Goal: Information Seeking & Learning: Compare options

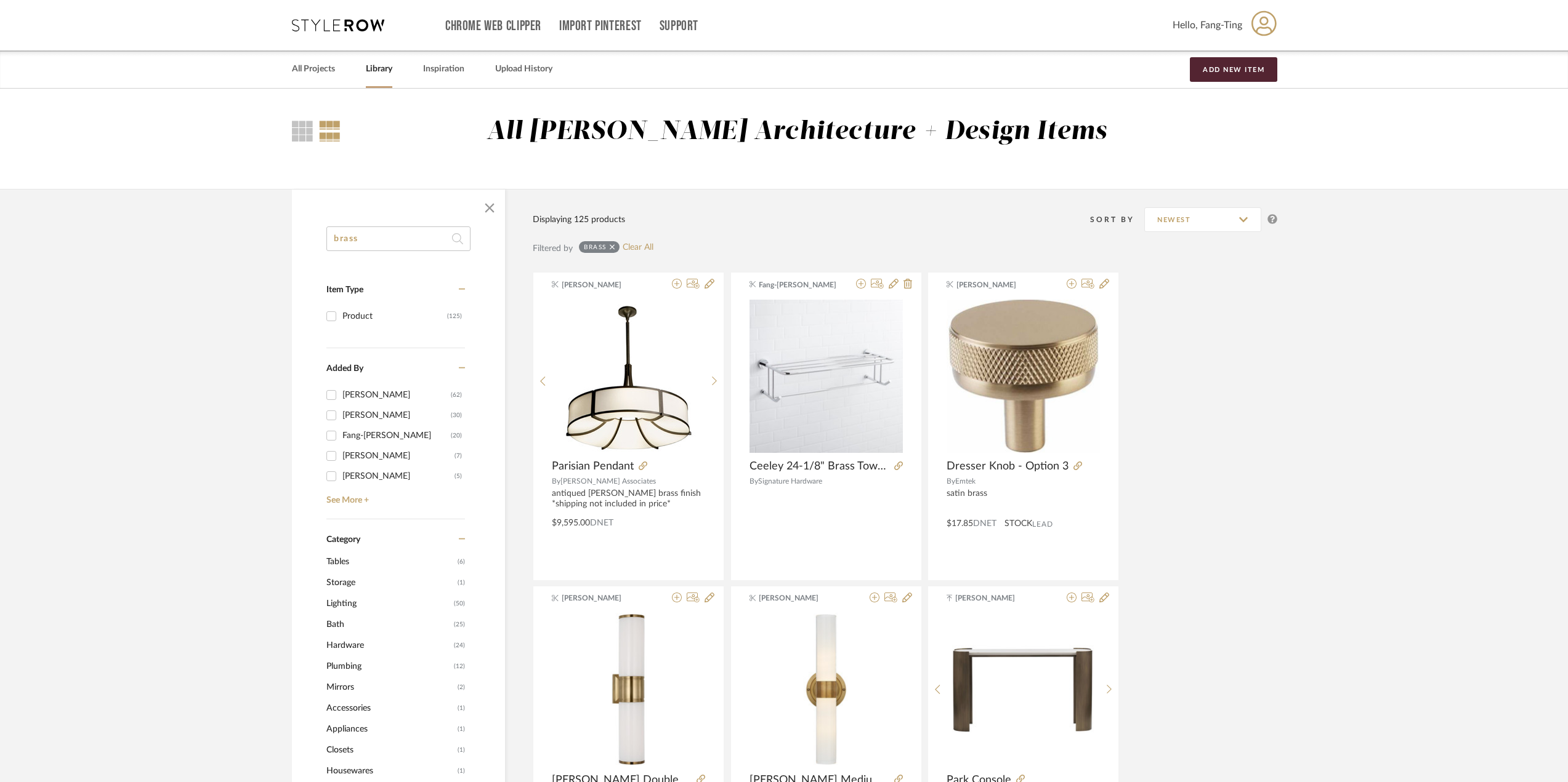
click at [398, 238] on input "brass" at bounding box center [398, 239] width 144 height 25
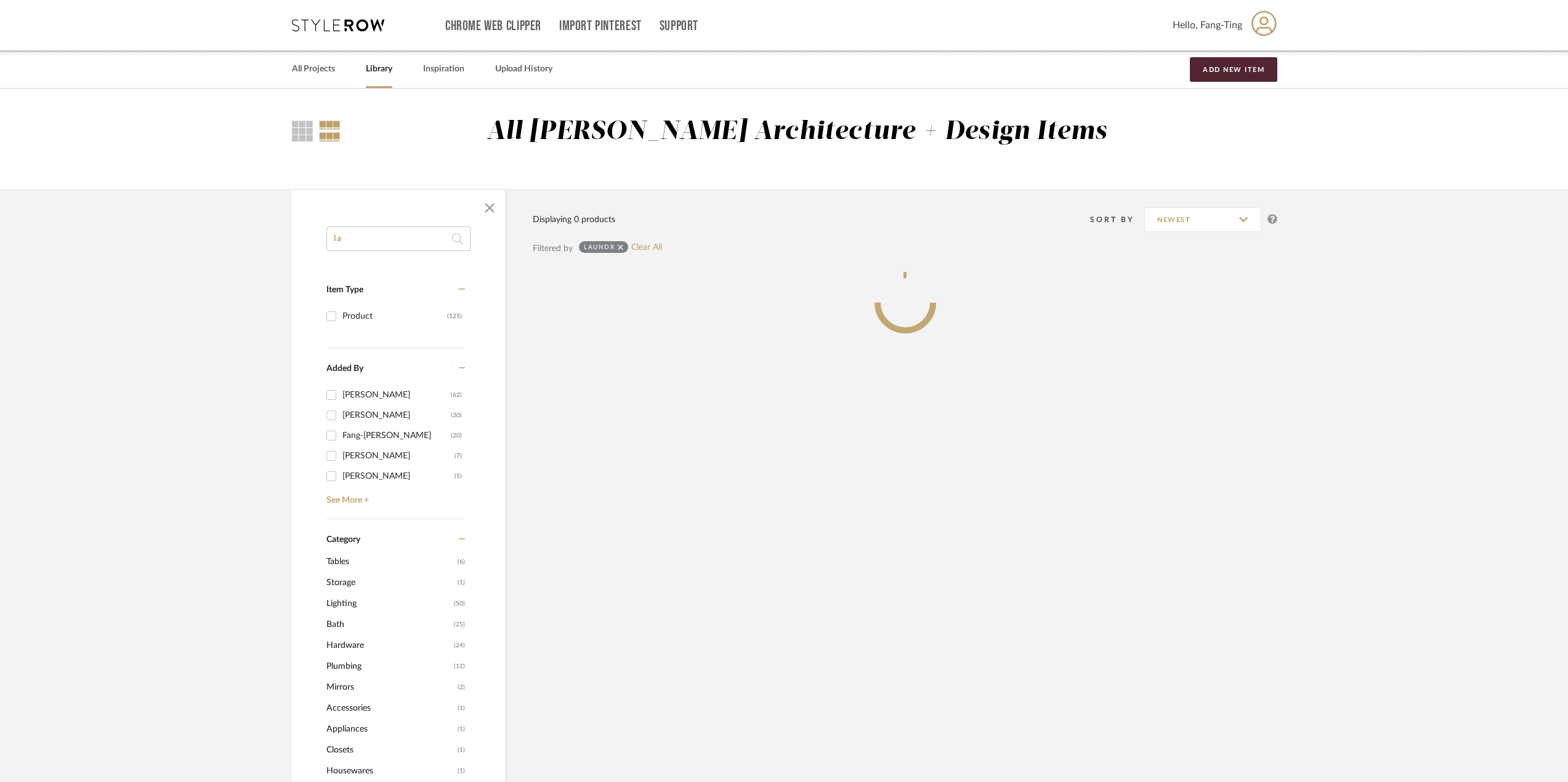
type input "l"
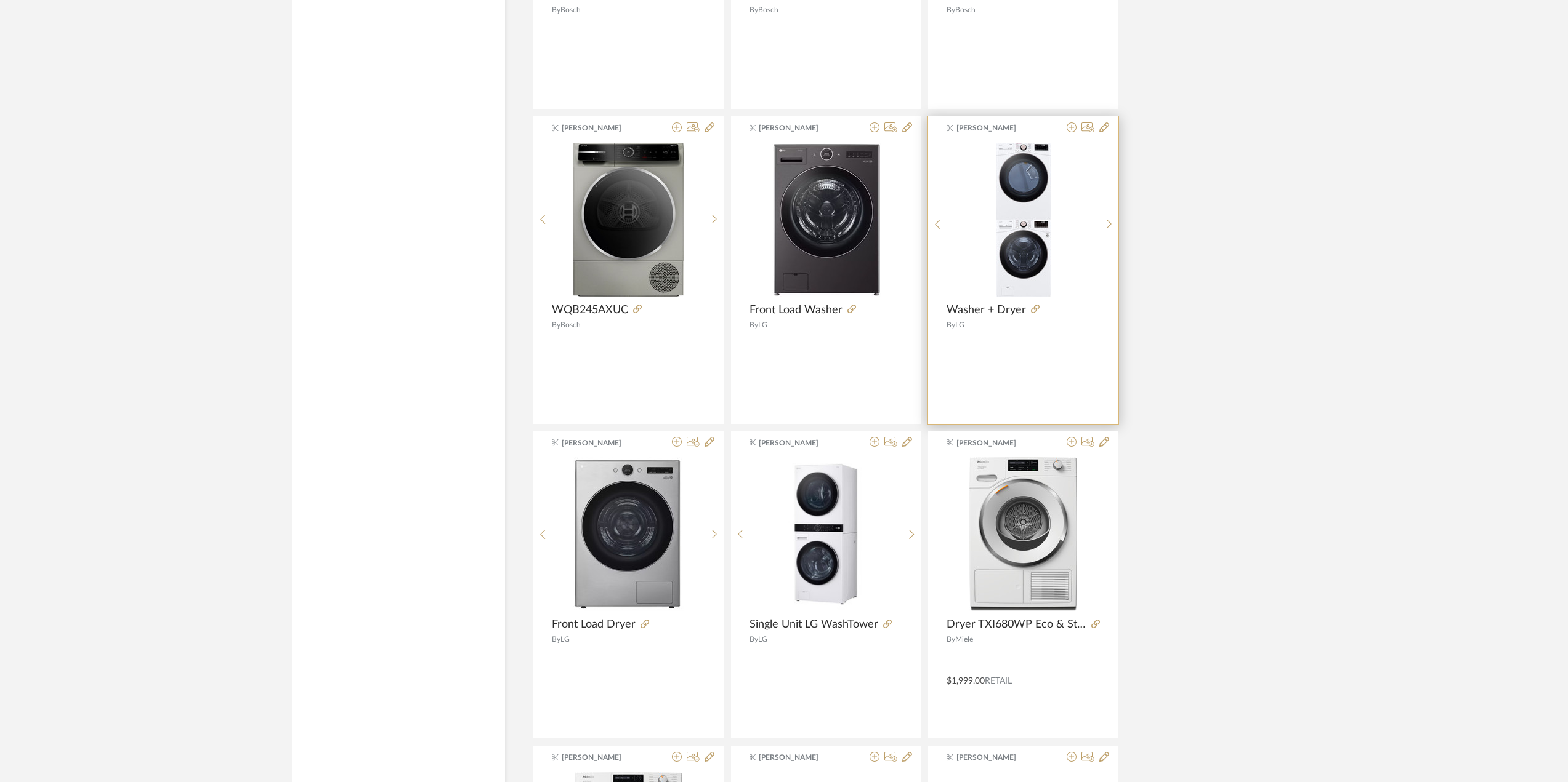
scroll to position [1169, 0]
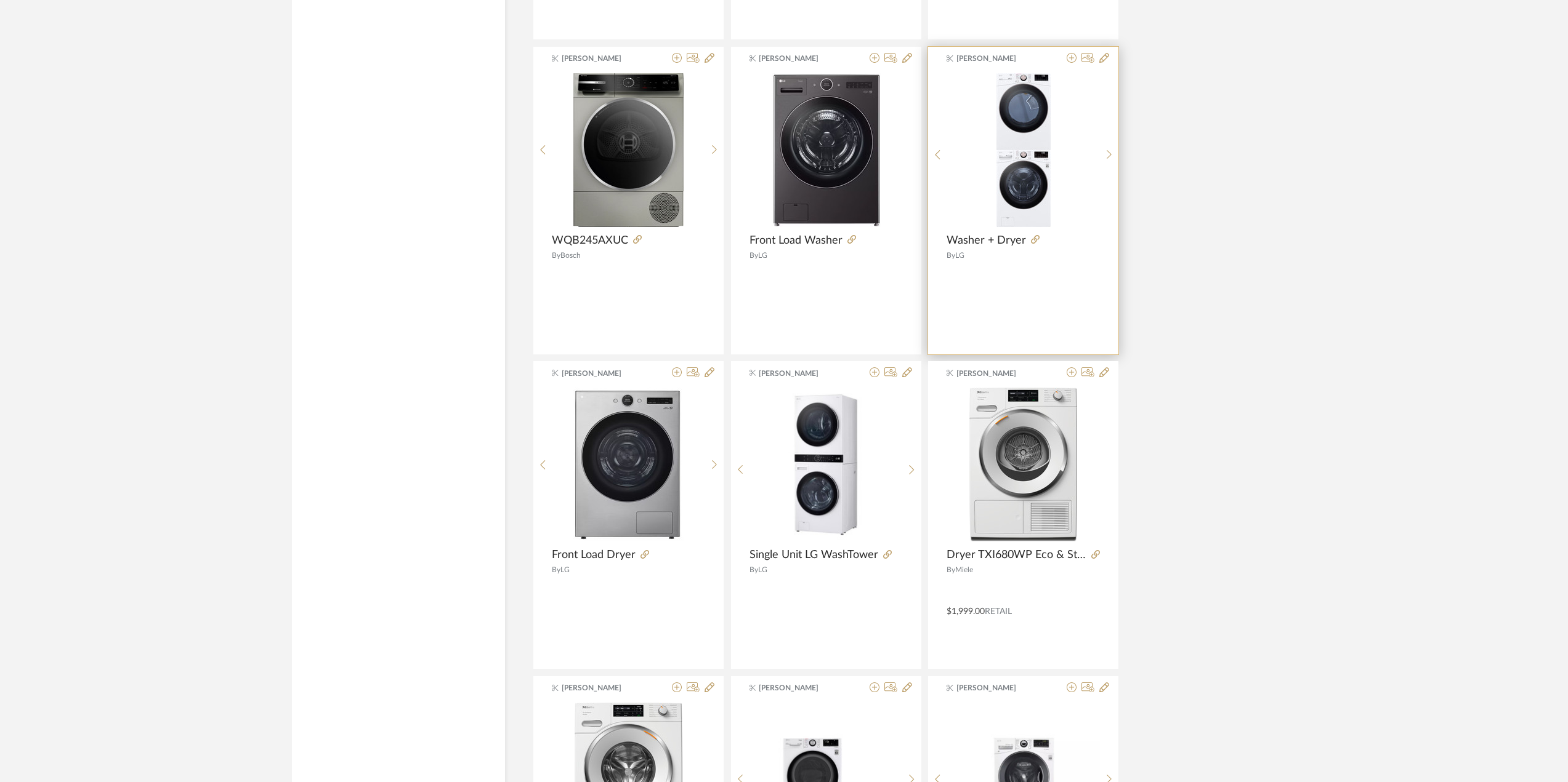
click at [1062, 201] on div "0" at bounding box center [1023, 150] width 152 height 154
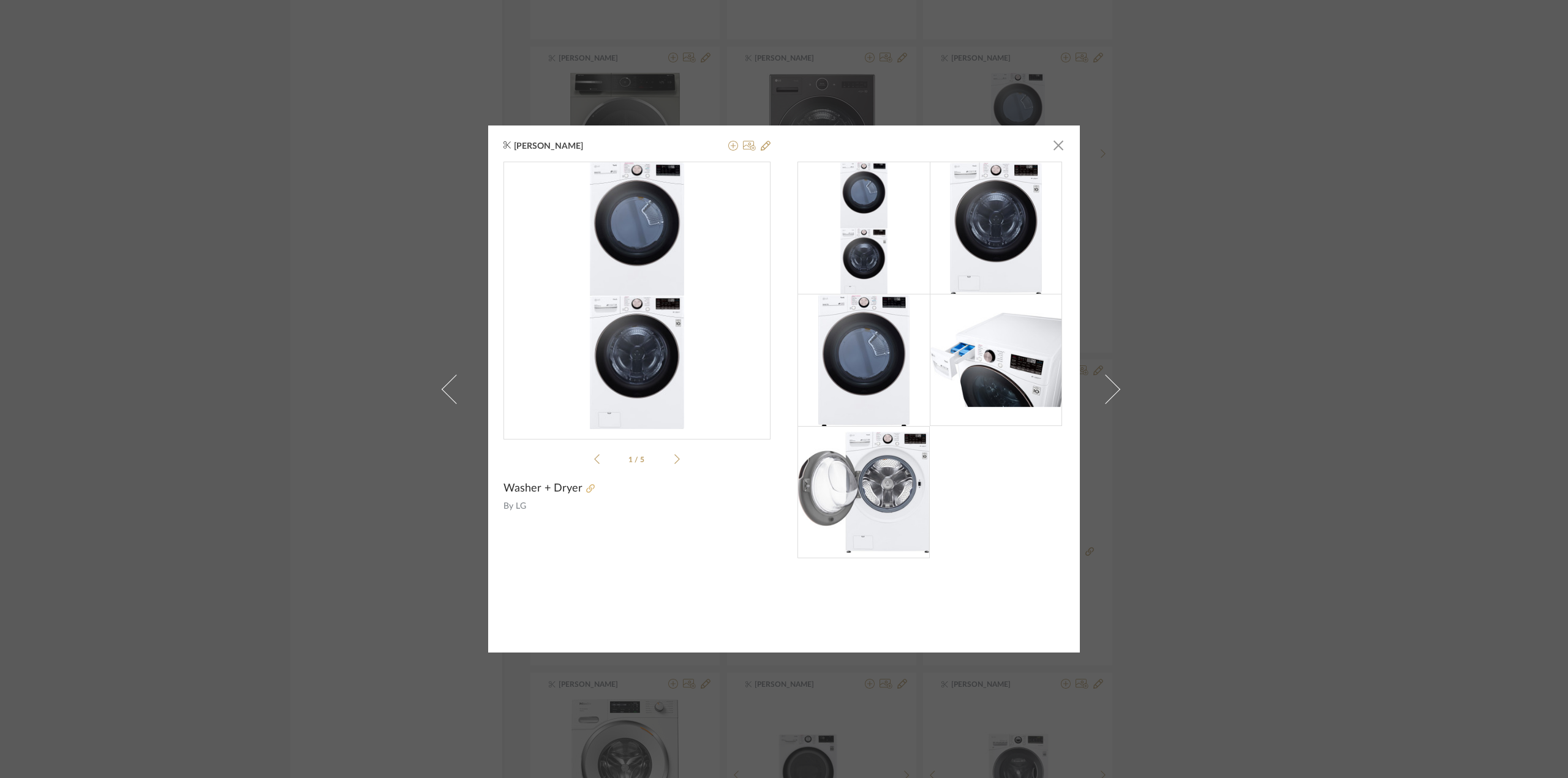
click at [587, 490] on icon at bounding box center [590, 489] width 9 height 9
click at [349, 256] on div "[PERSON_NAME] × 1 / 5 Washer + Dryer By LG" at bounding box center [784, 389] width 1568 height 778
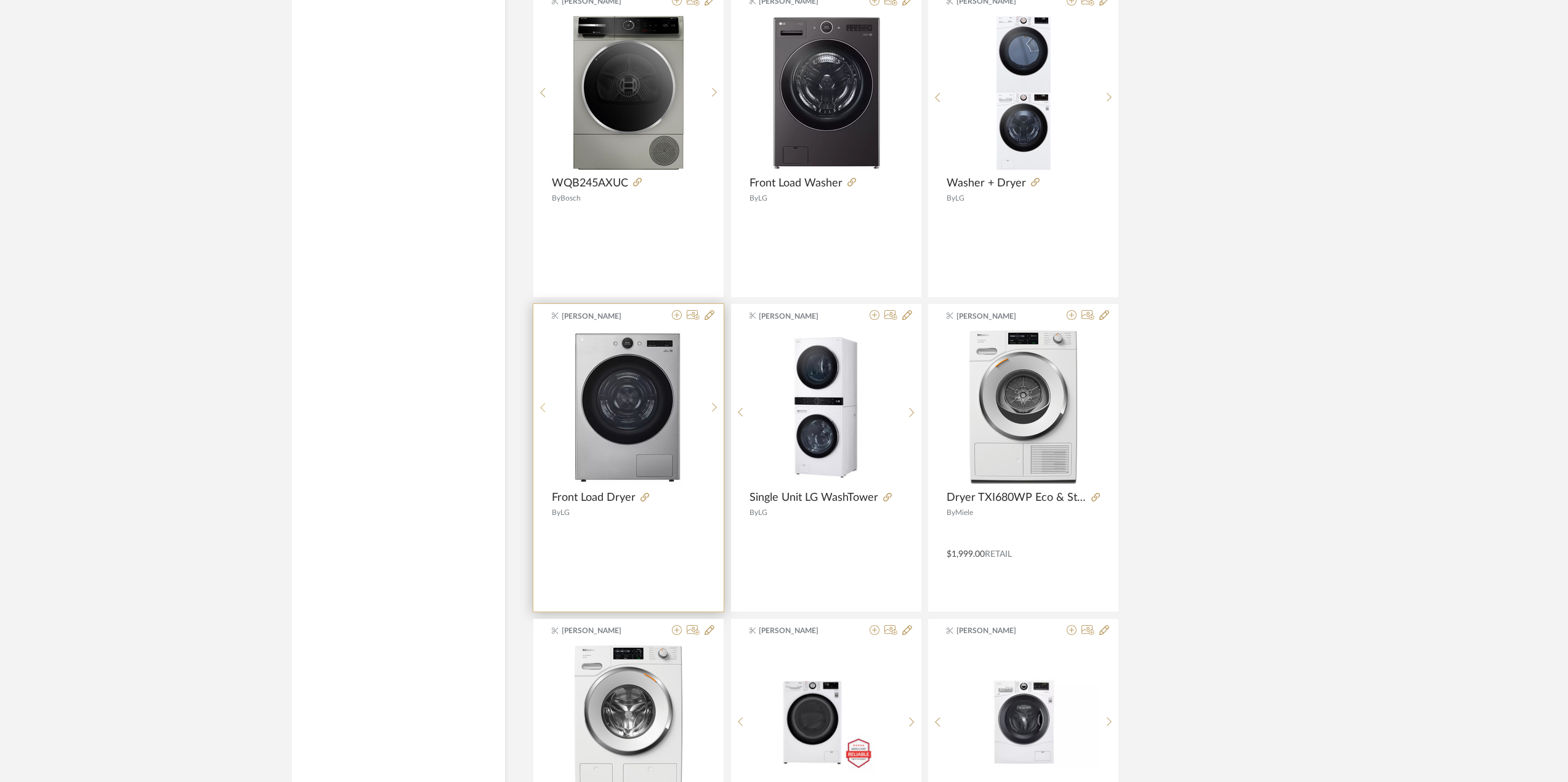
scroll to position [1355, 0]
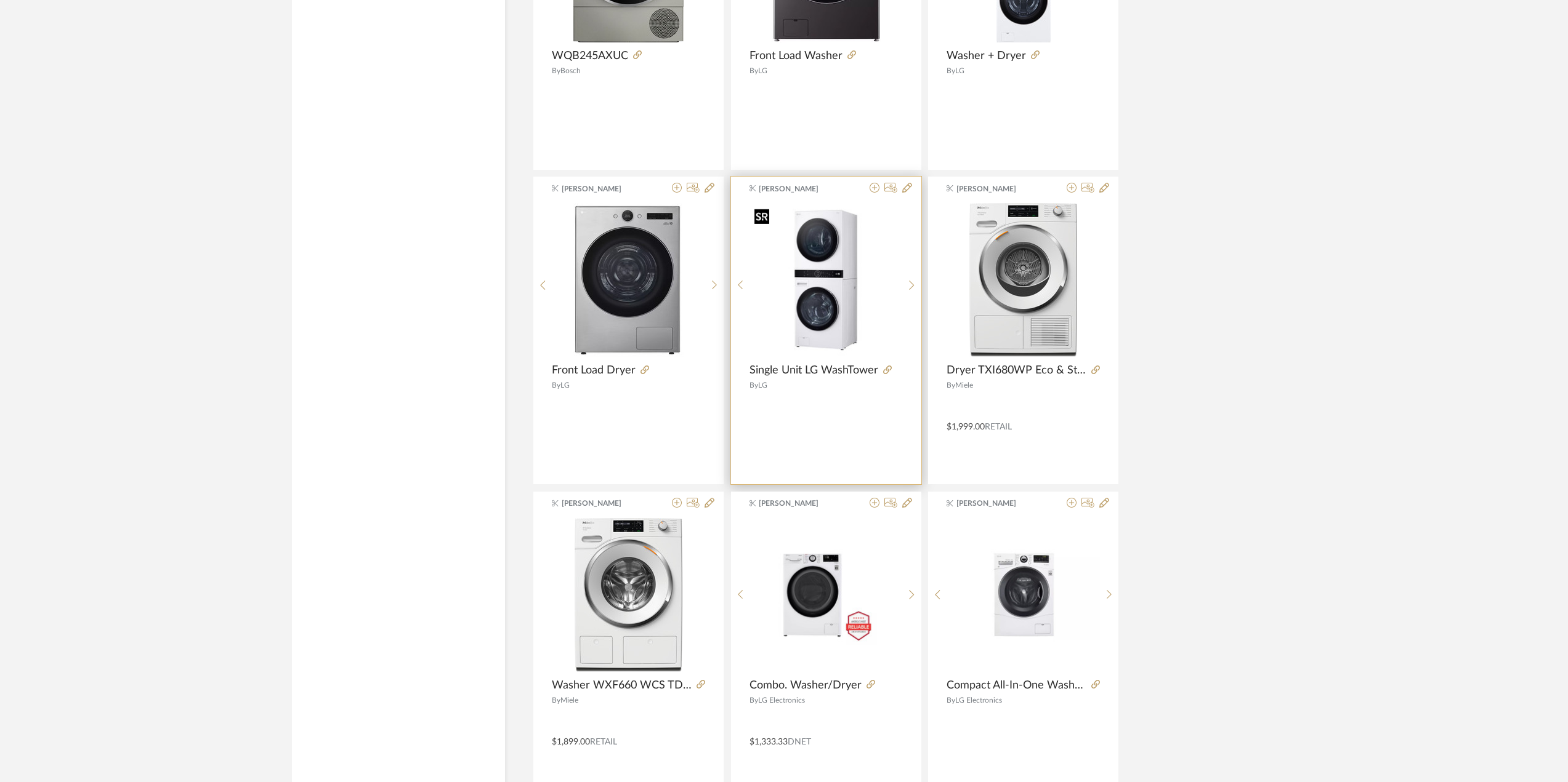
click at [842, 286] on img "0" at bounding box center [825, 280] width 152 height 152
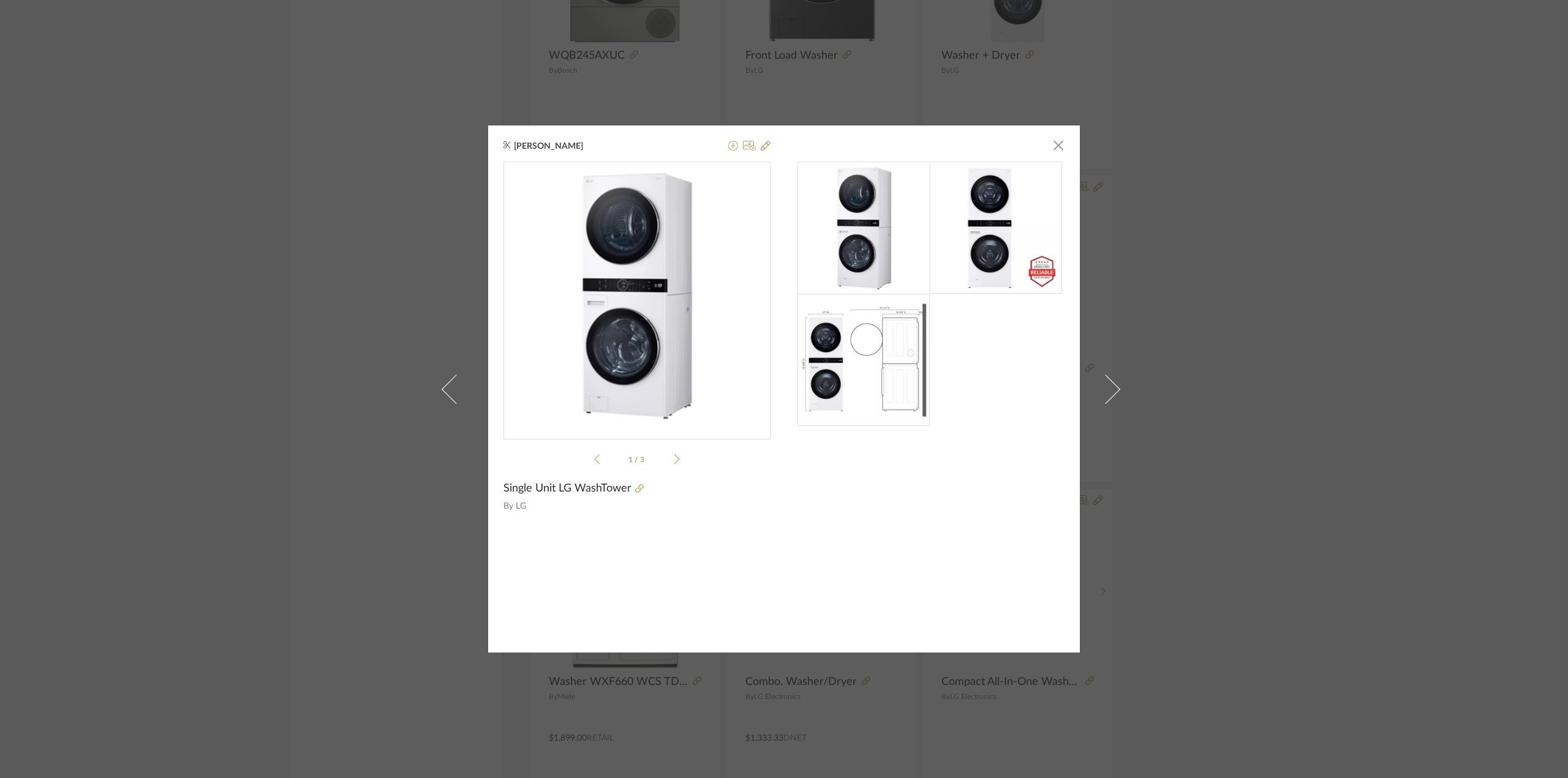
click at [314, 340] on div "[PERSON_NAME] × 1 / 3 Single Unit LG WashTower By LG" at bounding box center [784, 389] width 1568 height 778
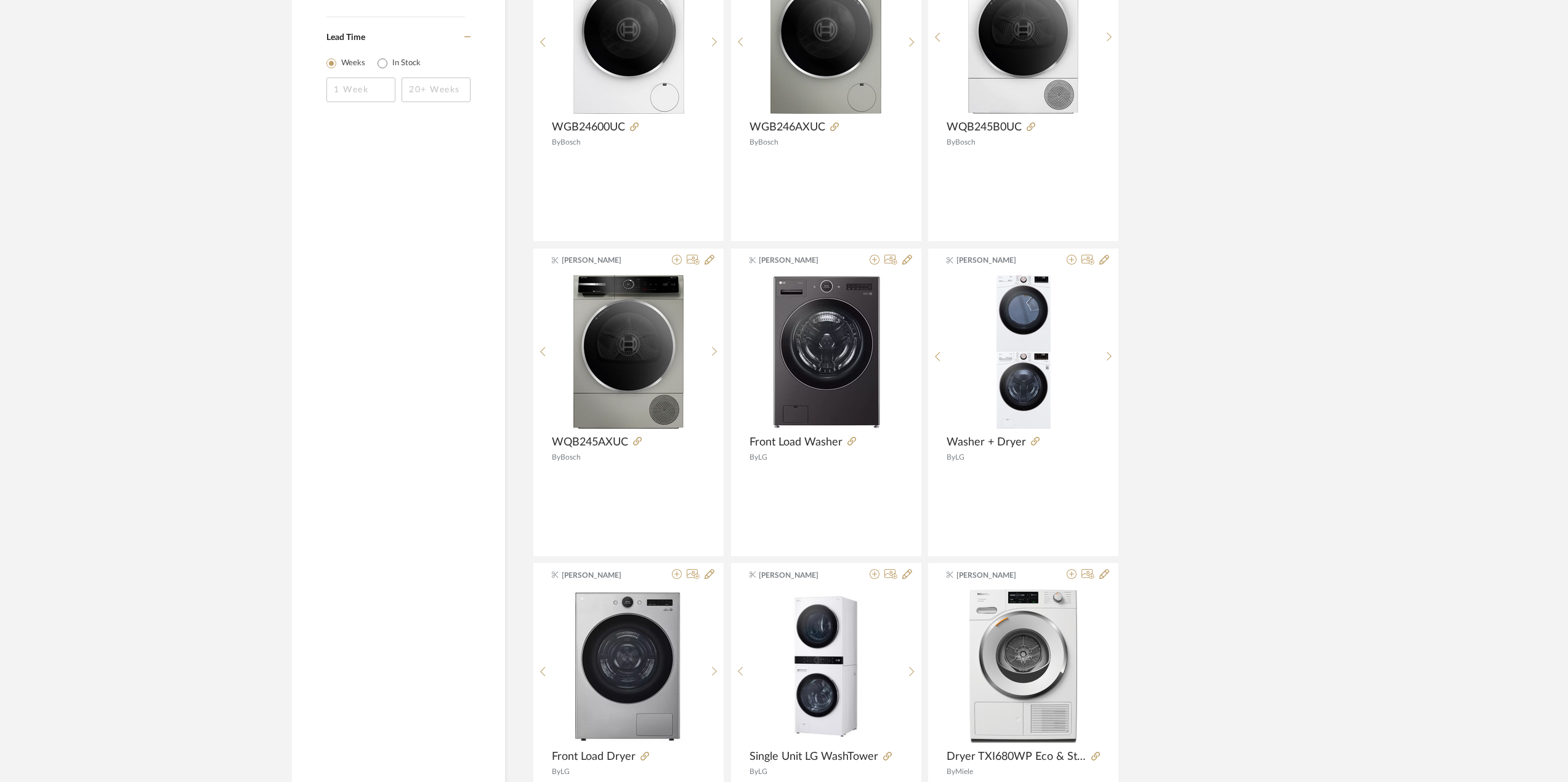
scroll to position [906, 0]
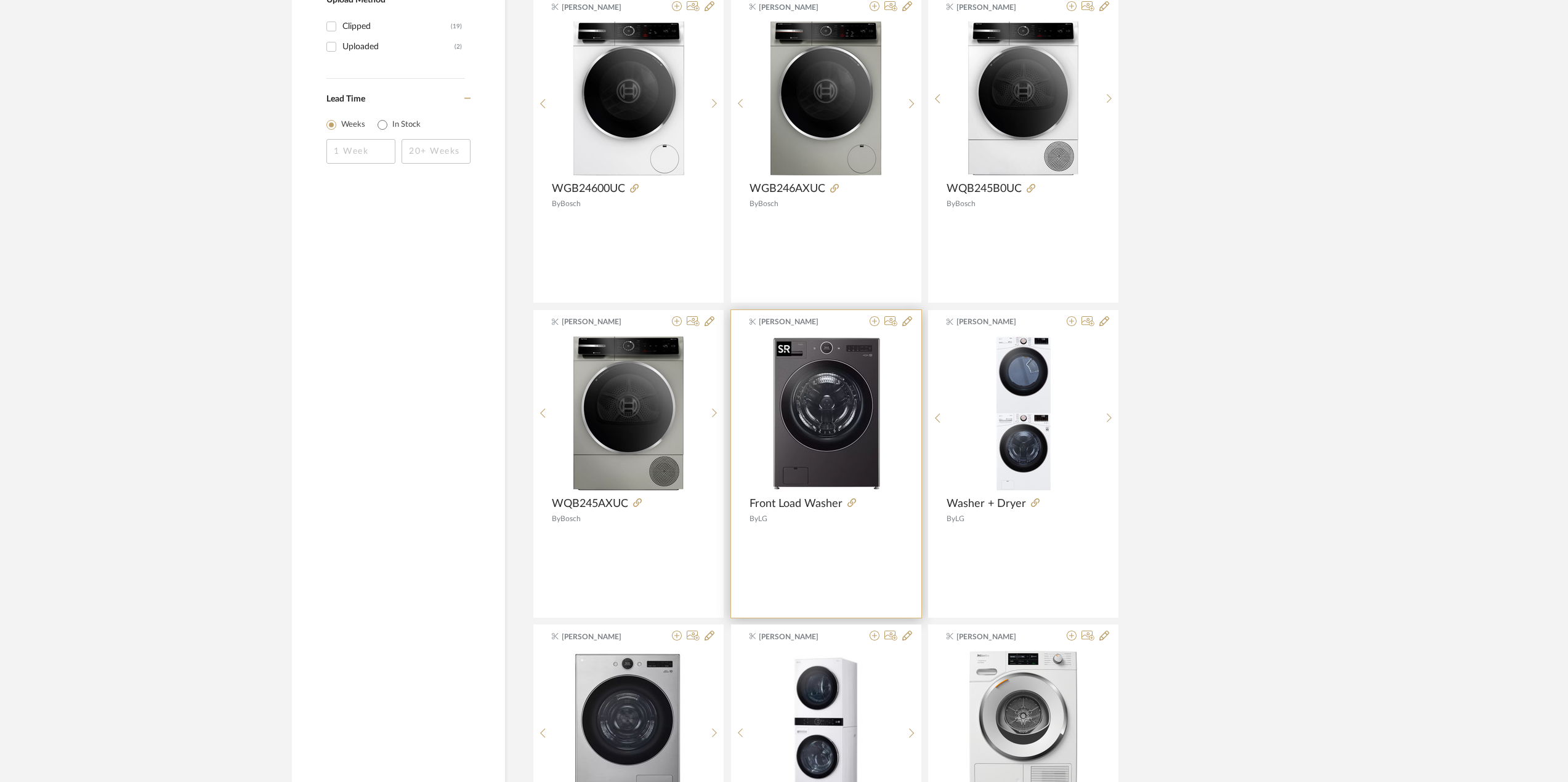
click at [838, 420] on img "0" at bounding box center [826, 413] width 109 height 154
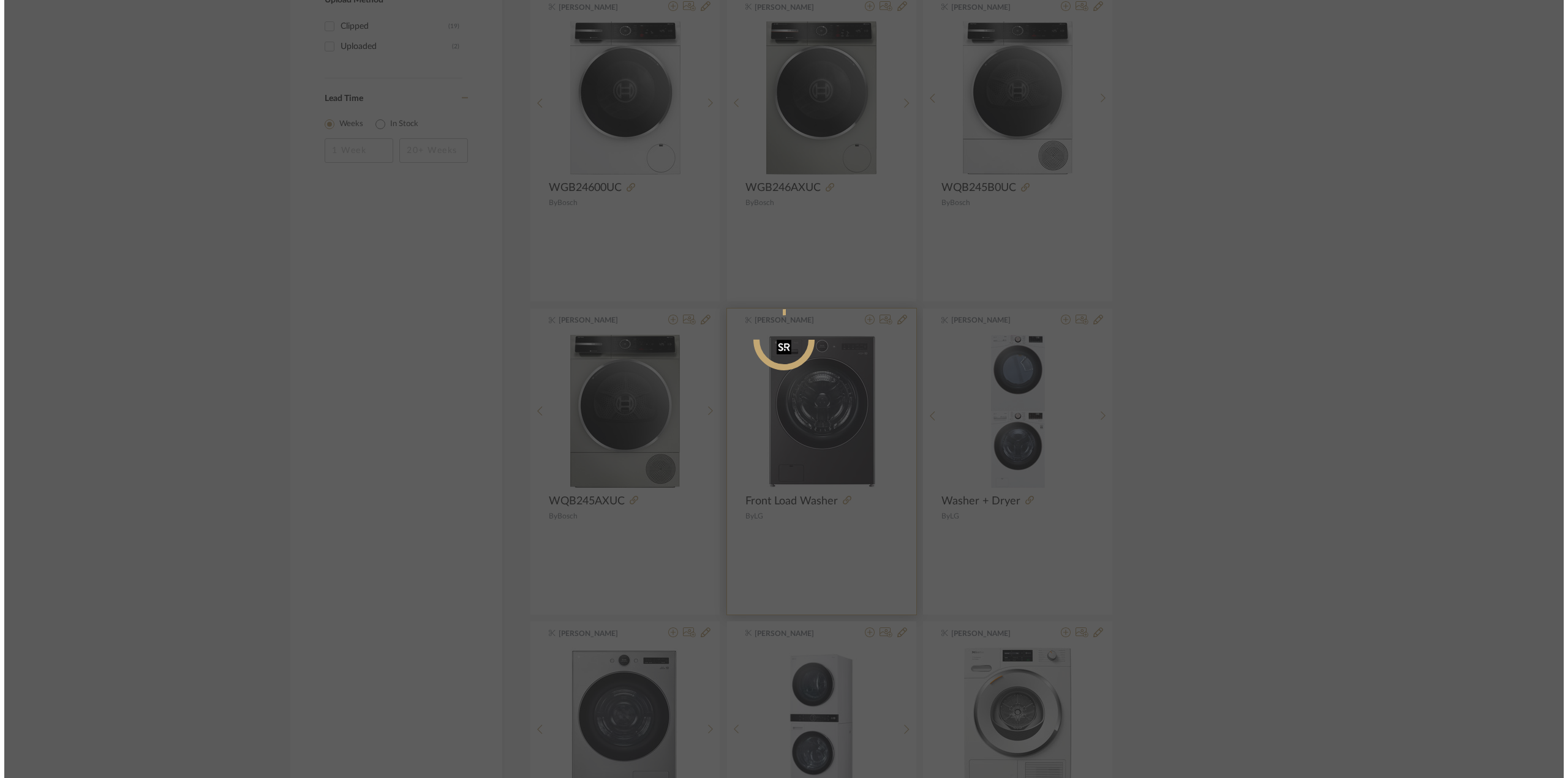
scroll to position [0, 0]
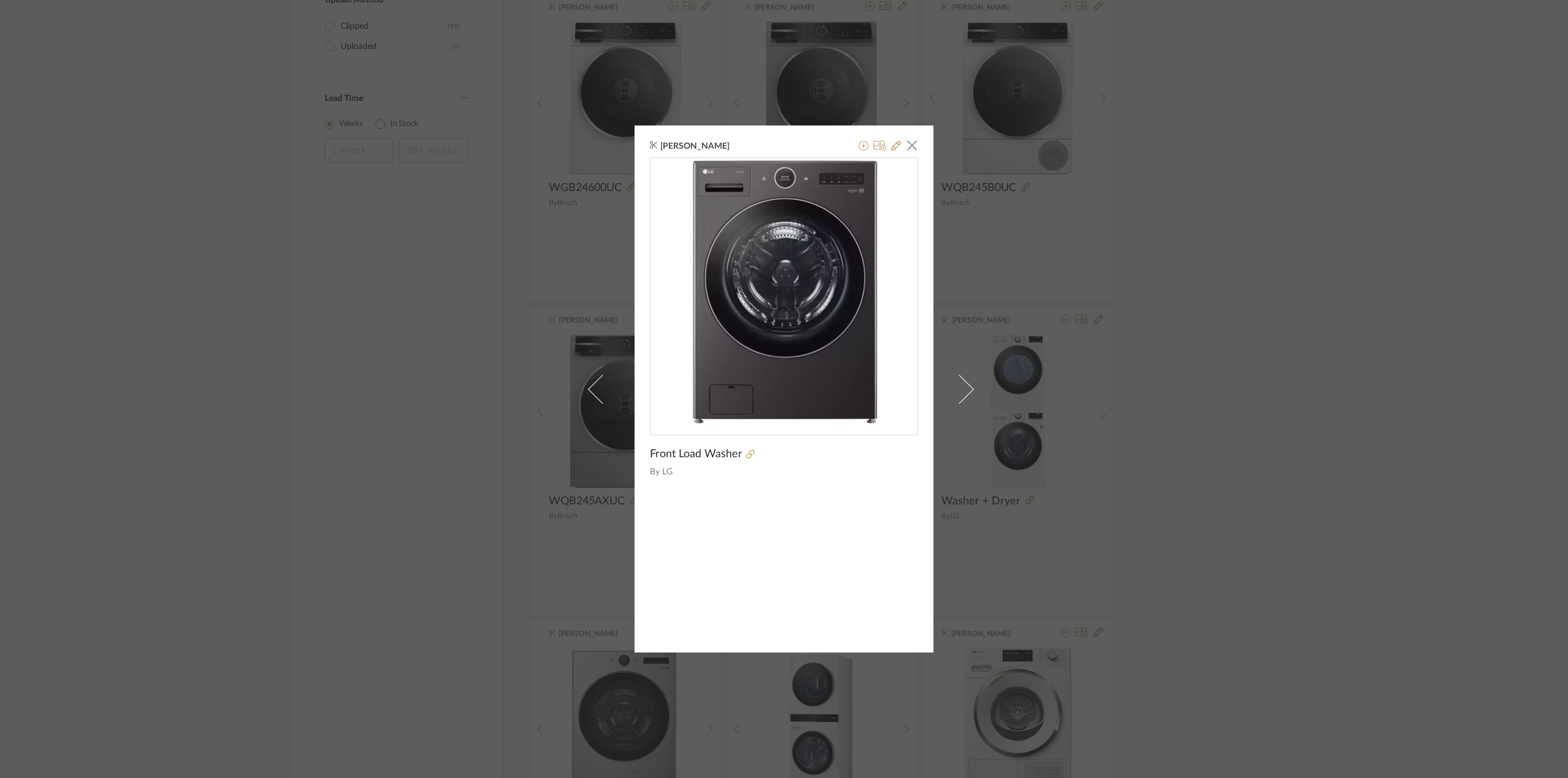
click at [331, 459] on div "[PERSON_NAME] × Front Load Washer By LG" at bounding box center [784, 389] width 1568 height 778
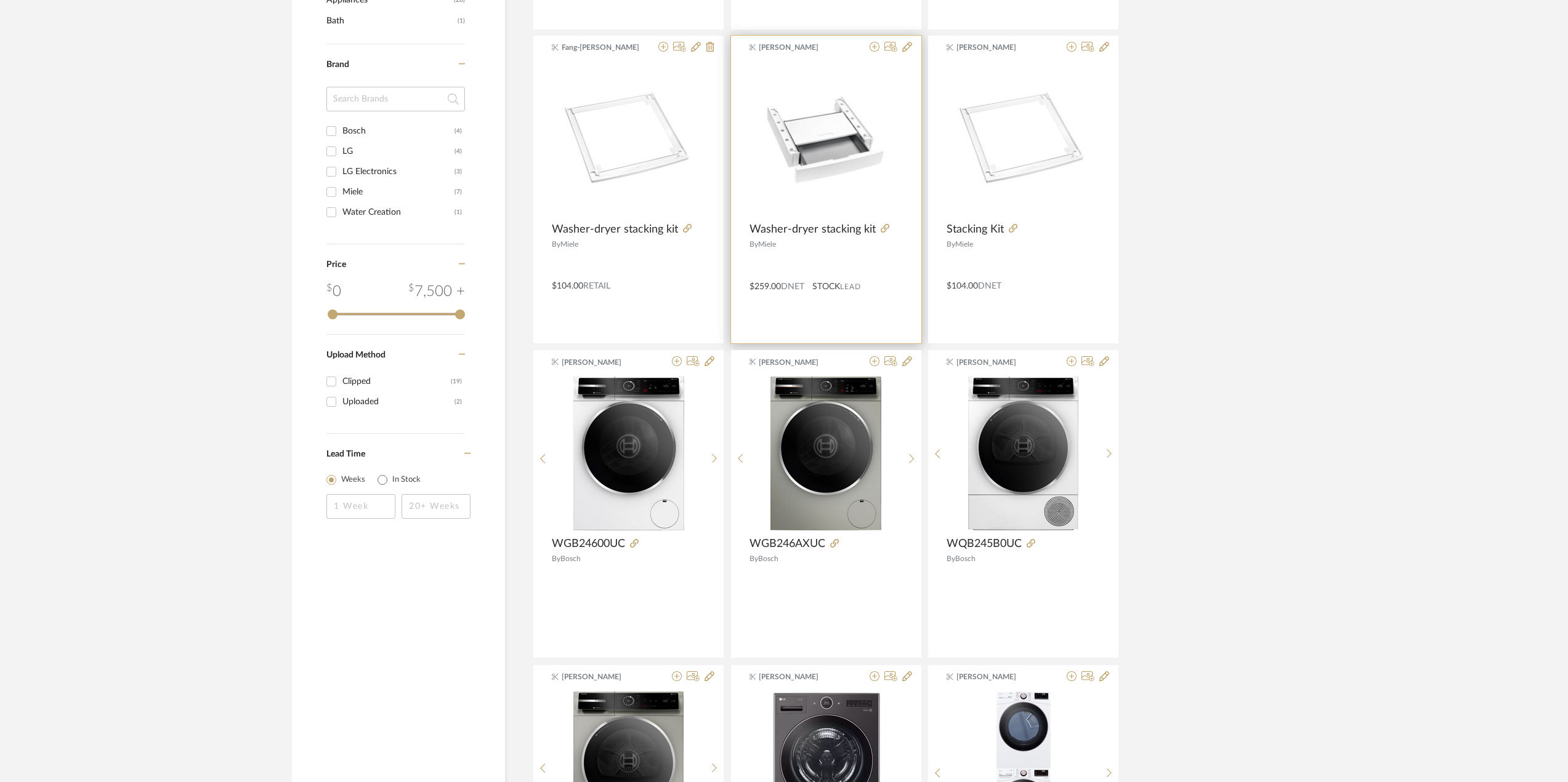
scroll to position [660, 0]
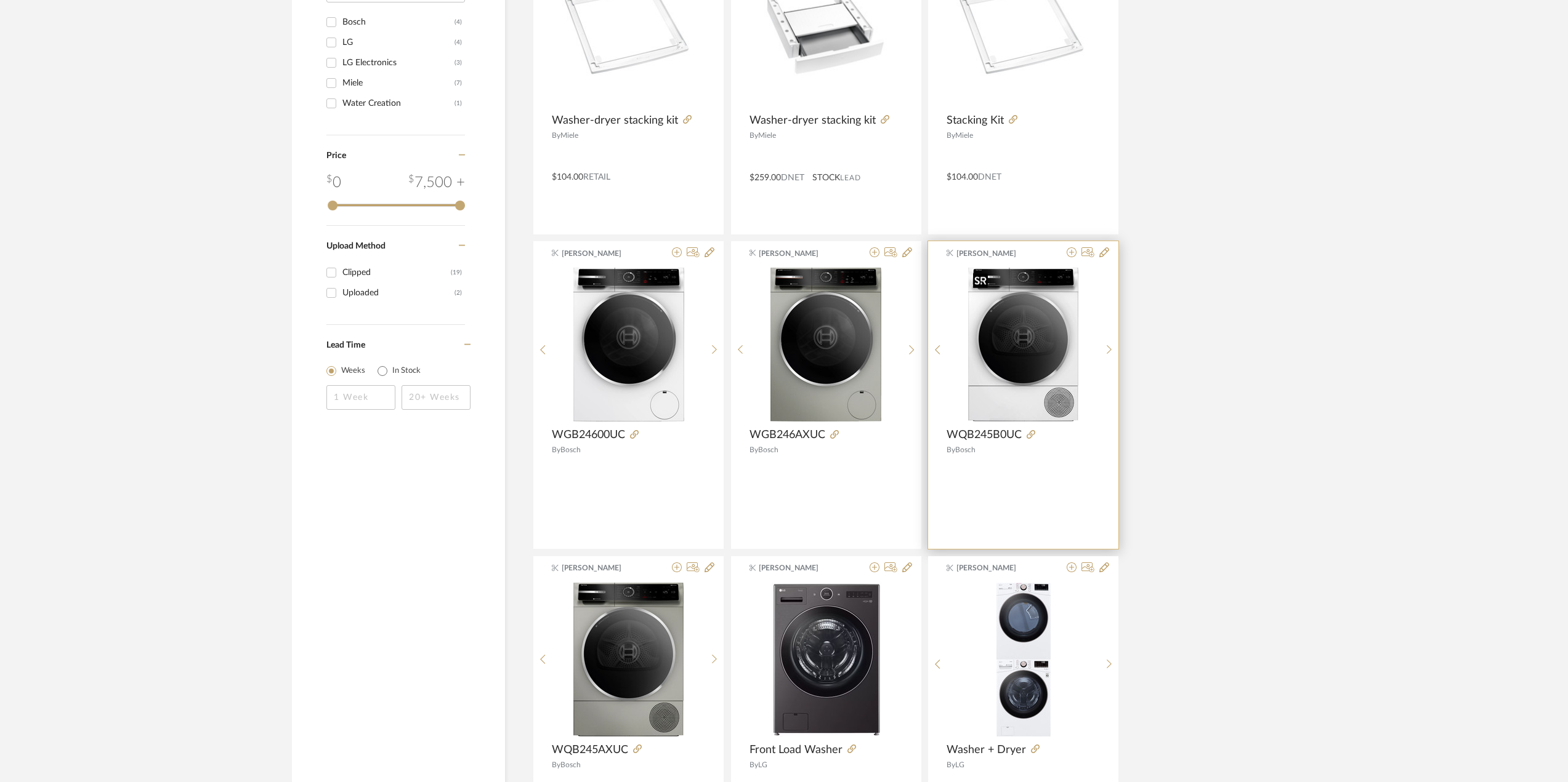
click at [1023, 338] on img "0" at bounding box center [1023, 345] width 110 height 154
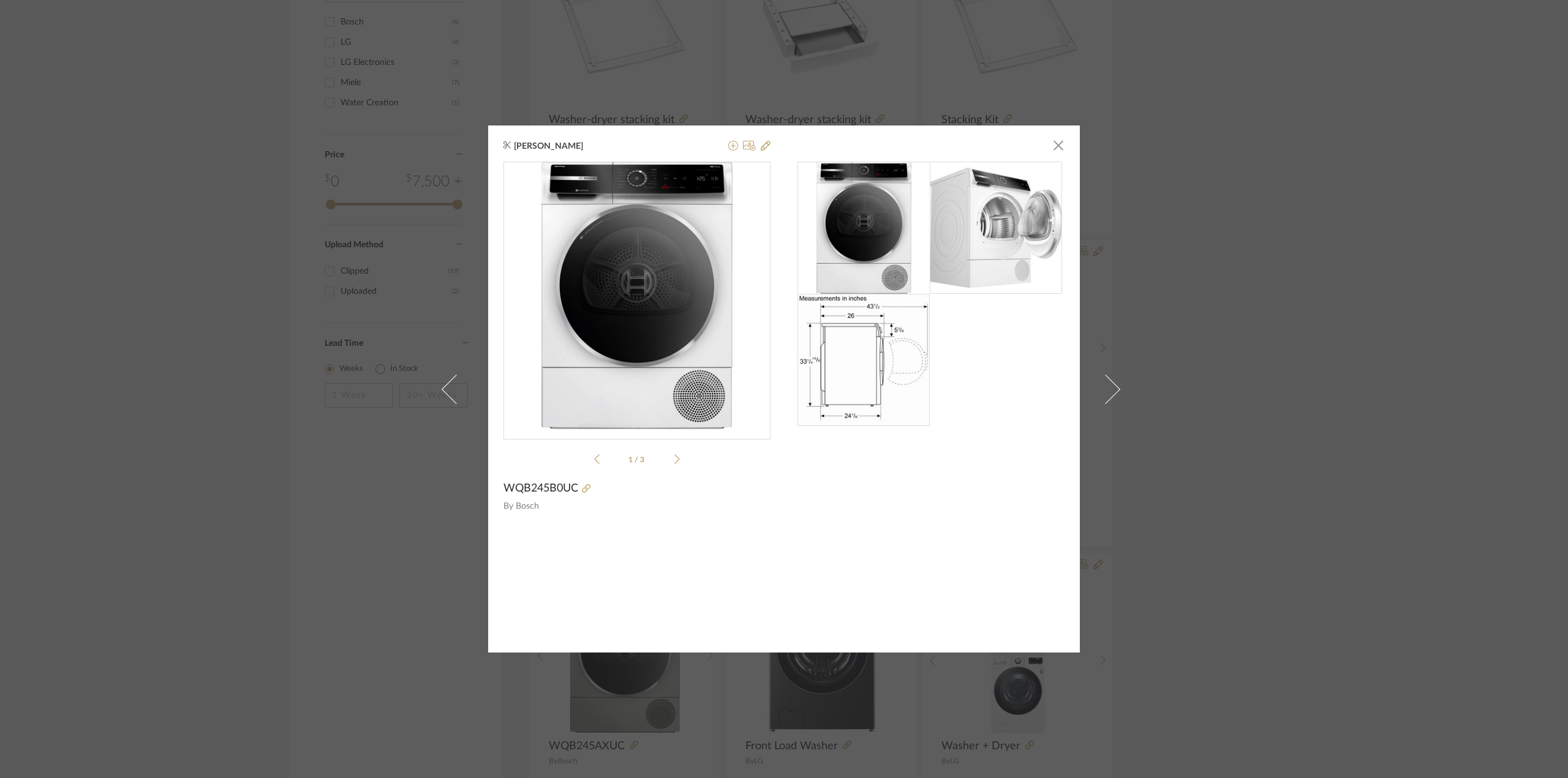
click at [363, 603] on div "[PERSON_NAME] × 1 / 3 WQB245B0UC By Bosch" at bounding box center [784, 389] width 1568 height 778
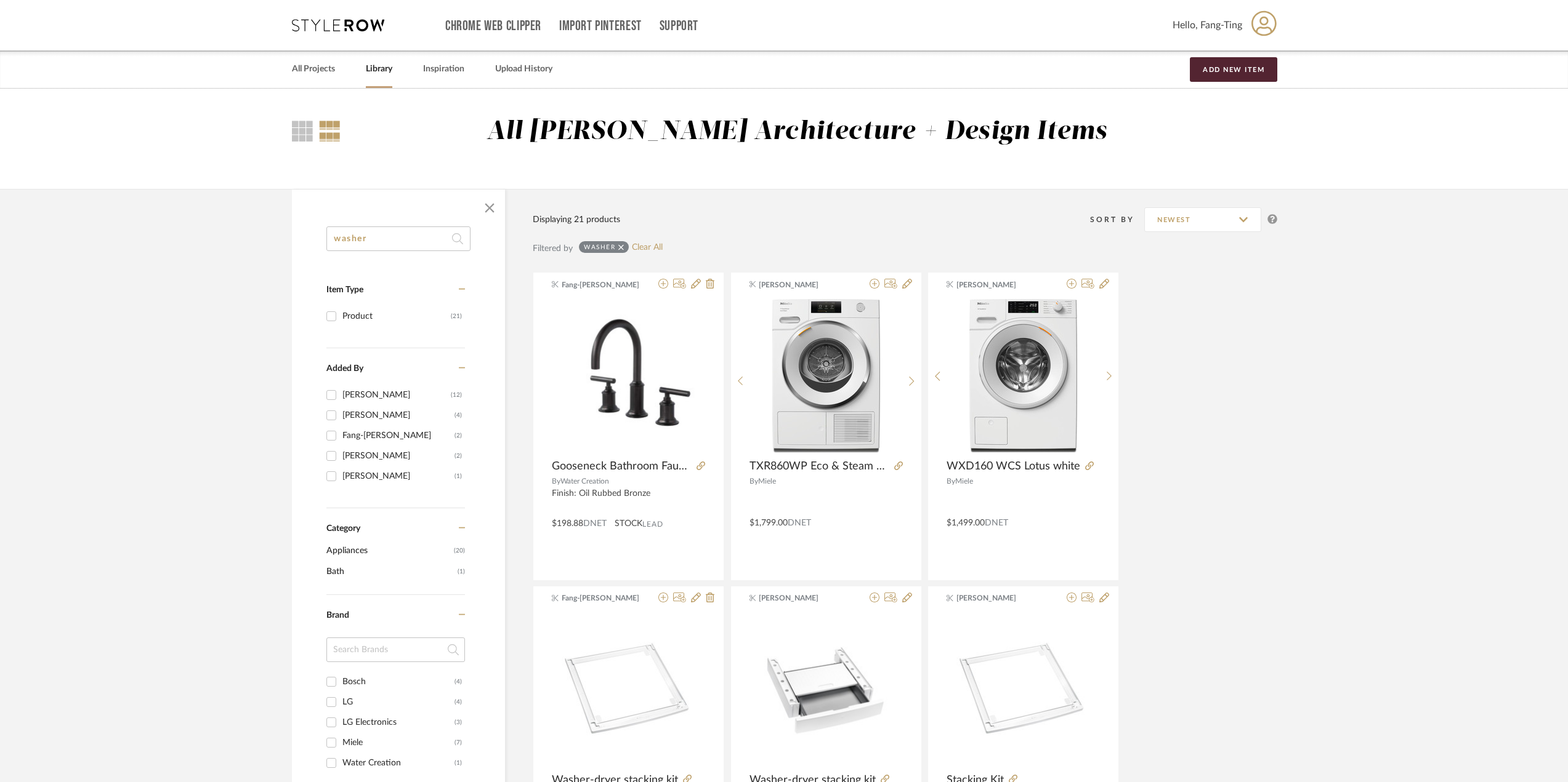
click at [369, 234] on input "washer" at bounding box center [398, 239] width 144 height 25
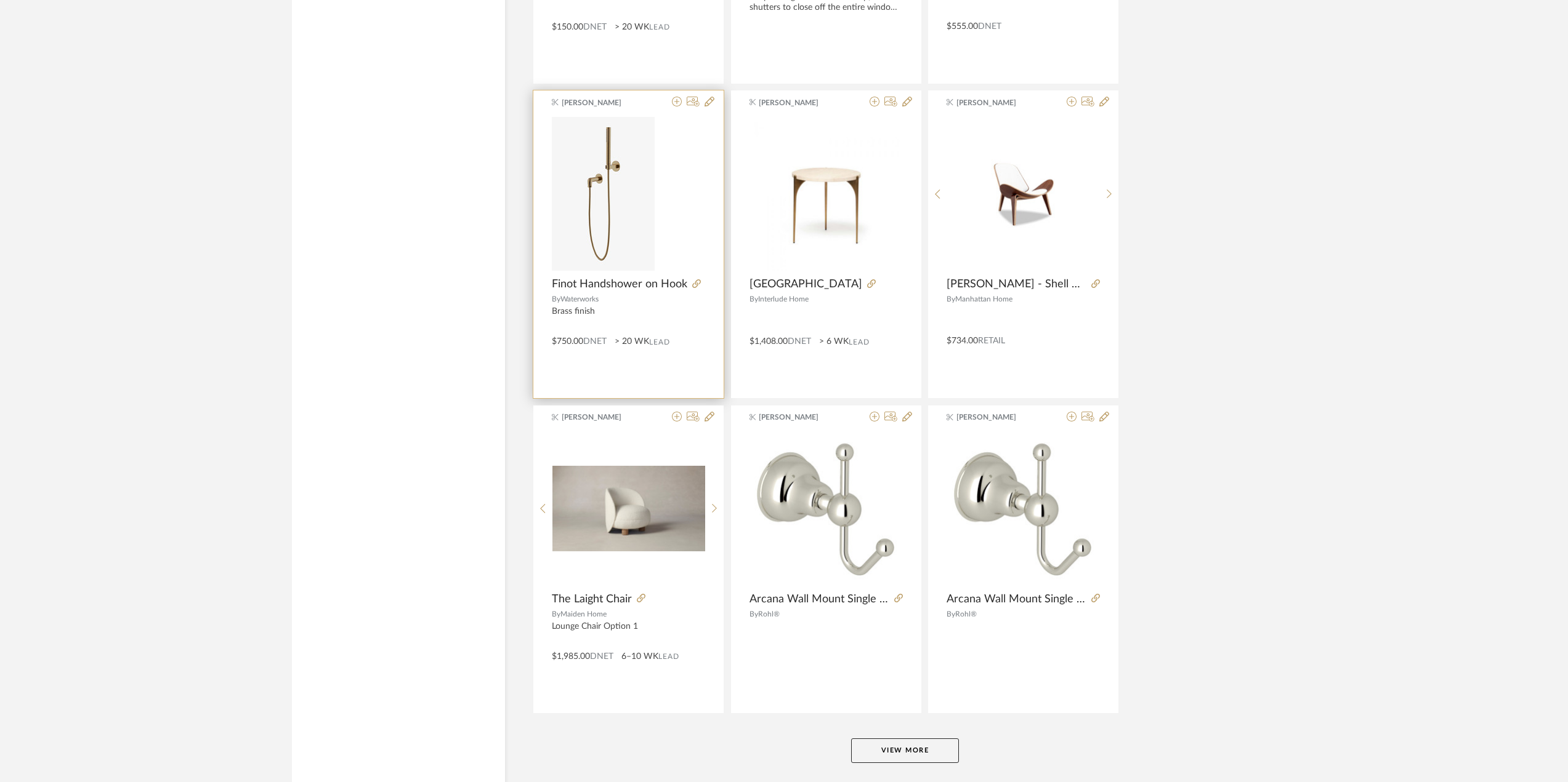
scroll to position [3392, 0]
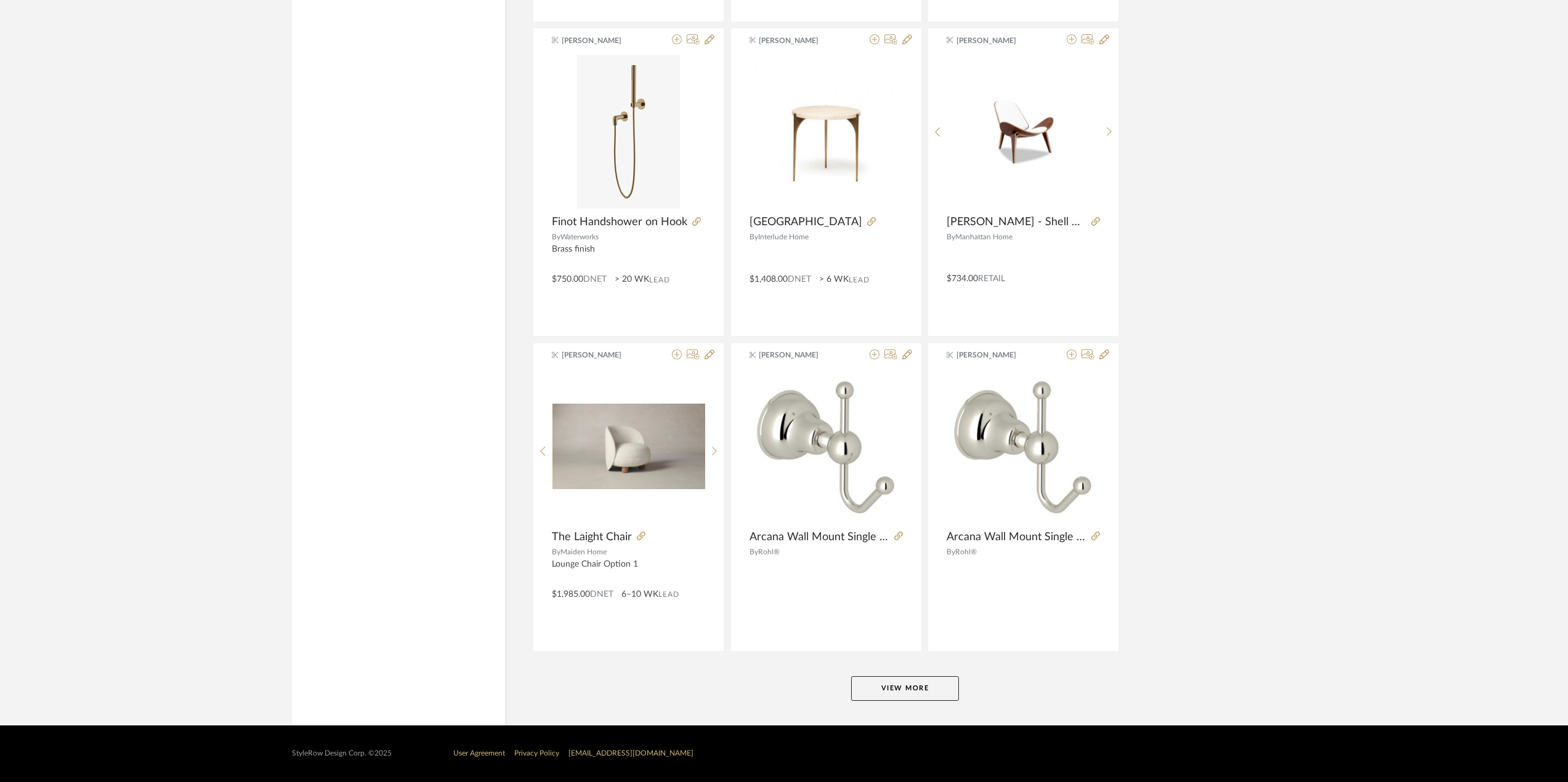
click at [902, 687] on button "View More" at bounding box center [904, 689] width 108 height 25
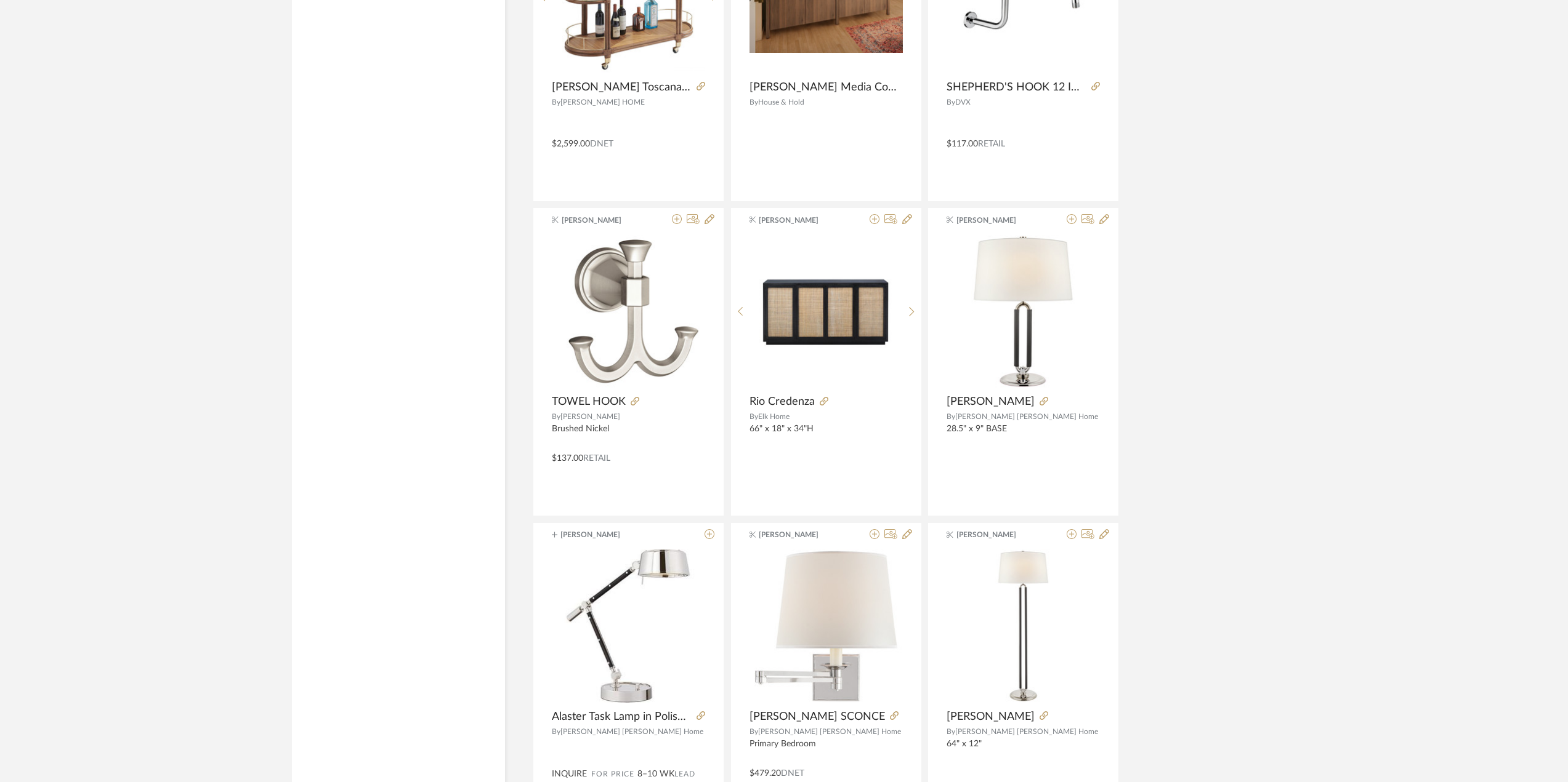
scroll to position [5854, 0]
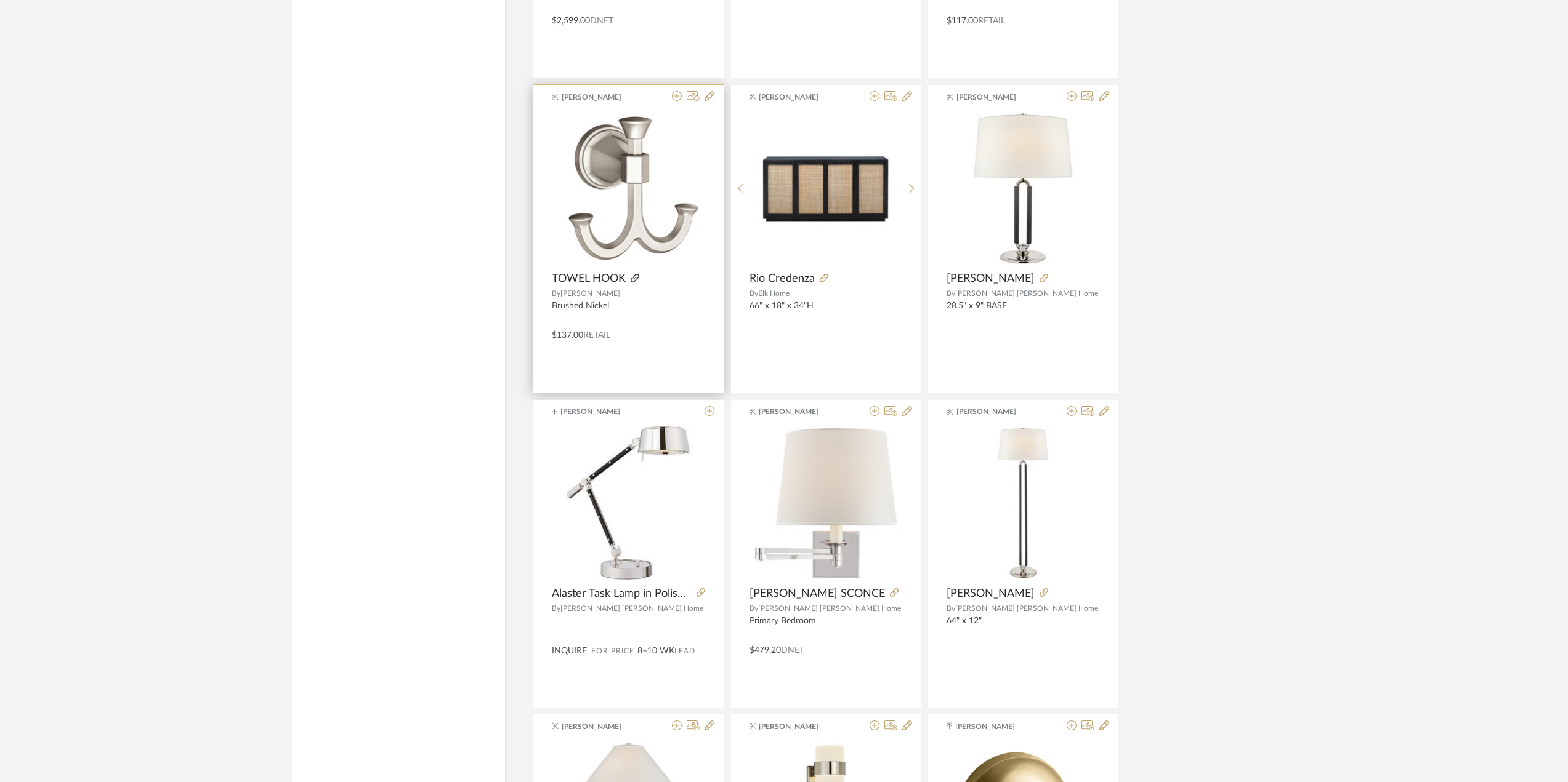
click at [639, 279] on icon at bounding box center [635, 279] width 9 height 9
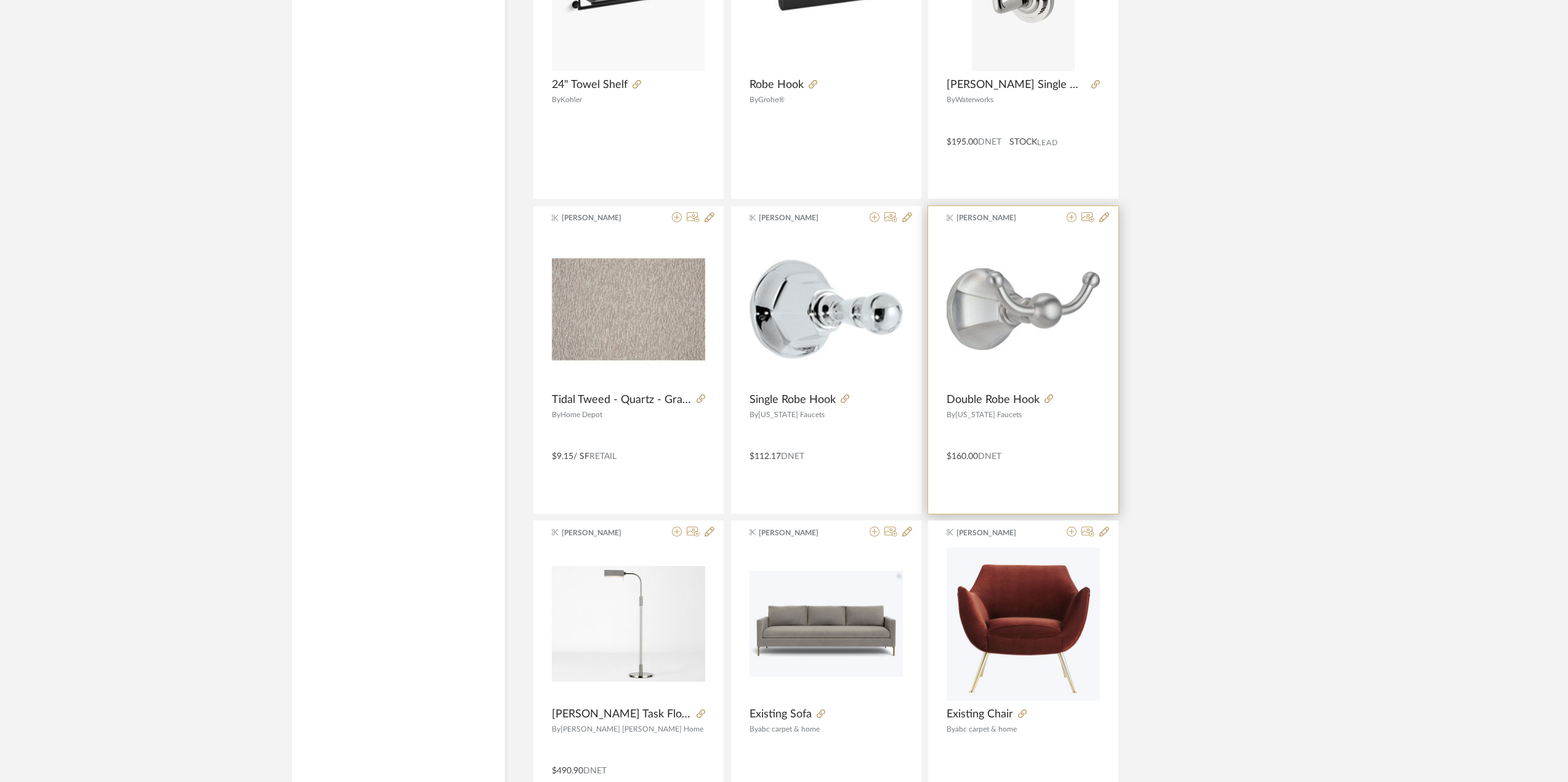
scroll to position [4746, 0]
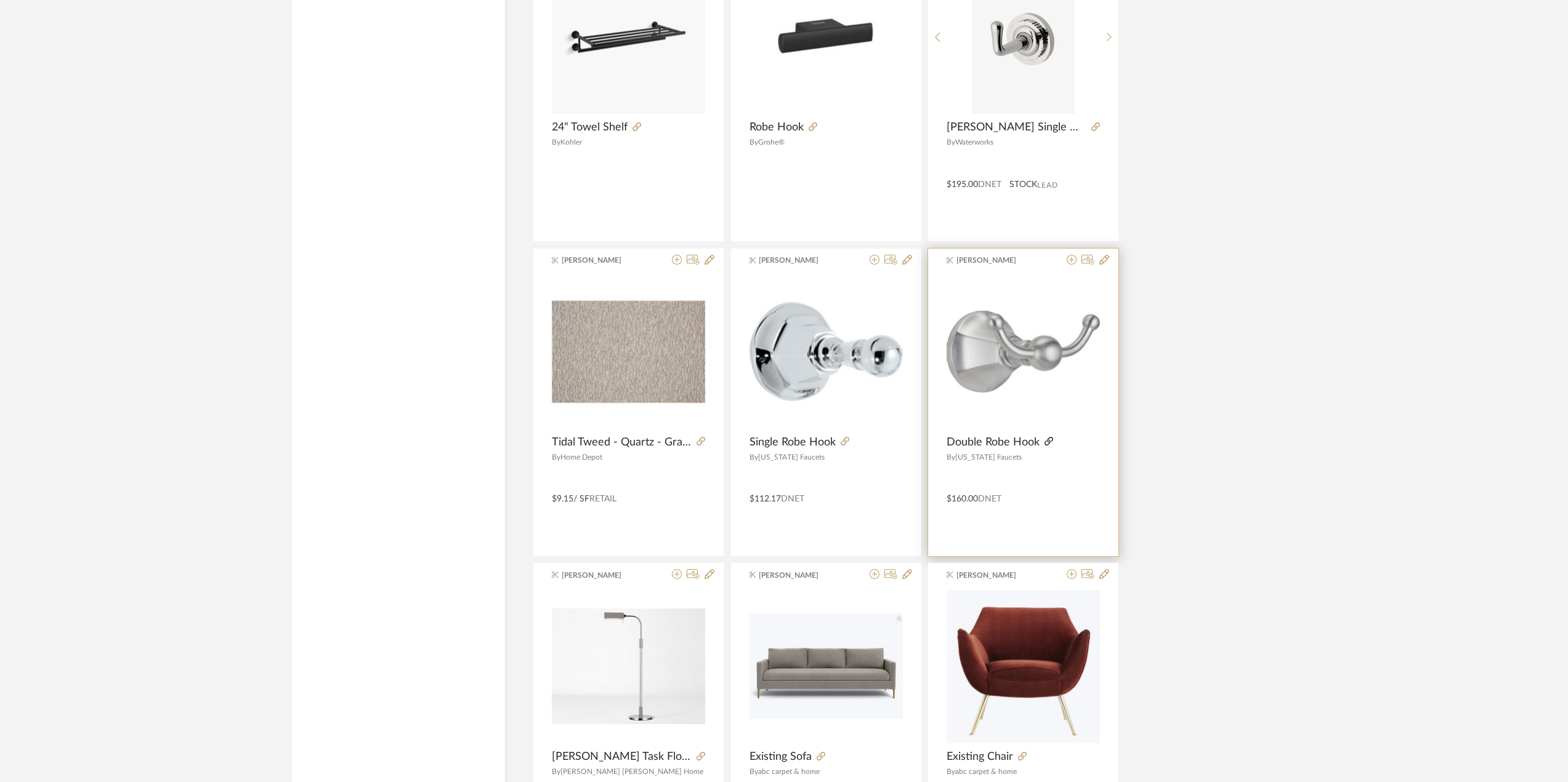
click at [1048, 443] on icon at bounding box center [1049, 442] width 9 height 9
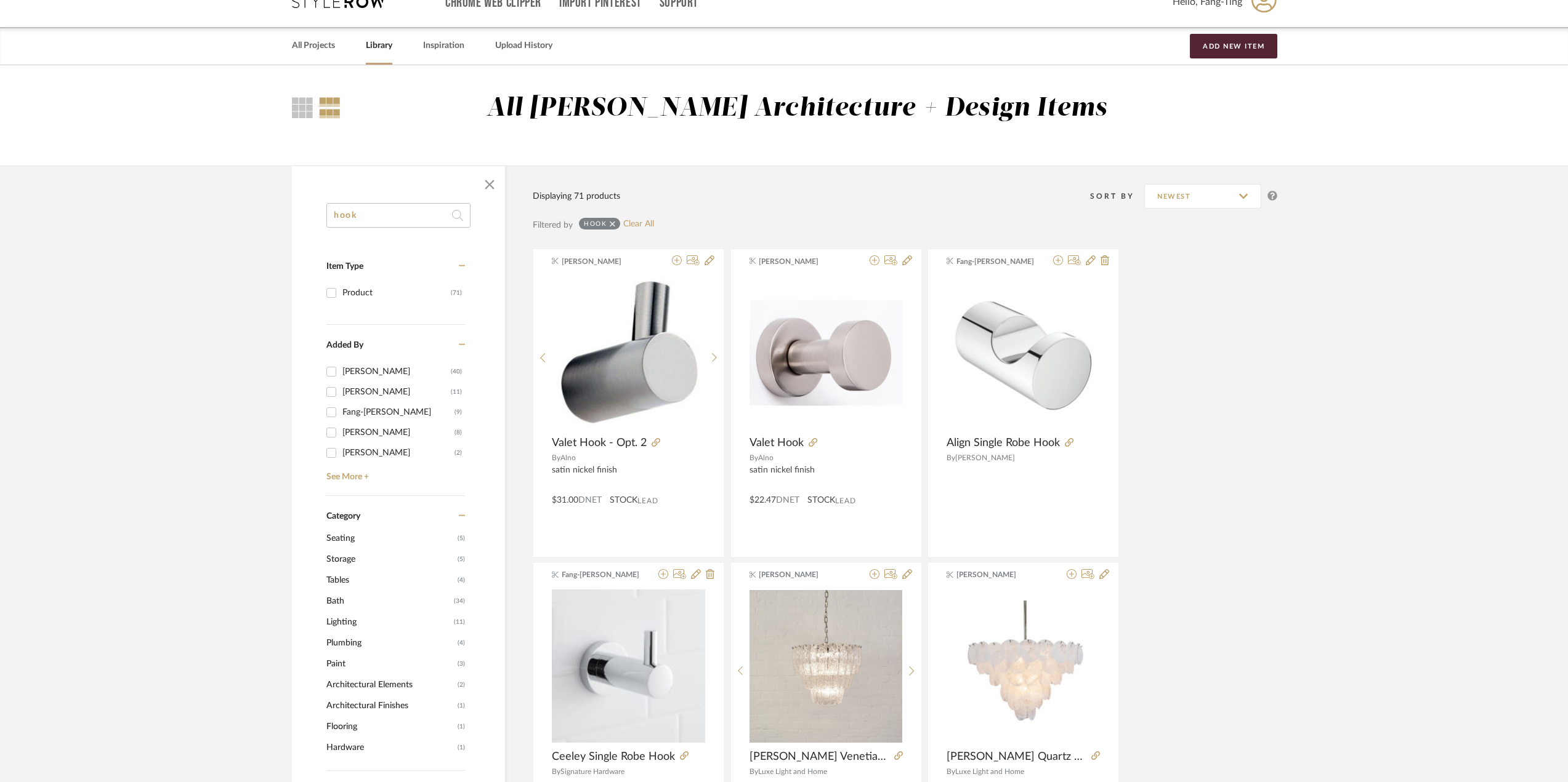
scroll to position [0, 0]
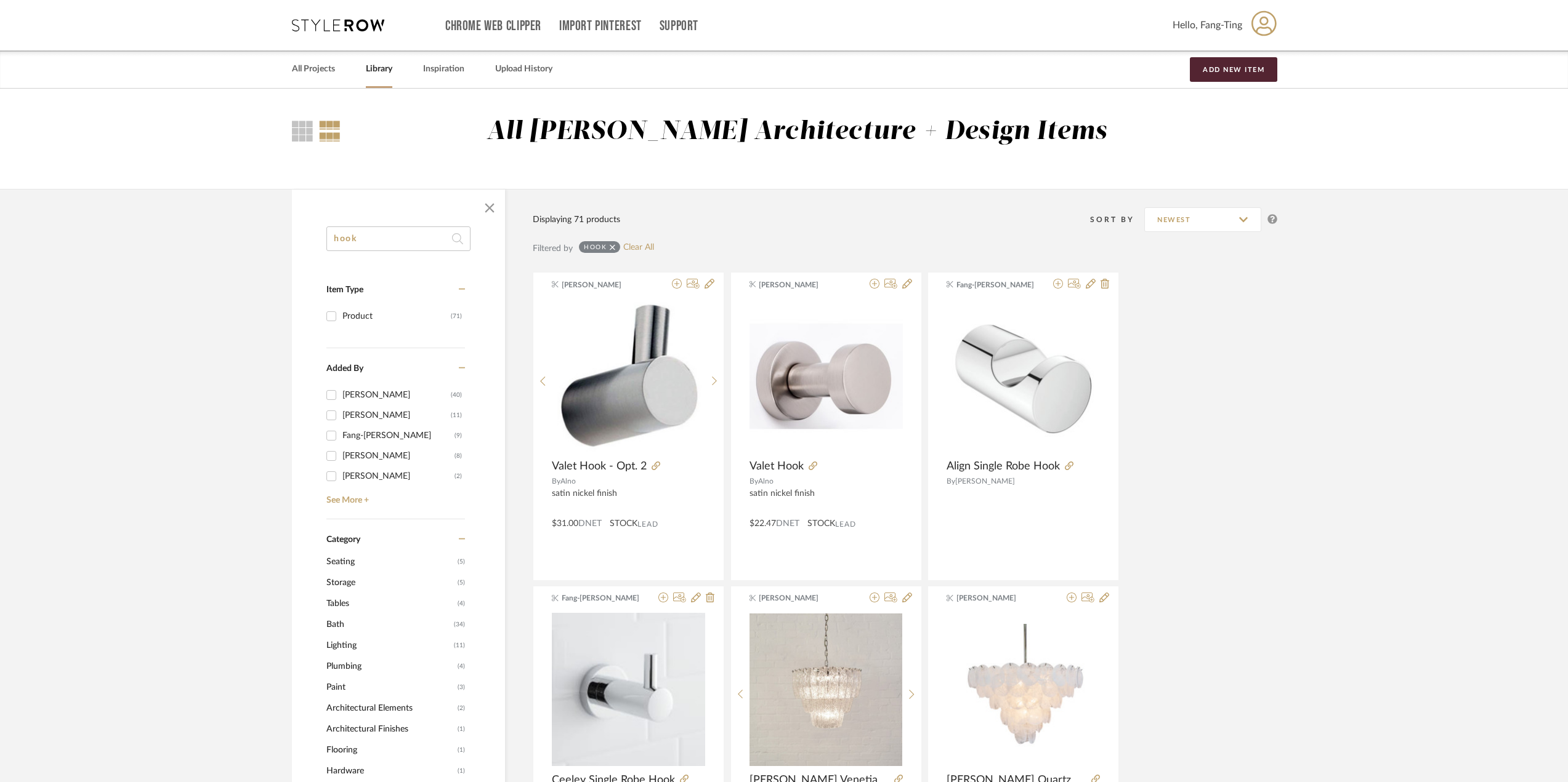
click at [393, 232] on input "hook" at bounding box center [398, 239] width 144 height 25
type input "pendant"
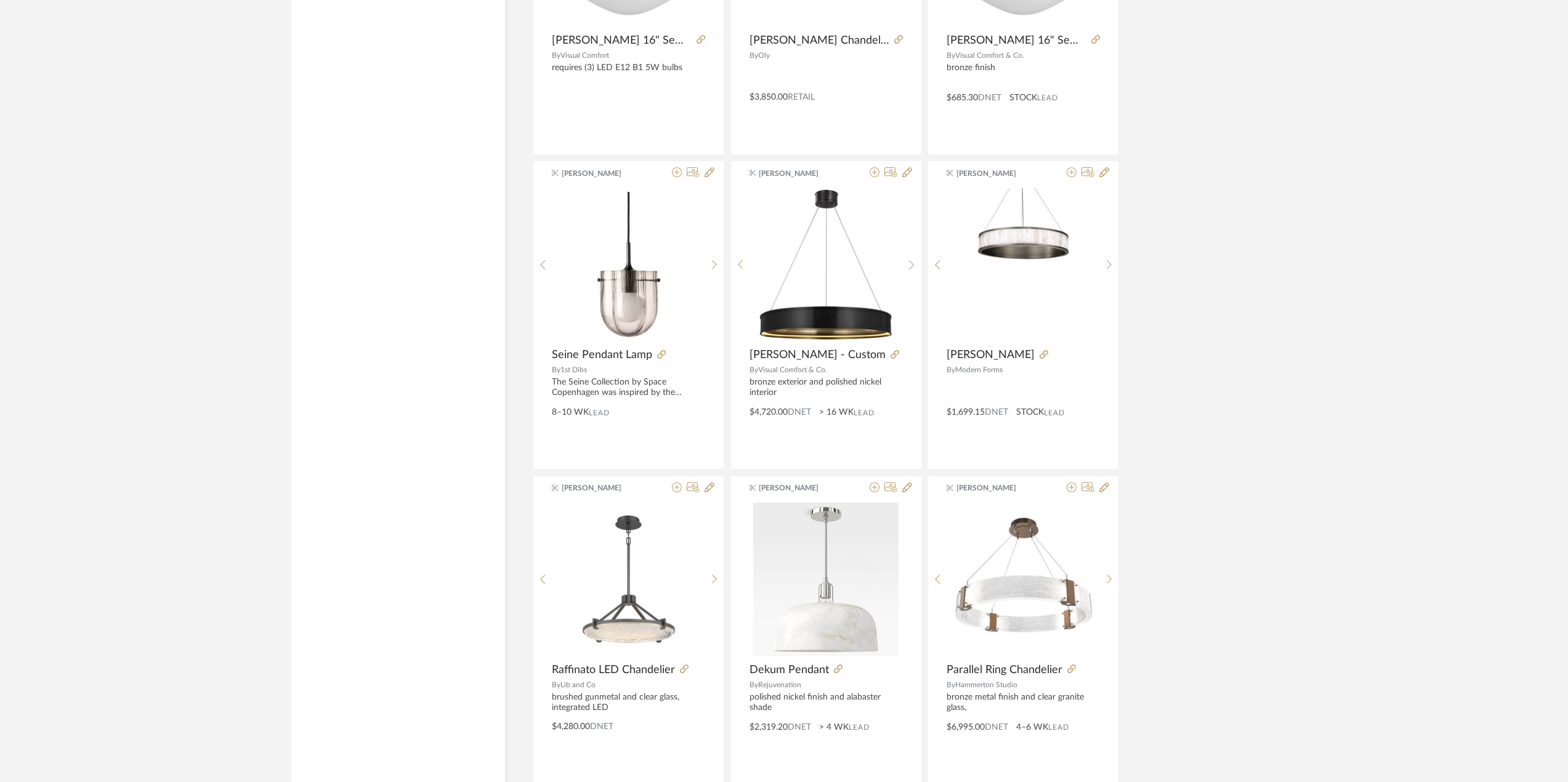
scroll to position [3392, 0]
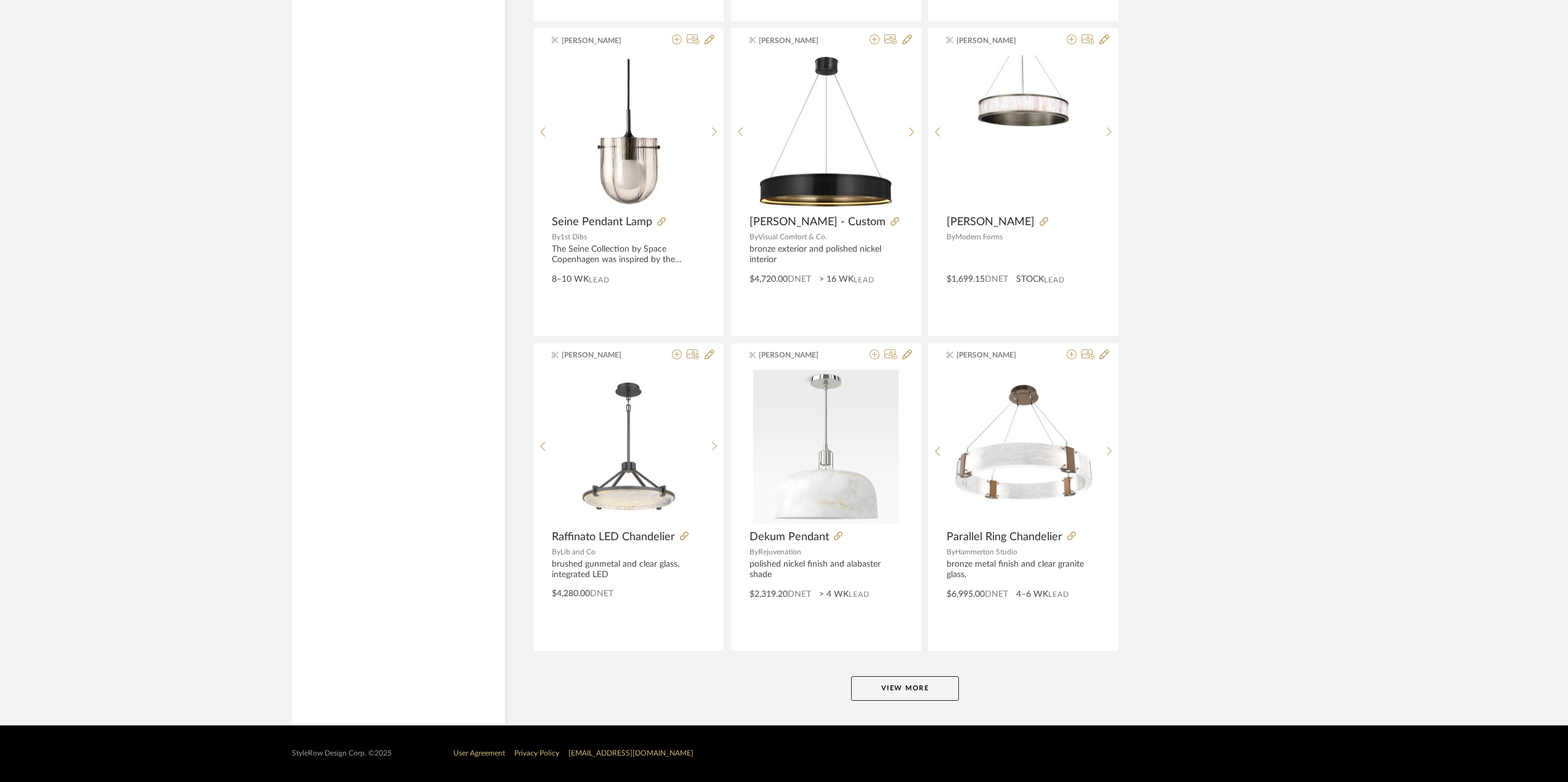
click at [899, 690] on button "View More" at bounding box center [904, 689] width 108 height 25
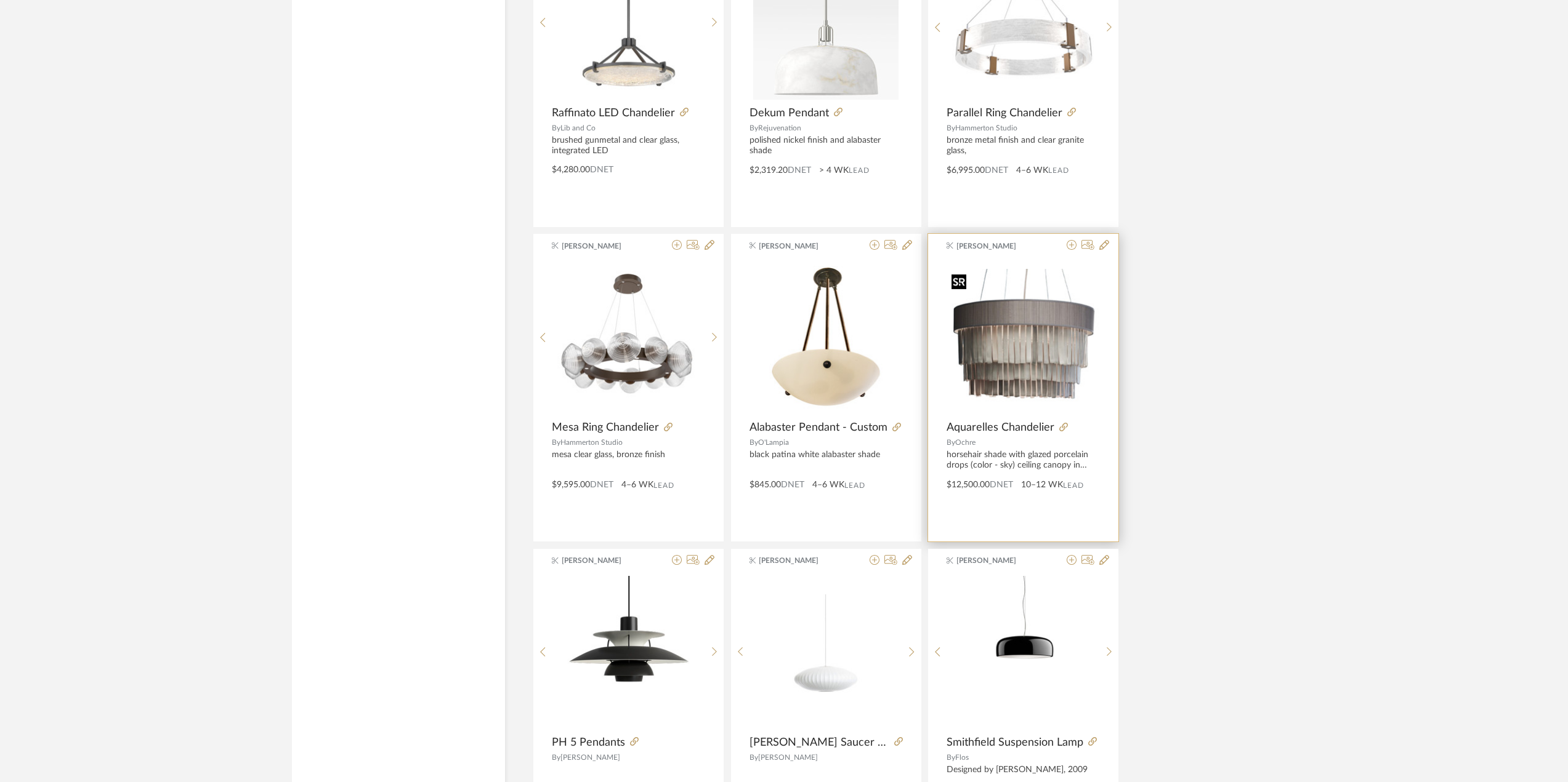
scroll to position [3823, 0]
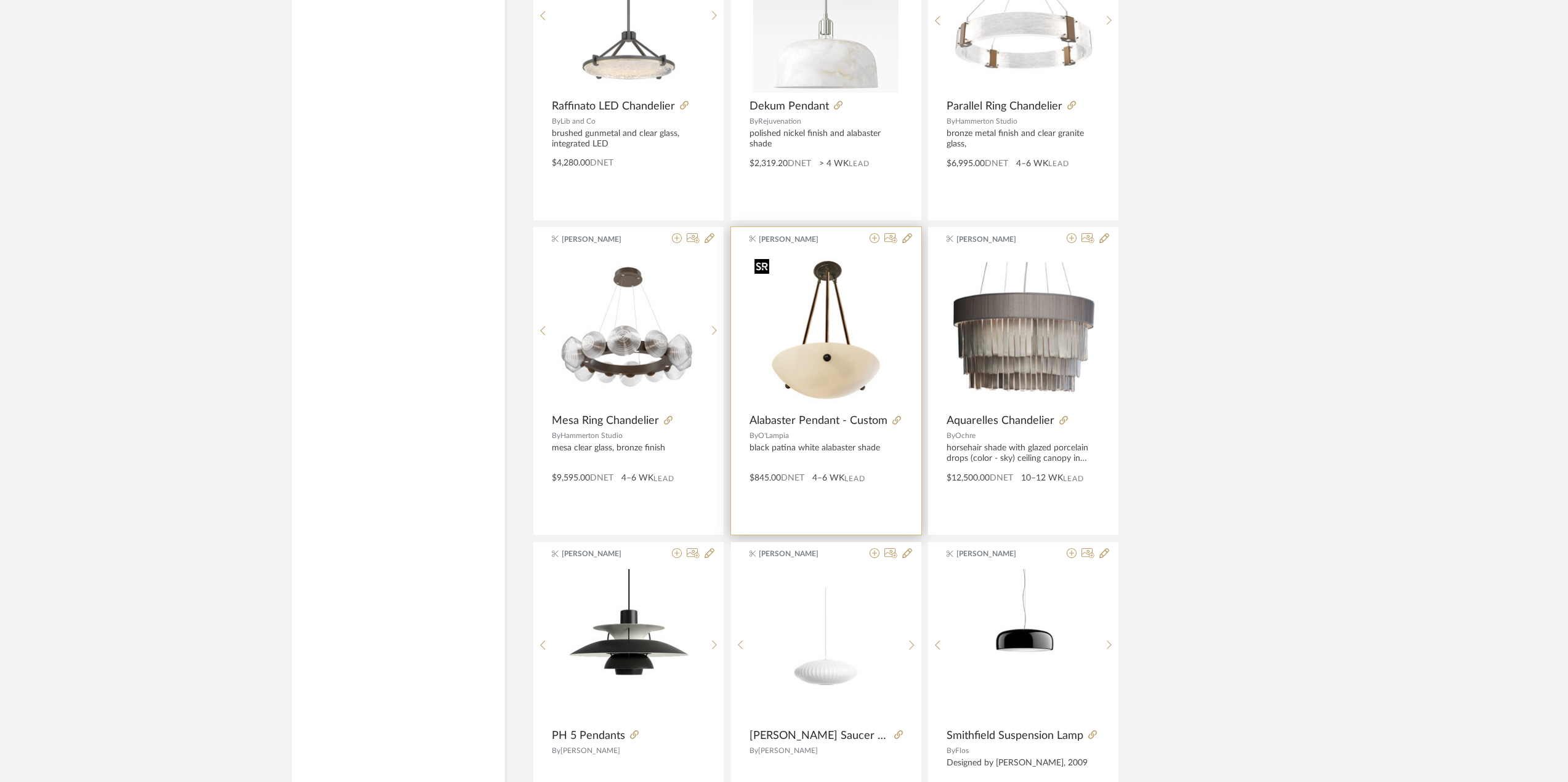
click at [834, 379] on img "0" at bounding box center [826, 330] width 153 height 153
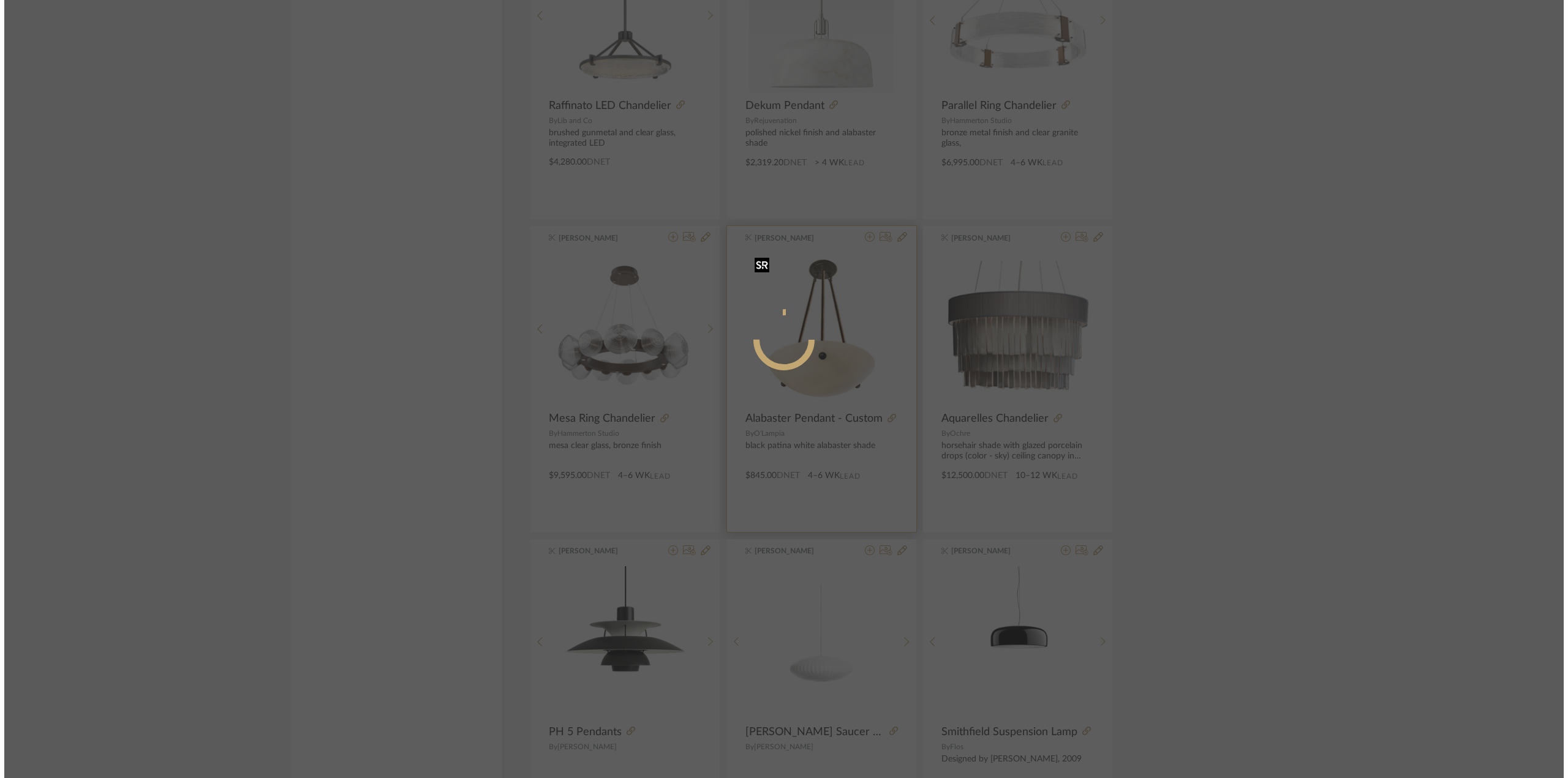
scroll to position [0, 0]
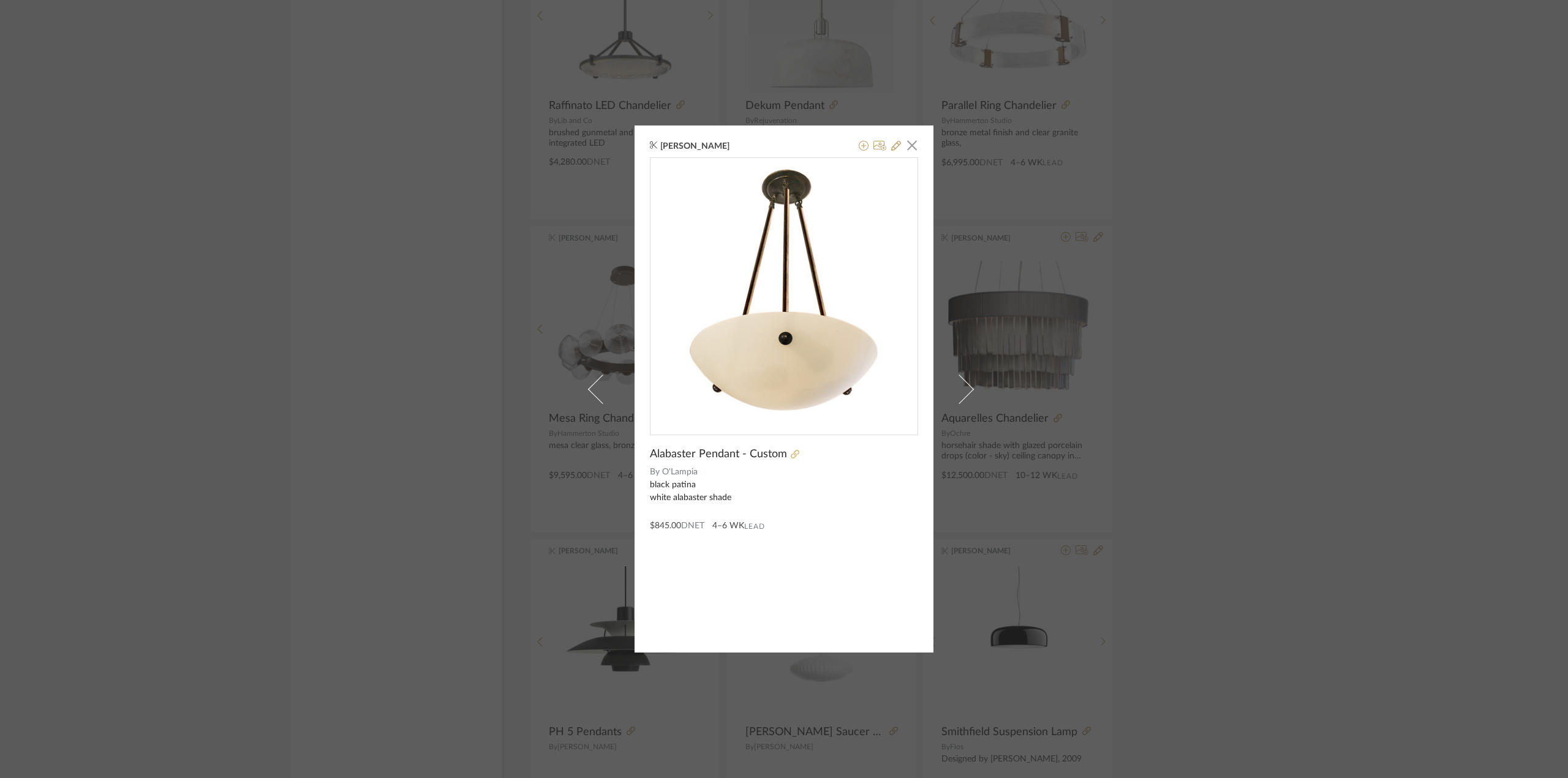
click at [791, 455] on icon at bounding box center [795, 455] width 9 height 9
click at [527, 294] on div "[PERSON_NAME] × Alabaster Pendant - Custom By O'Lampia black patina white alaba…" at bounding box center [784, 389] width 1568 height 778
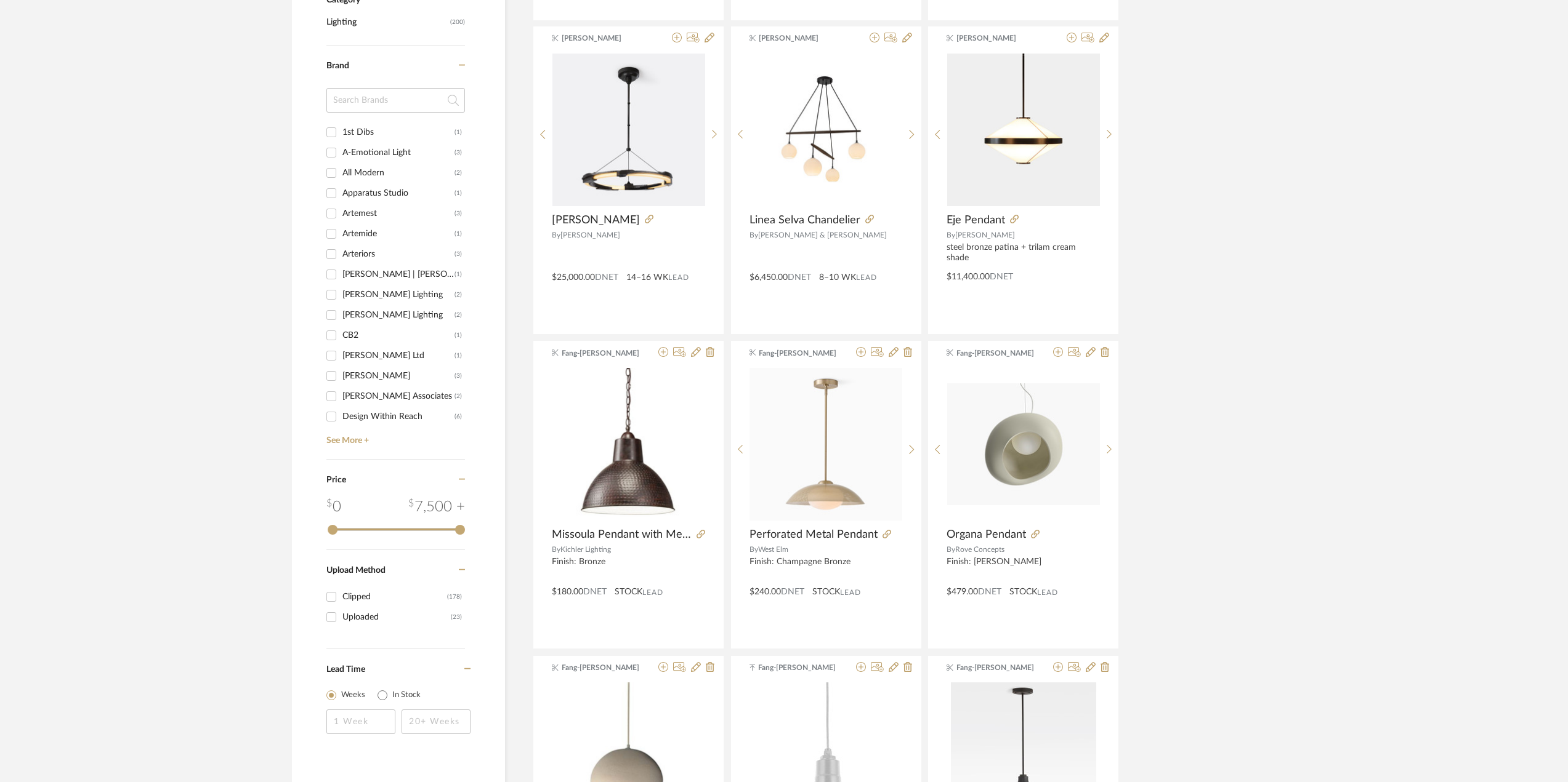
scroll to position [129, 0]
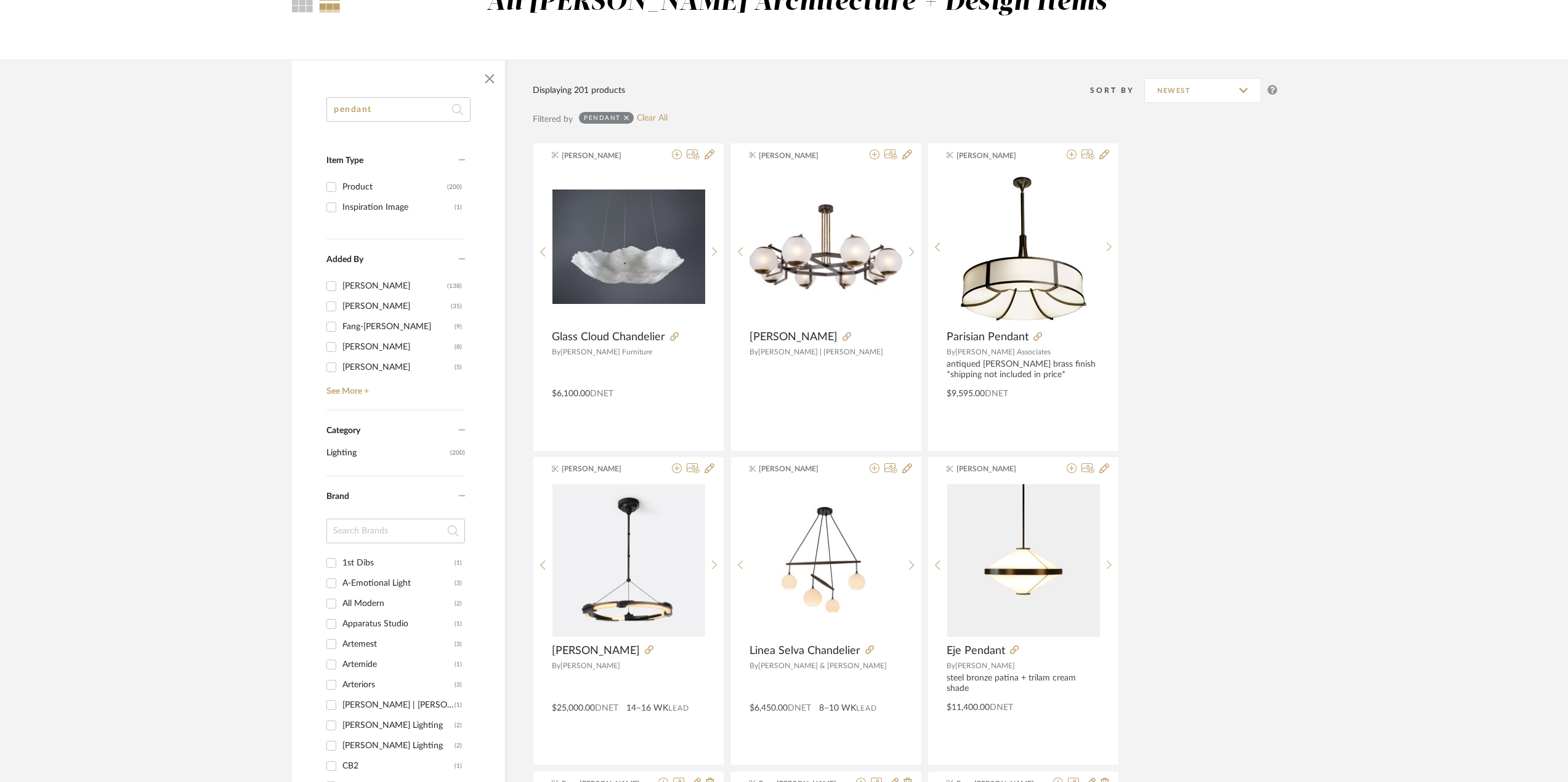
click at [336, 284] on input "[PERSON_NAME] (138)" at bounding box center [331, 286] width 20 height 20
checkbox input "true"
click at [338, 306] on input "[PERSON_NAME] (9)" at bounding box center [331, 306] width 20 height 20
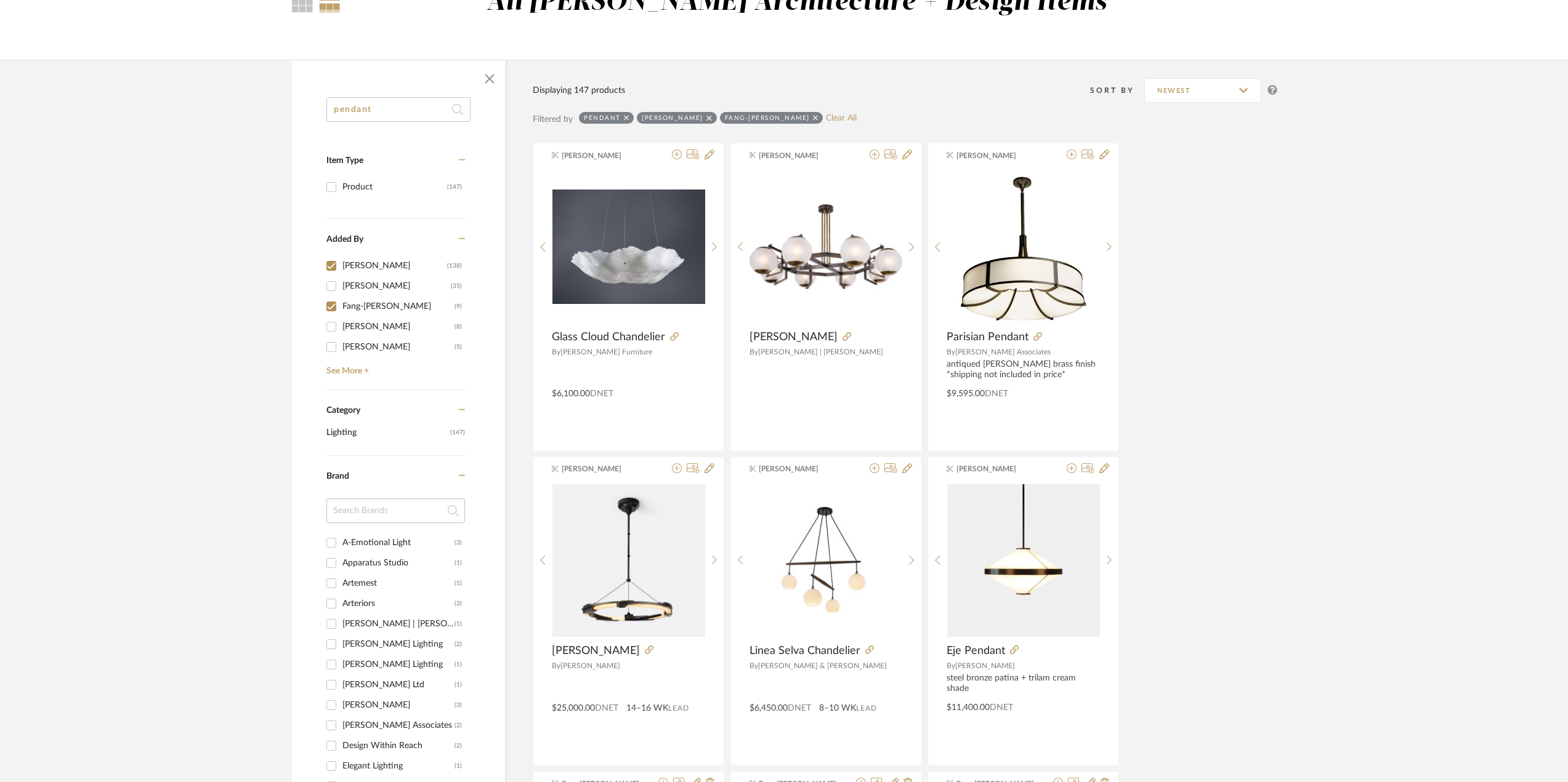
click at [334, 304] on input "[PERSON_NAME] (9)" at bounding box center [331, 306] width 20 height 20
checkbox input "false"
click at [336, 285] on input "[PERSON_NAME] (35)" at bounding box center [331, 286] width 20 height 20
checkbox input "true"
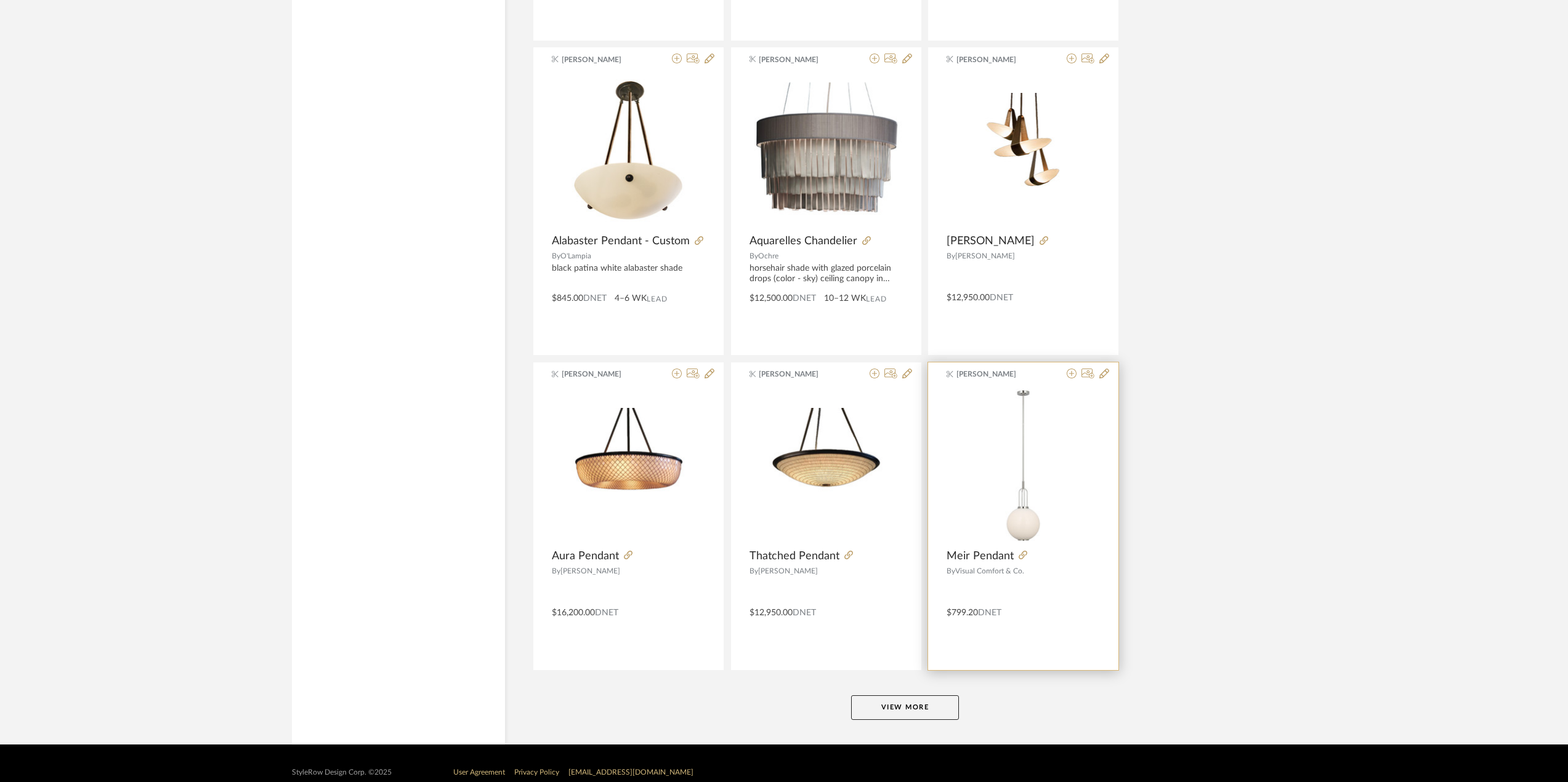
scroll to position [3392, 0]
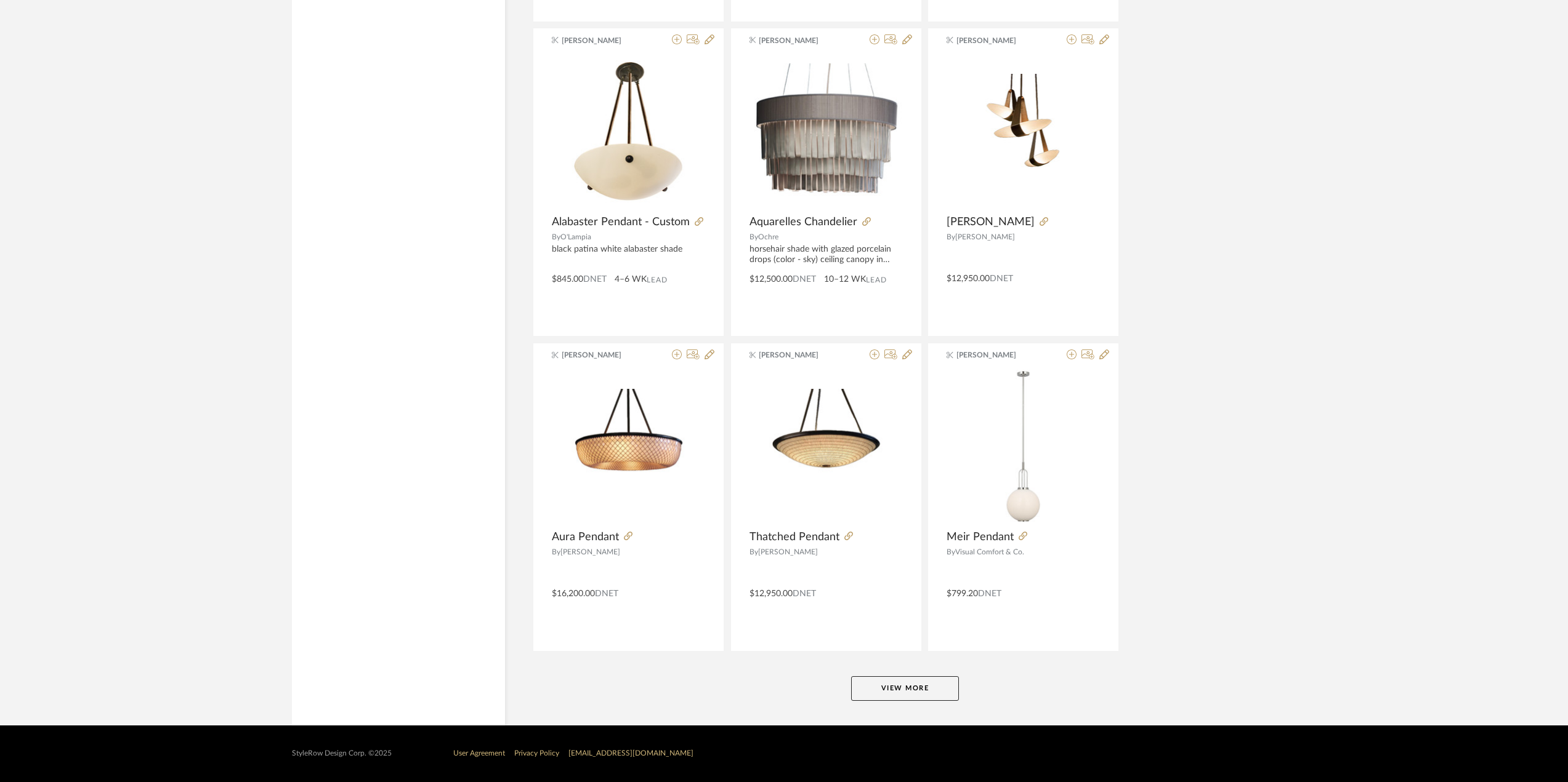
click at [926, 684] on button "View More" at bounding box center [904, 689] width 108 height 25
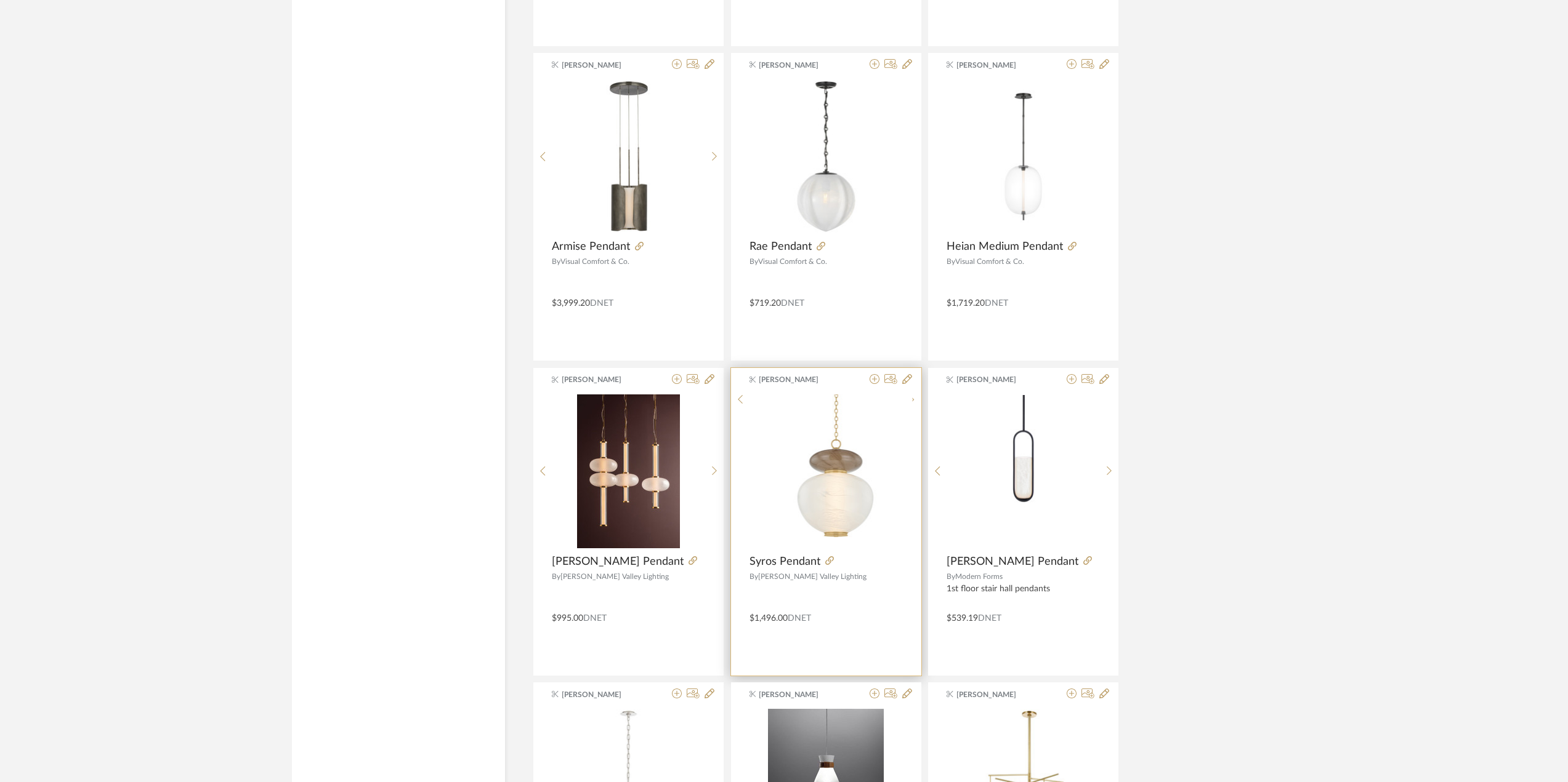
scroll to position [4007, 0]
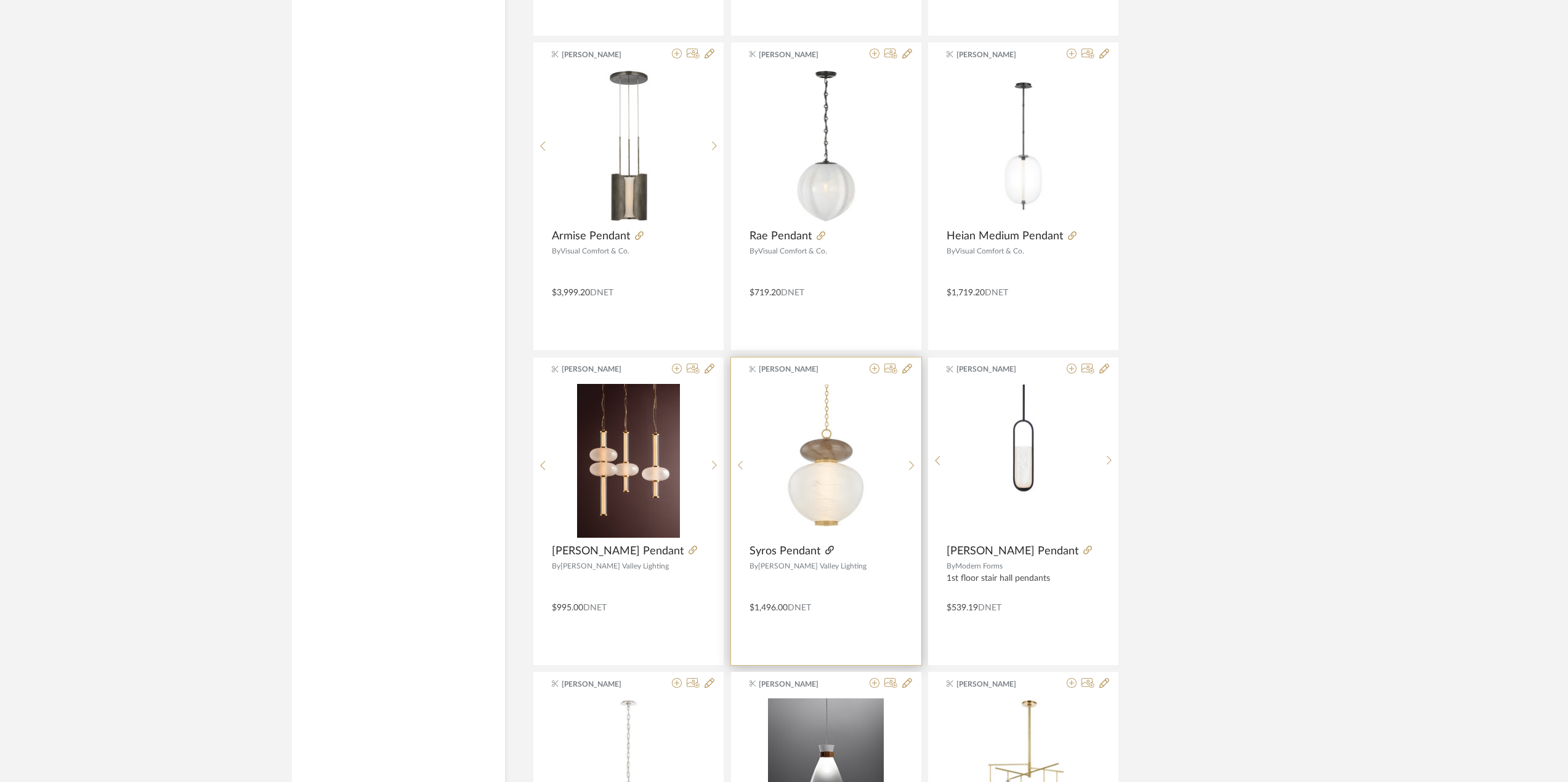
click at [827, 553] on icon at bounding box center [829, 550] width 9 height 9
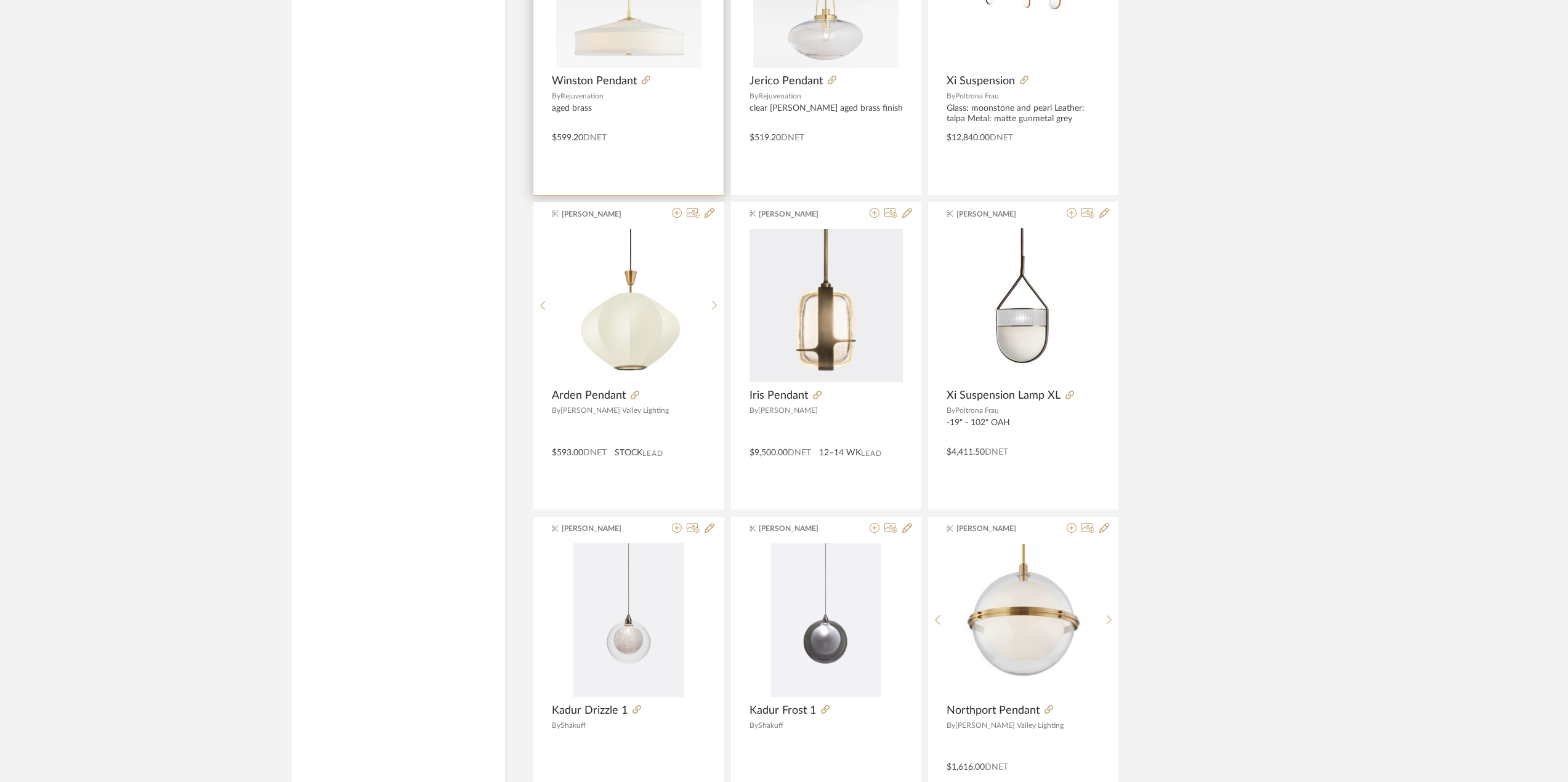
scroll to position [5177, 0]
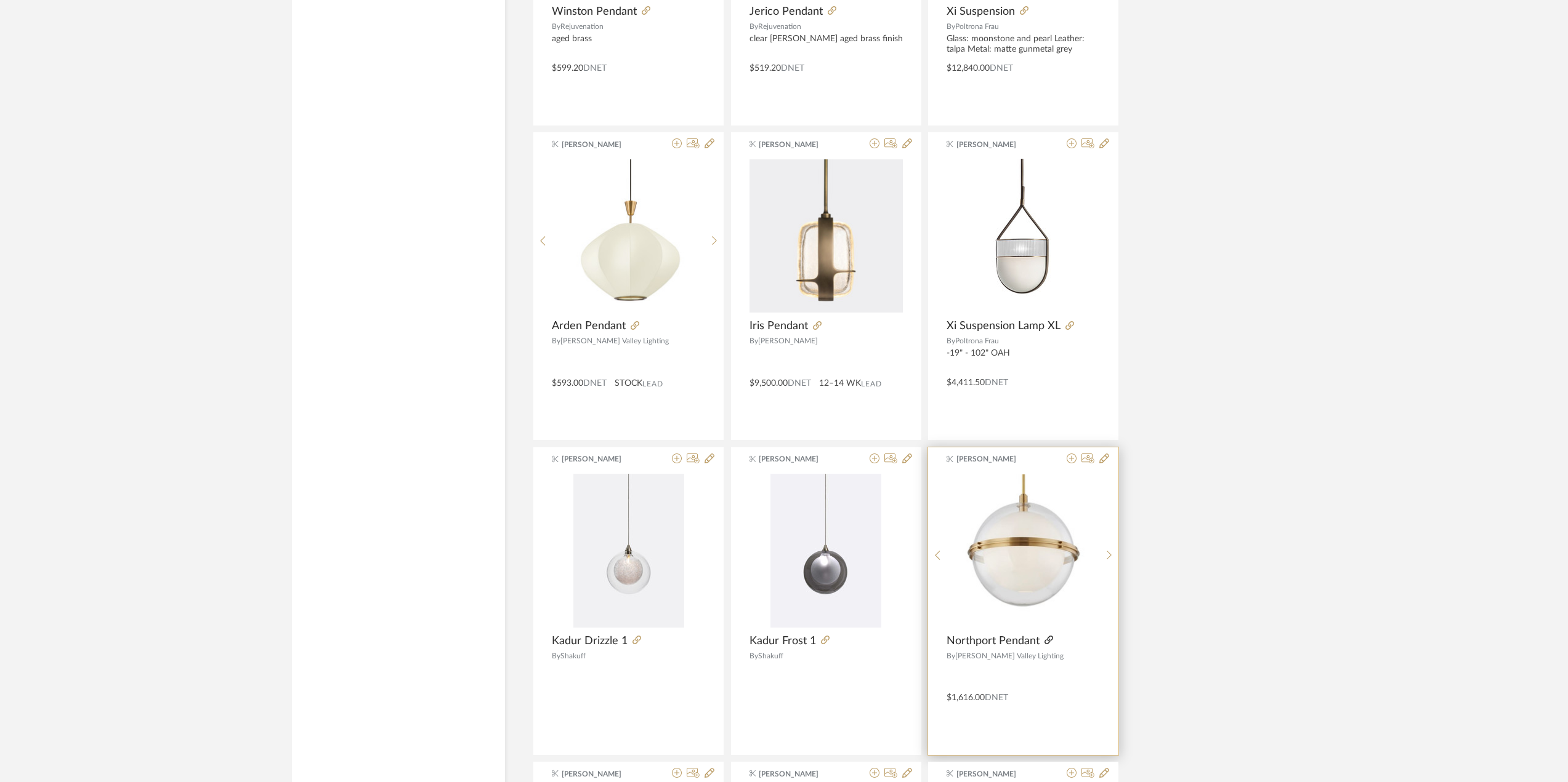
click at [1047, 644] on icon at bounding box center [1049, 640] width 9 height 9
click at [1046, 567] on img "0" at bounding box center [1023, 550] width 152 height 152
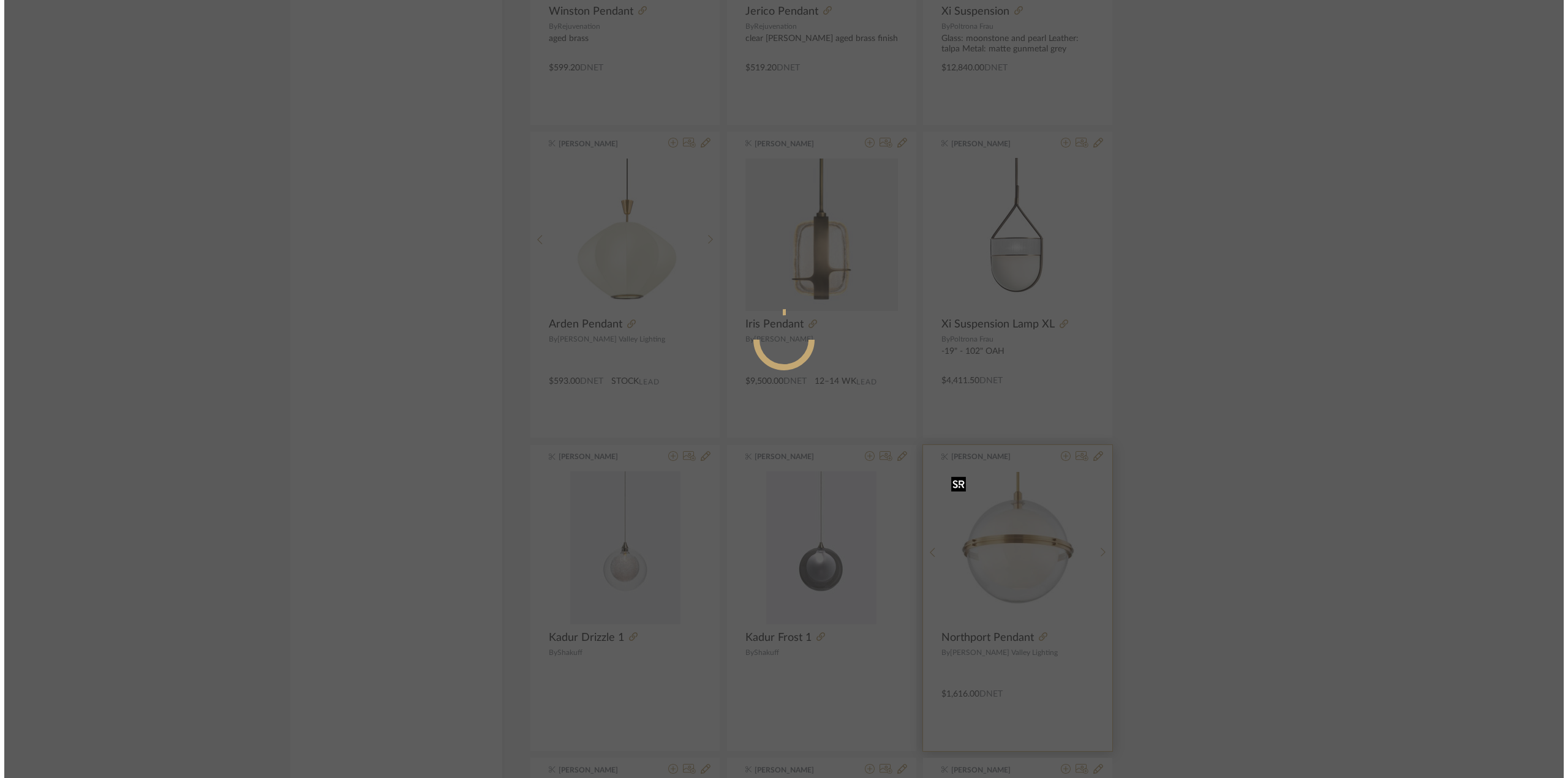
scroll to position [0, 0]
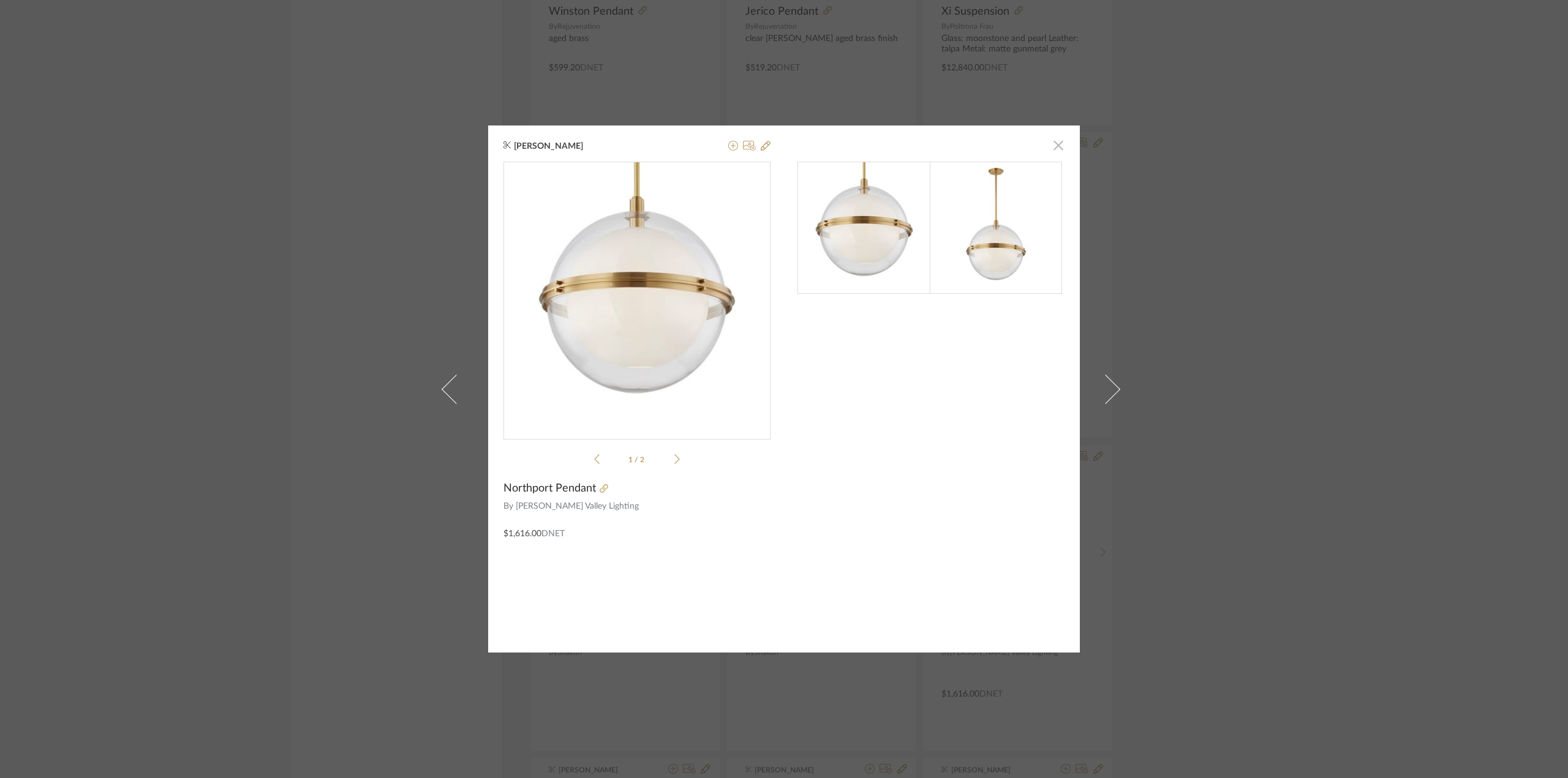
click at [1053, 142] on span "button" at bounding box center [1058, 145] width 25 height 25
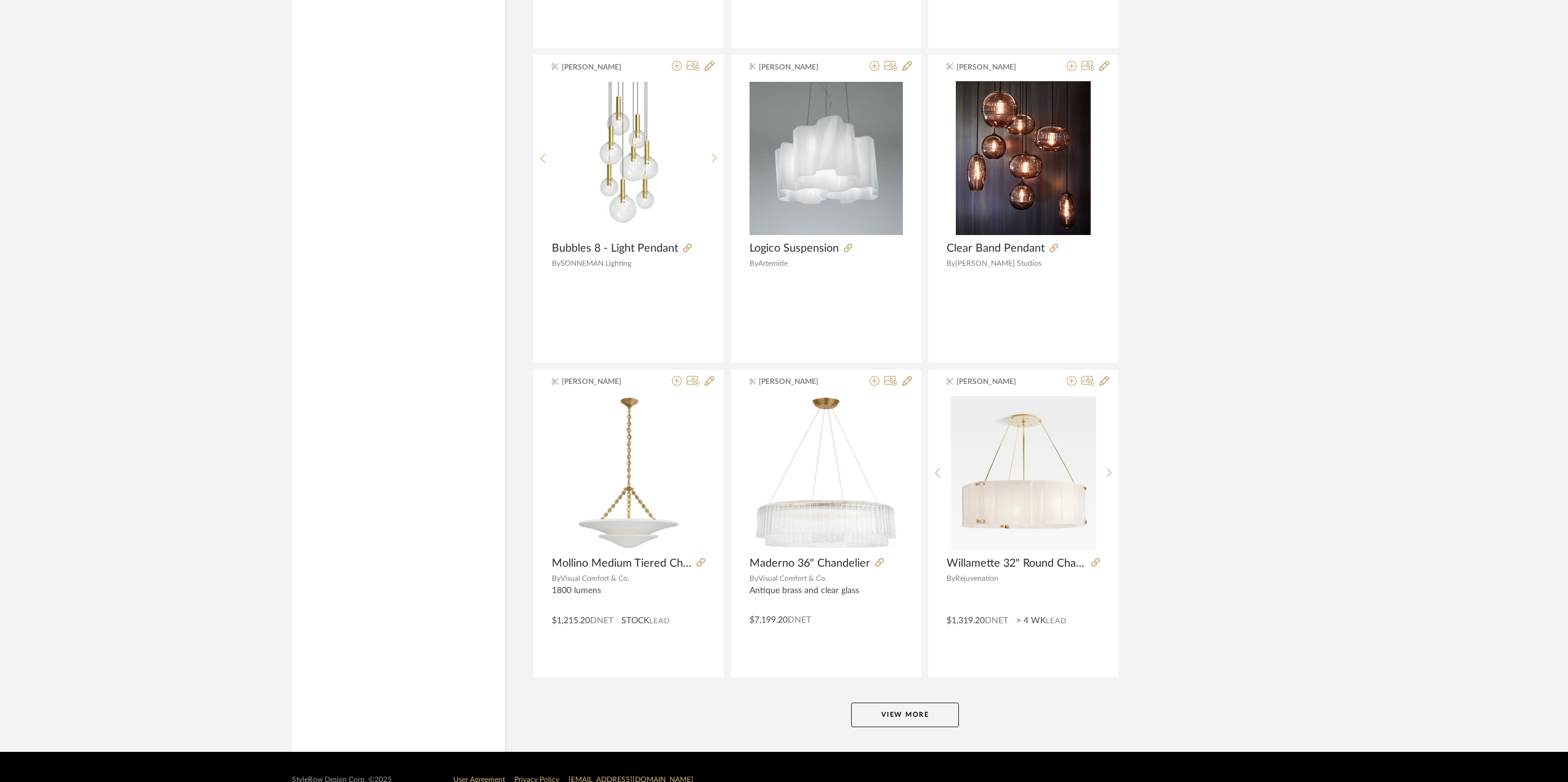
scroll to position [7147, 0]
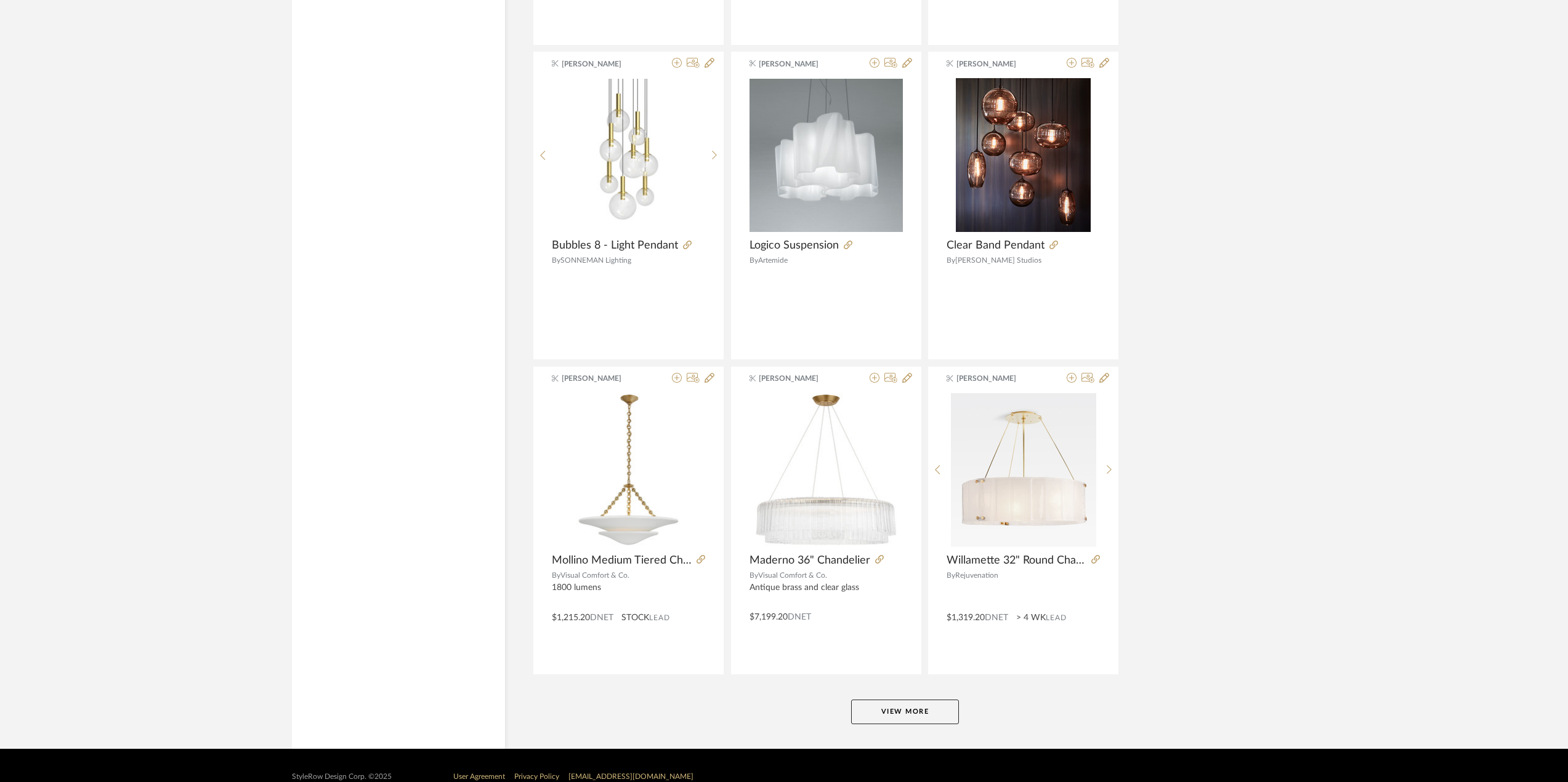
click at [899, 708] on button "View More" at bounding box center [904, 713] width 108 height 25
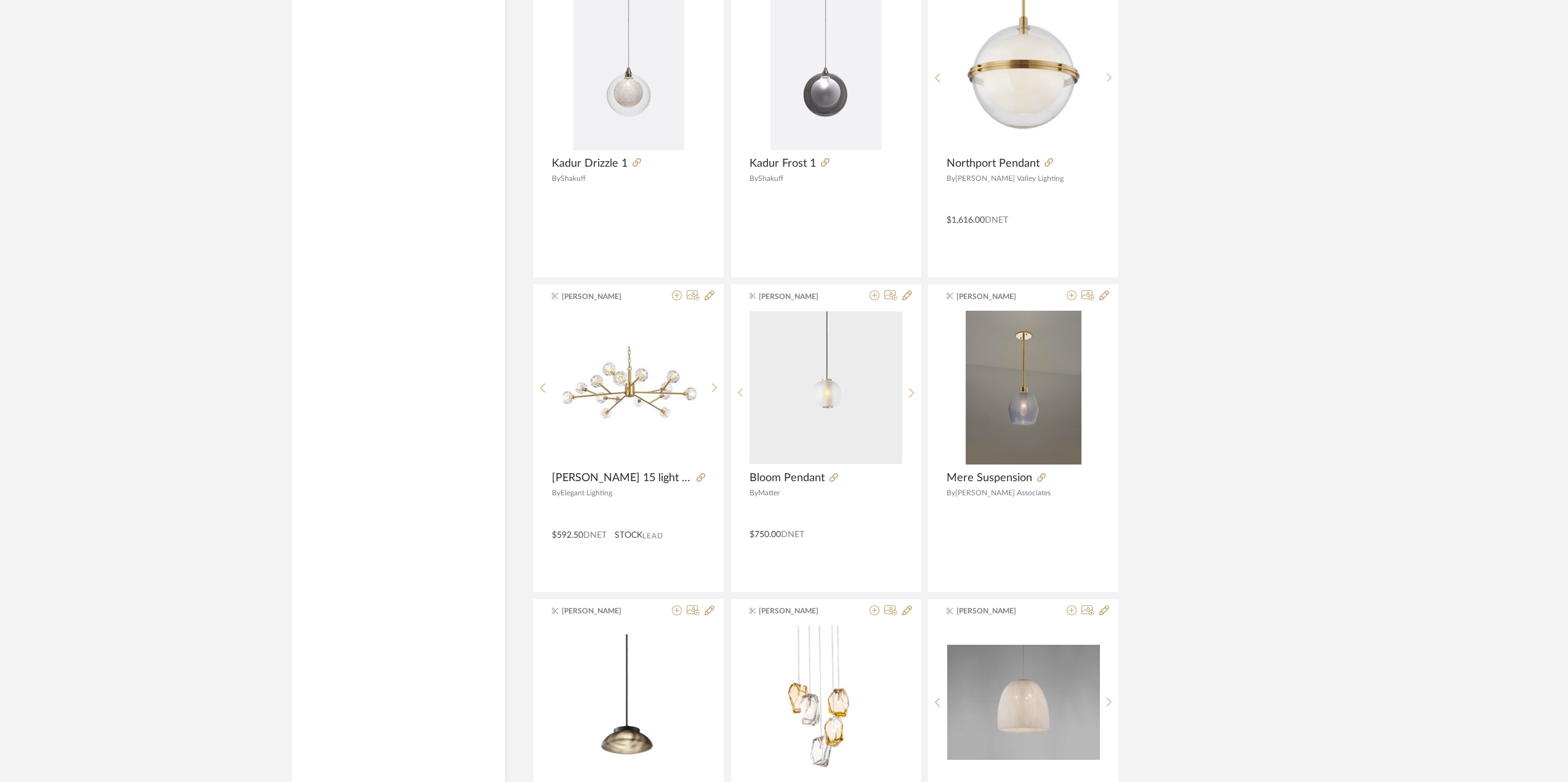
scroll to position [5285, 0]
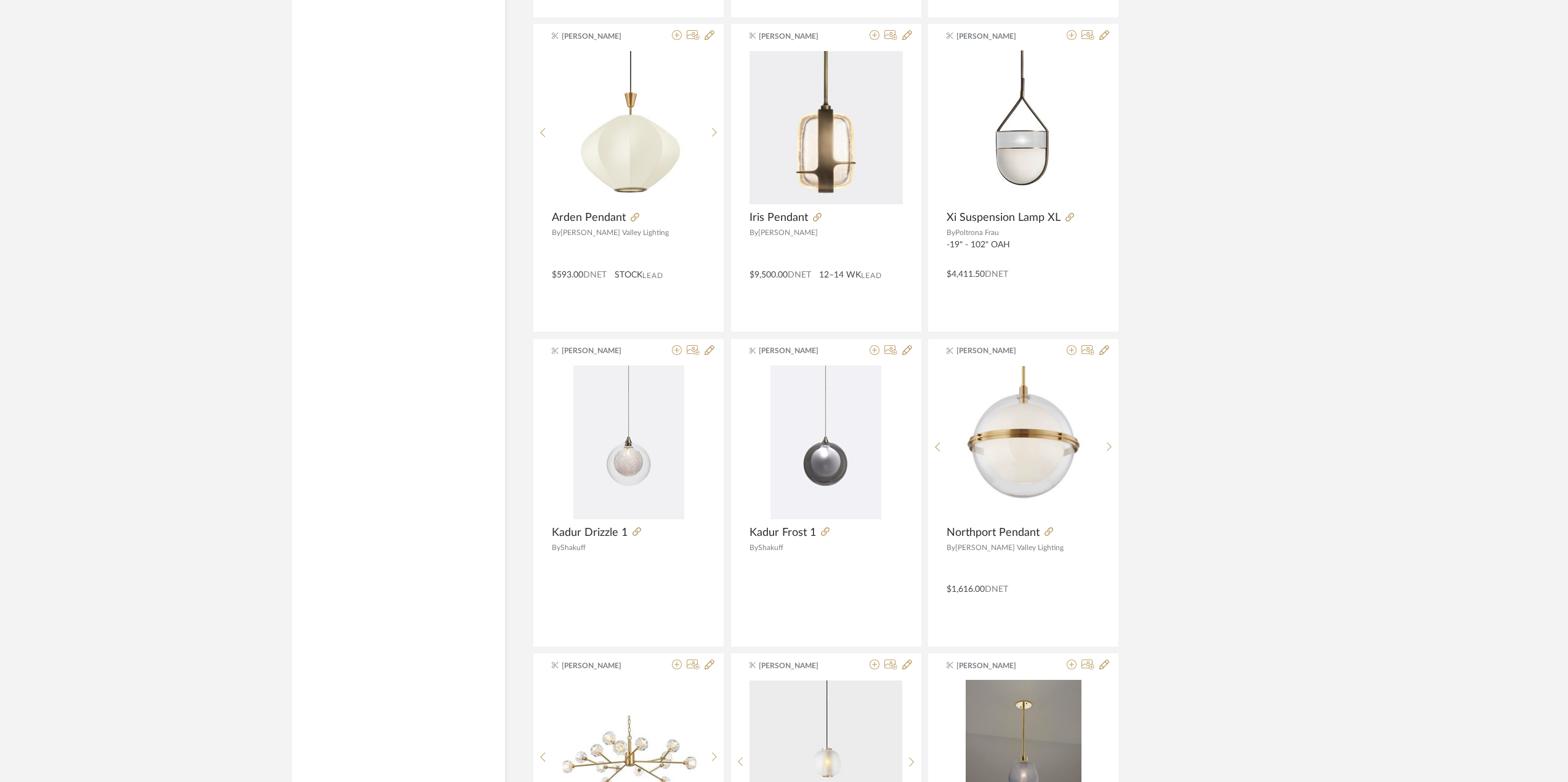
click at [1188, 477] on div "[PERSON_NAME] Glass Cloud Chandelier By [PERSON_NAME] Furniture $6,100.00 DNET …" at bounding box center [905, 650] width 745 height 11328
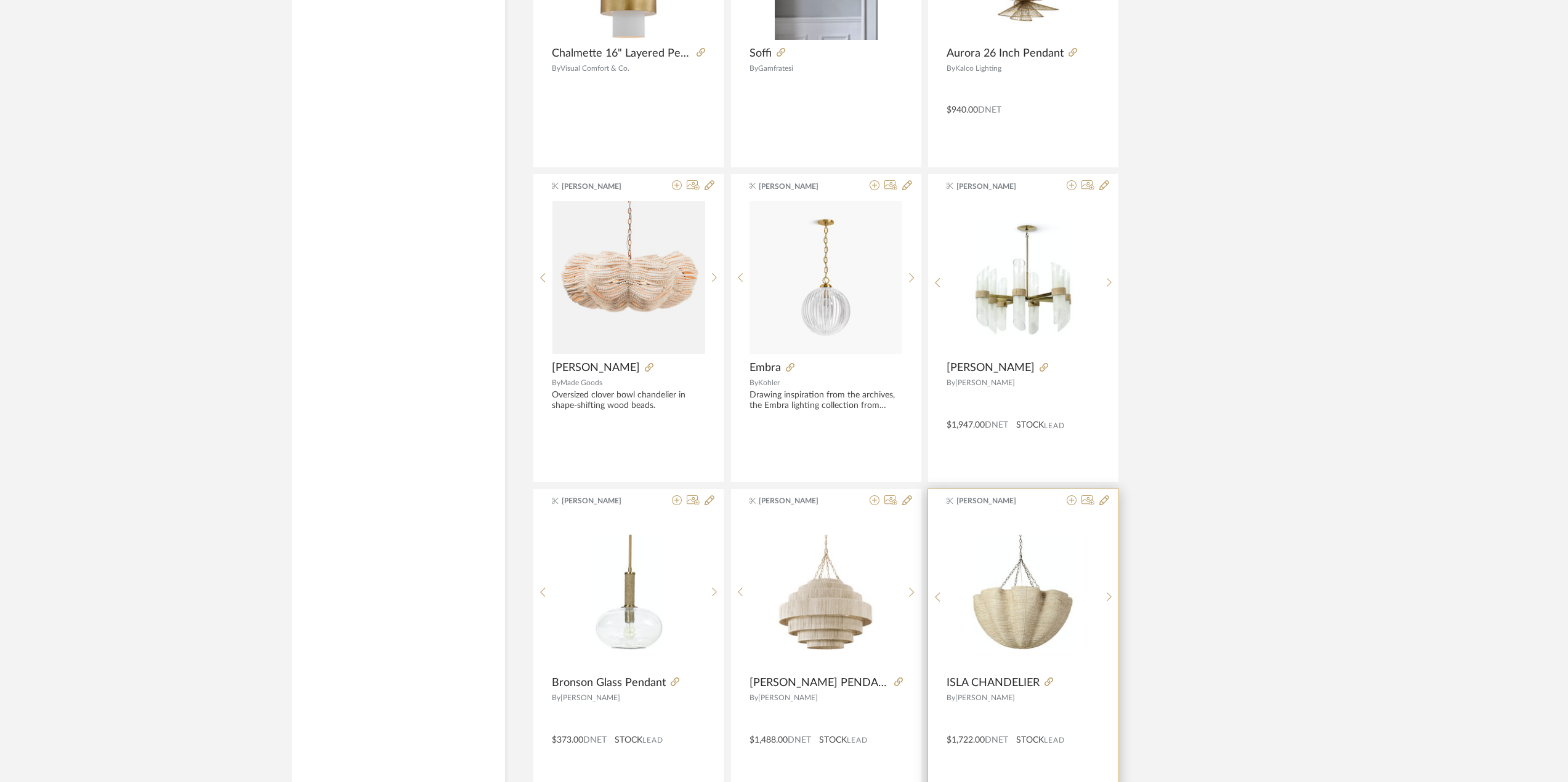
scroll to position [9040, 0]
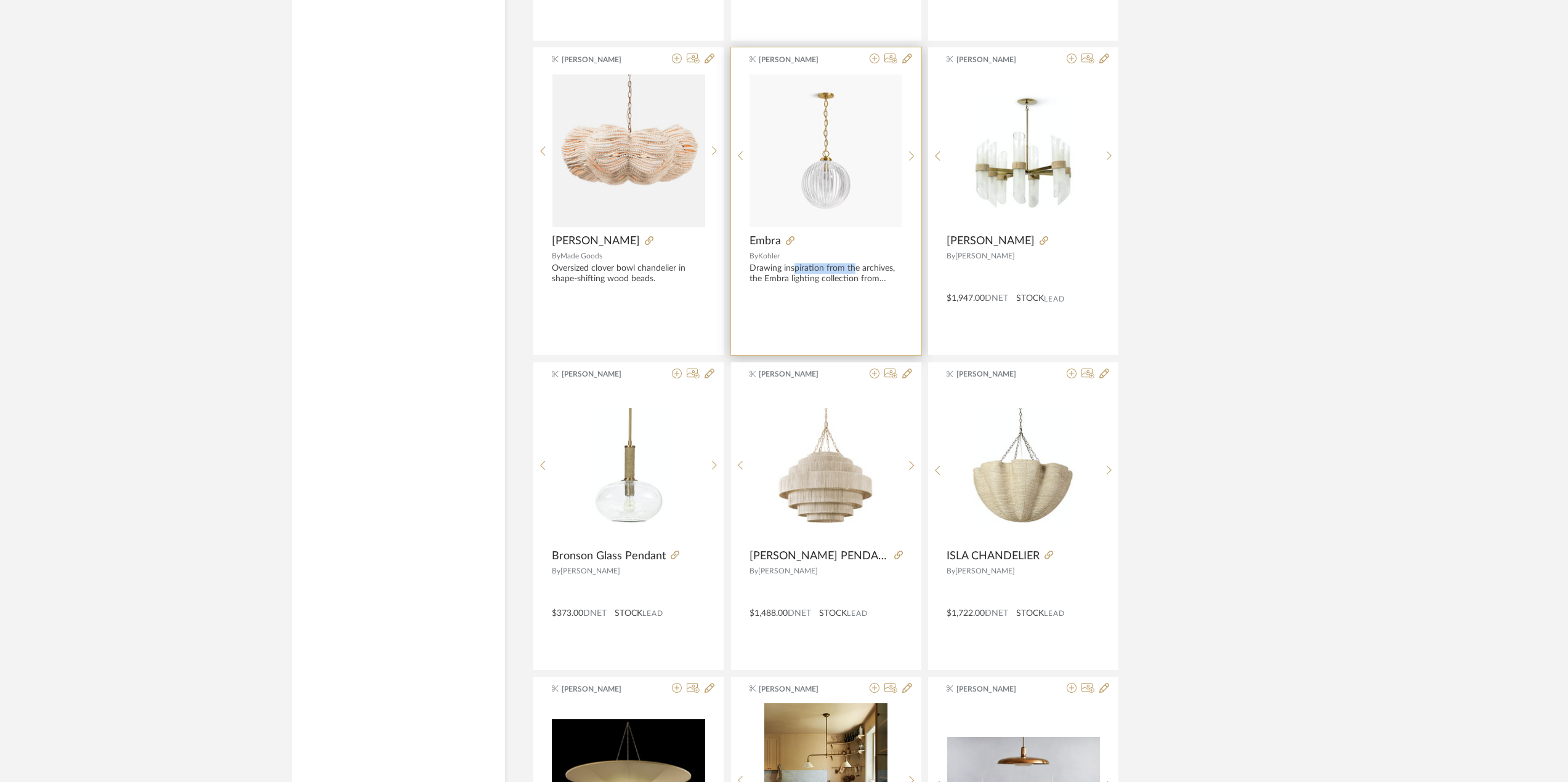
drag, startPoint x: 795, startPoint y: 272, endPoint x: 854, endPoint y: 271, distance: 59.0
click at [854, 271] on div "Drawing inspiration from the archives, the Embra lighting collection from Kohle…" at bounding box center [826, 273] width 153 height 20
drag, startPoint x: 834, startPoint y: 280, endPoint x: 792, endPoint y: 284, distance: 42.2
click at [792, 284] on div "Drawing inspiration from the archives, the Embra lighting collection from Kohle…" at bounding box center [826, 273] width 153 height 20
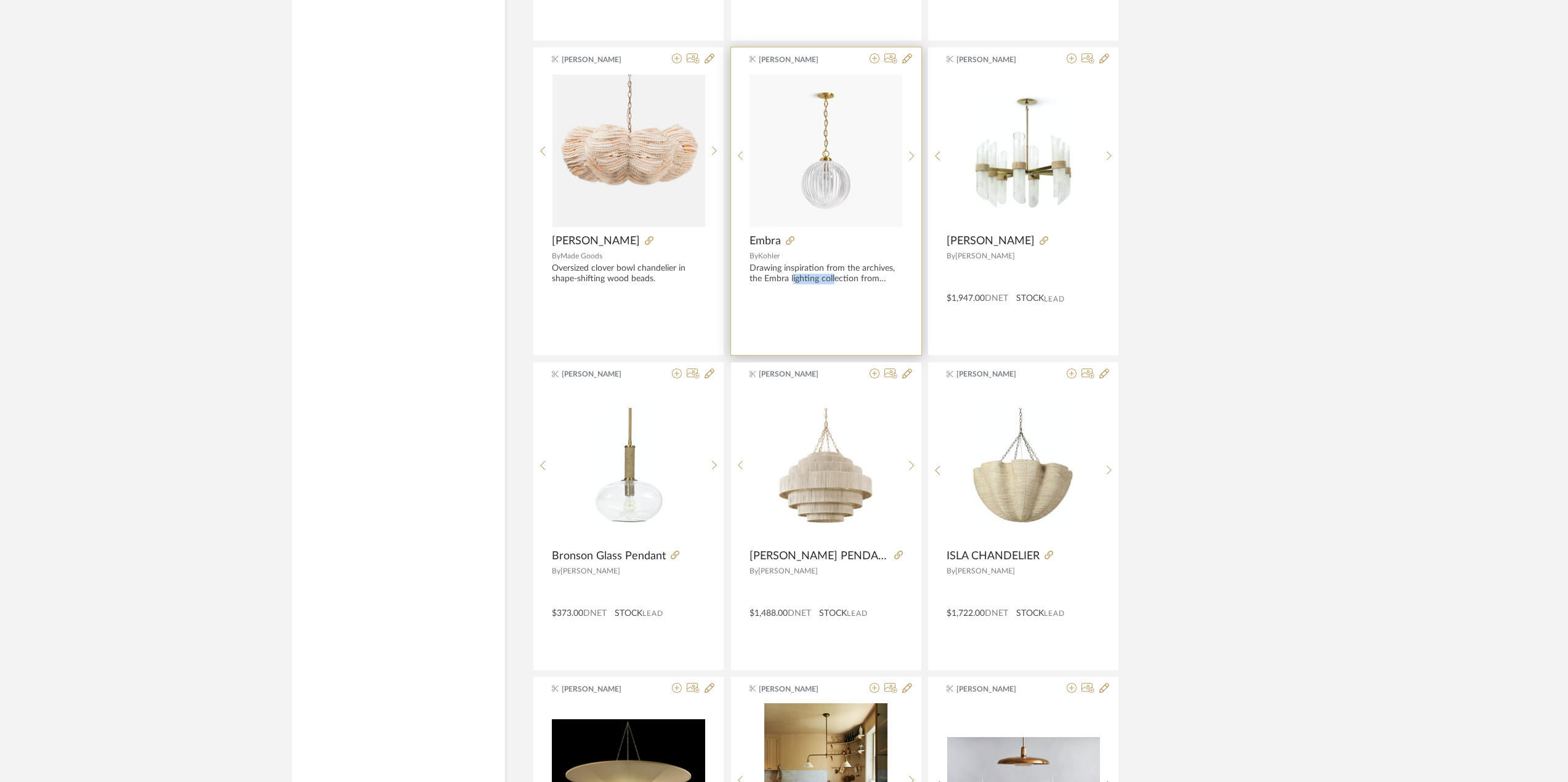
click at [792, 284] on div "Drawing inspiration from the archives, the Embra lighting collection from Kohle…" at bounding box center [826, 273] width 153 height 20
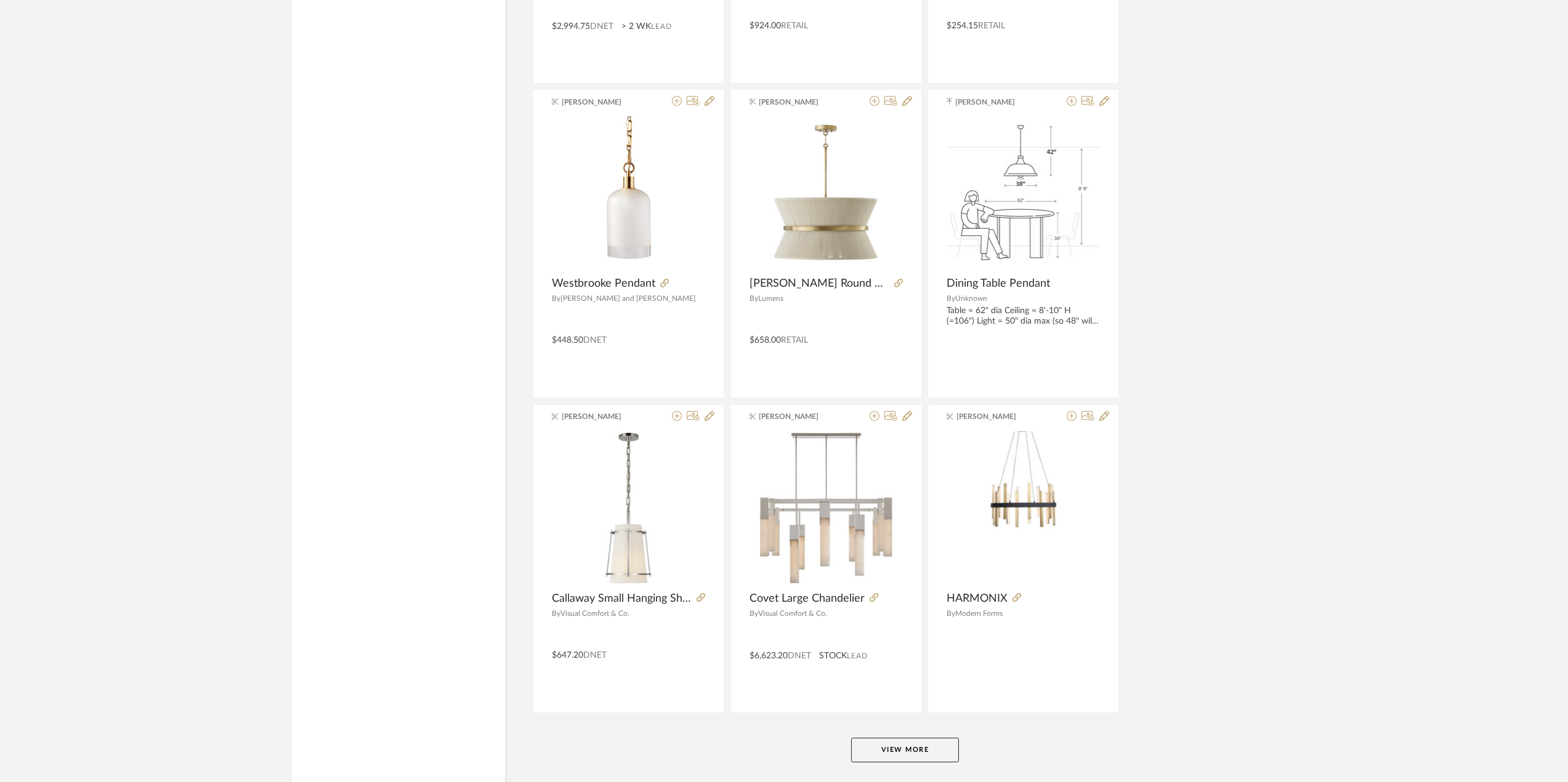
scroll to position [10949, 0]
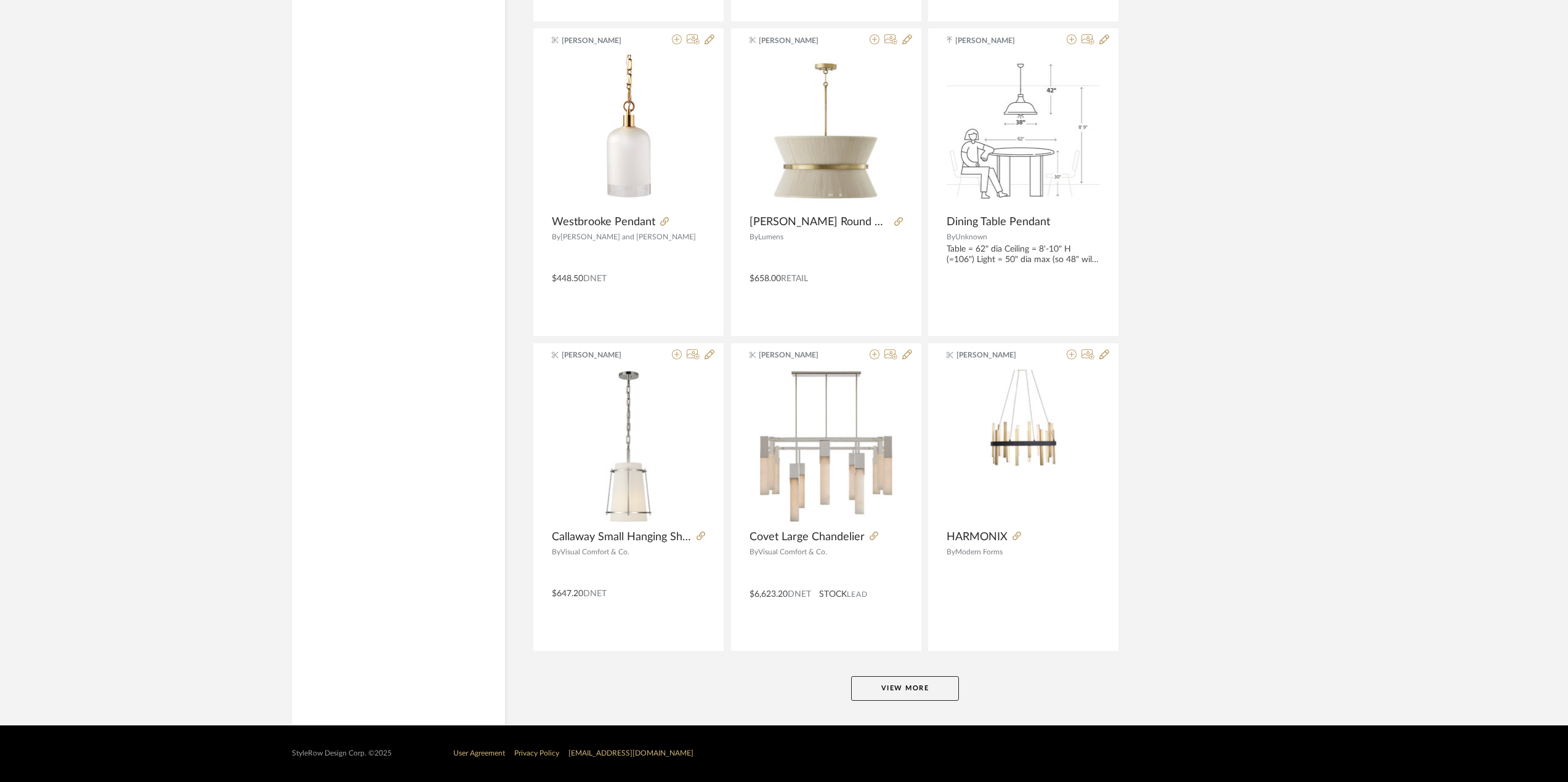
click at [913, 695] on button "View More" at bounding box center [904, 689] width 108 height 25
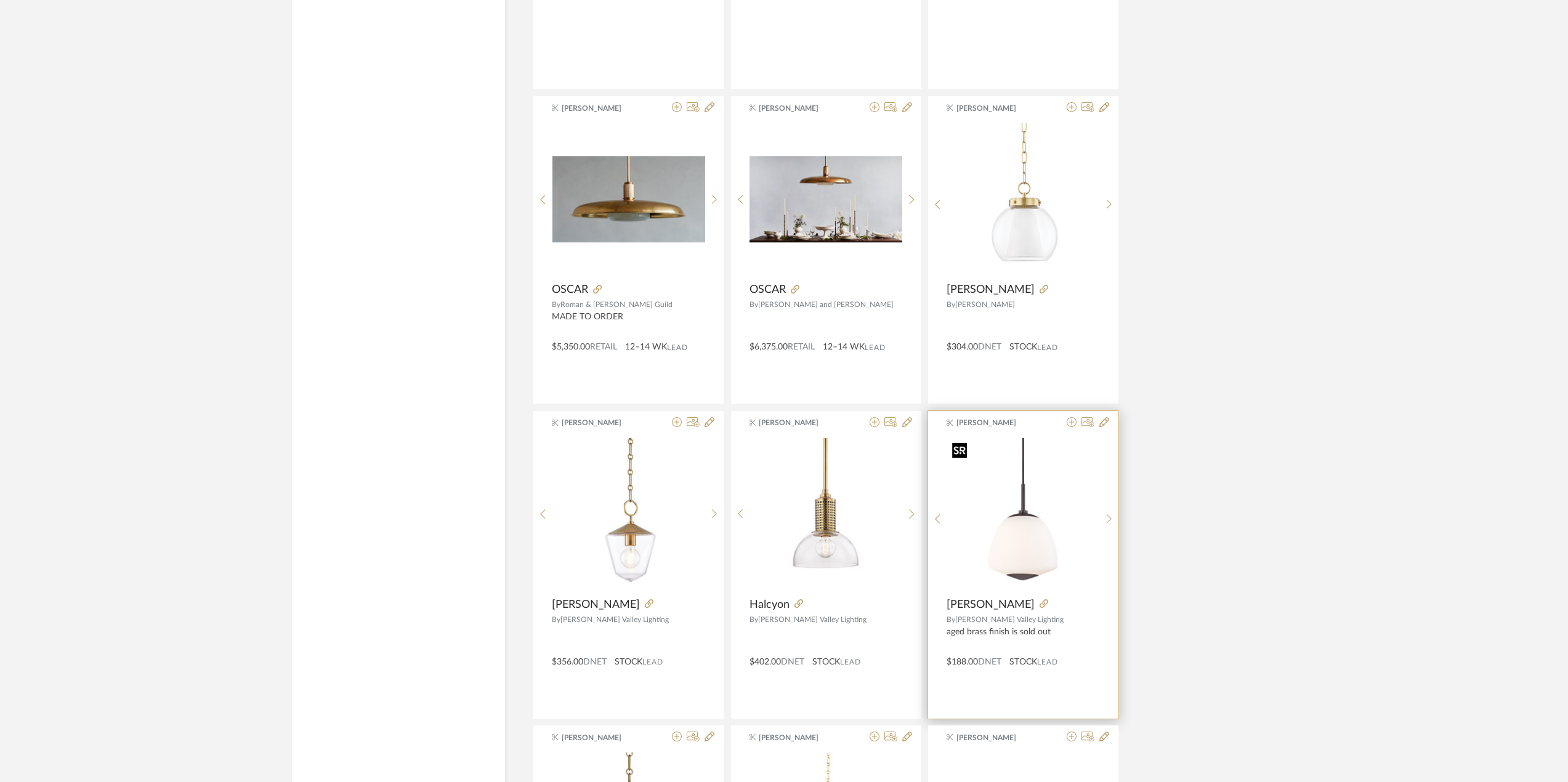
scroll to position [12180, 0]
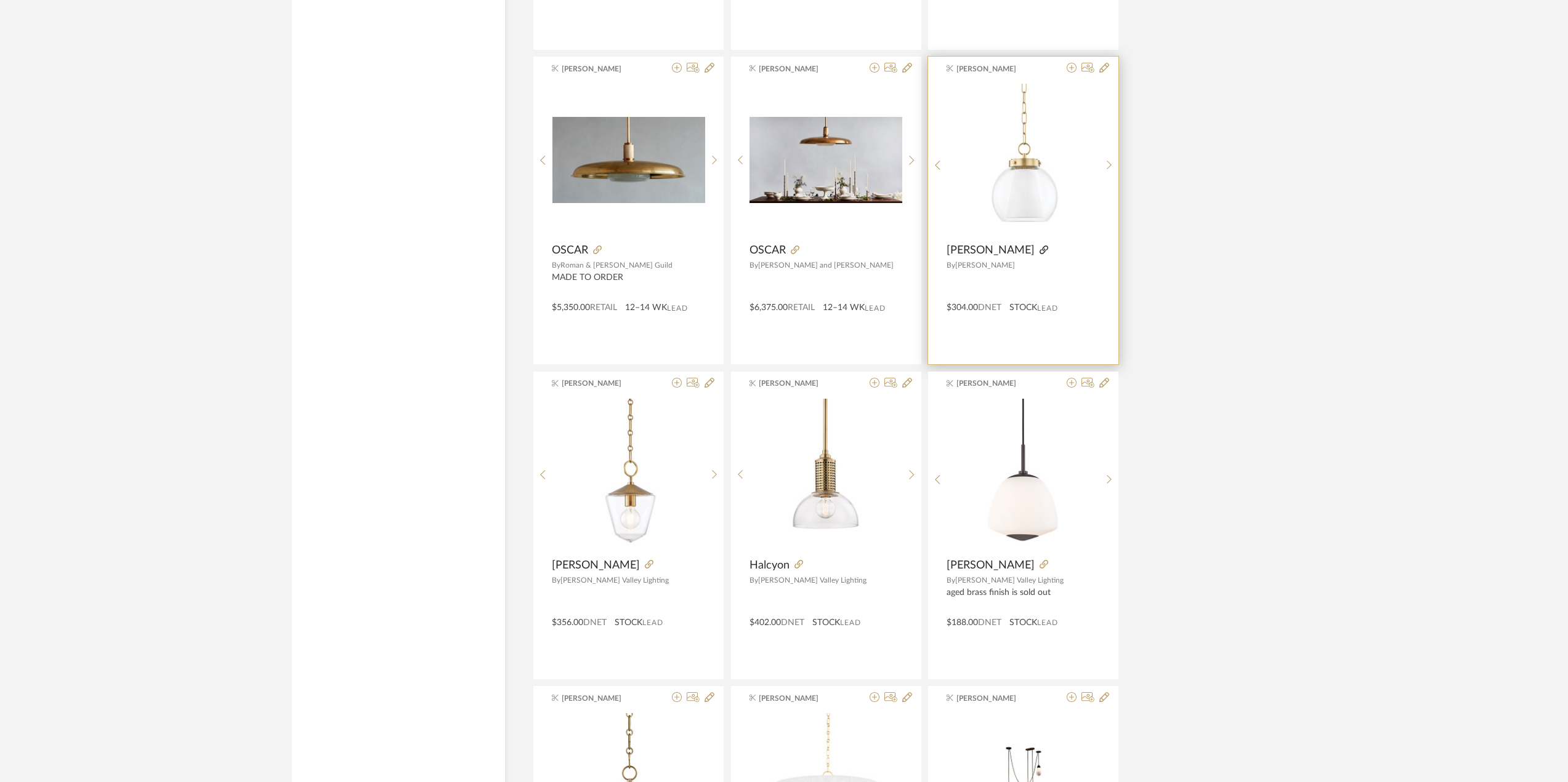
click at [1040, 252] on icon at bounding box center [1044, 250] width 9 height 9
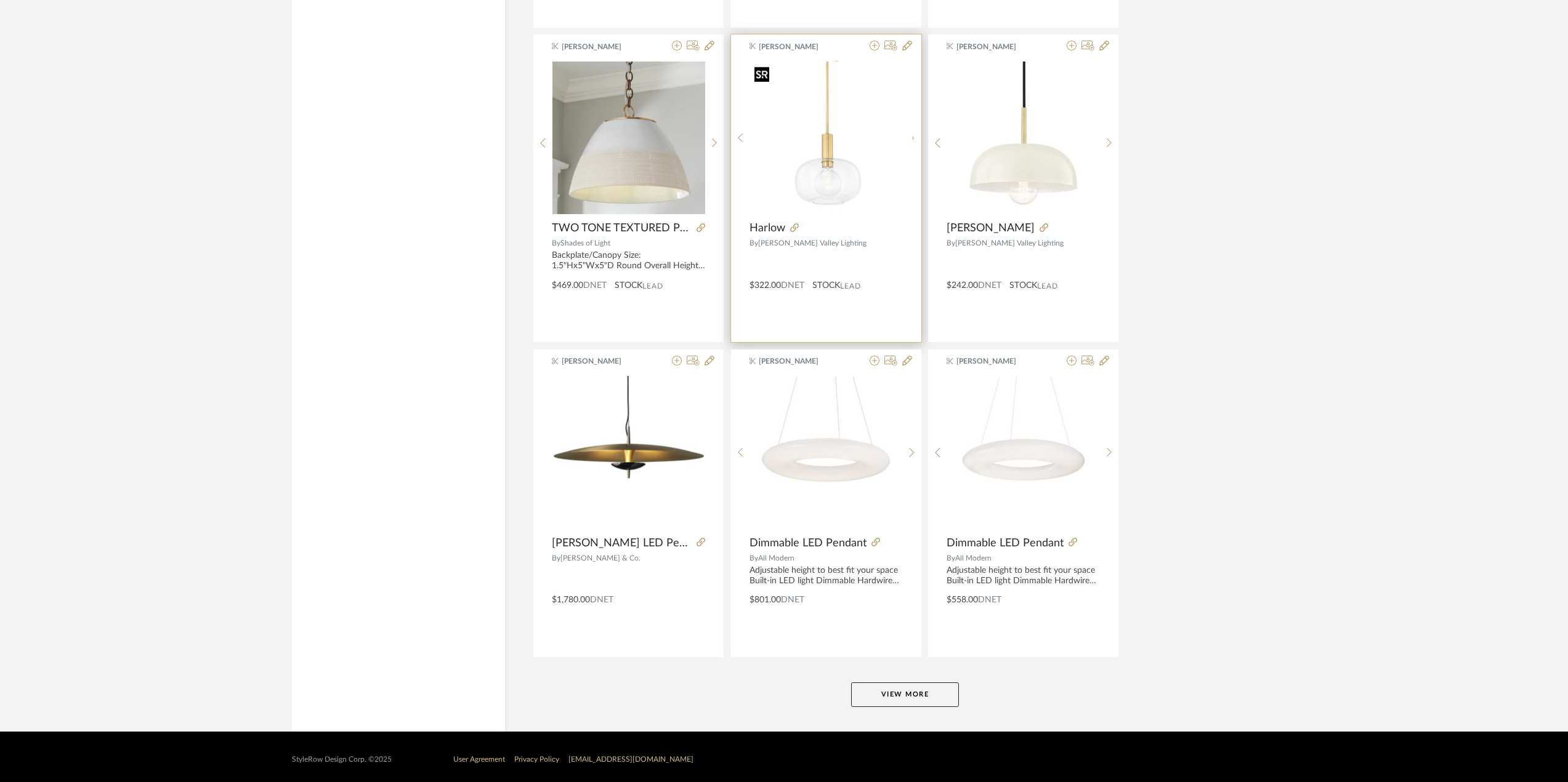
scroll to position [14727, 0]
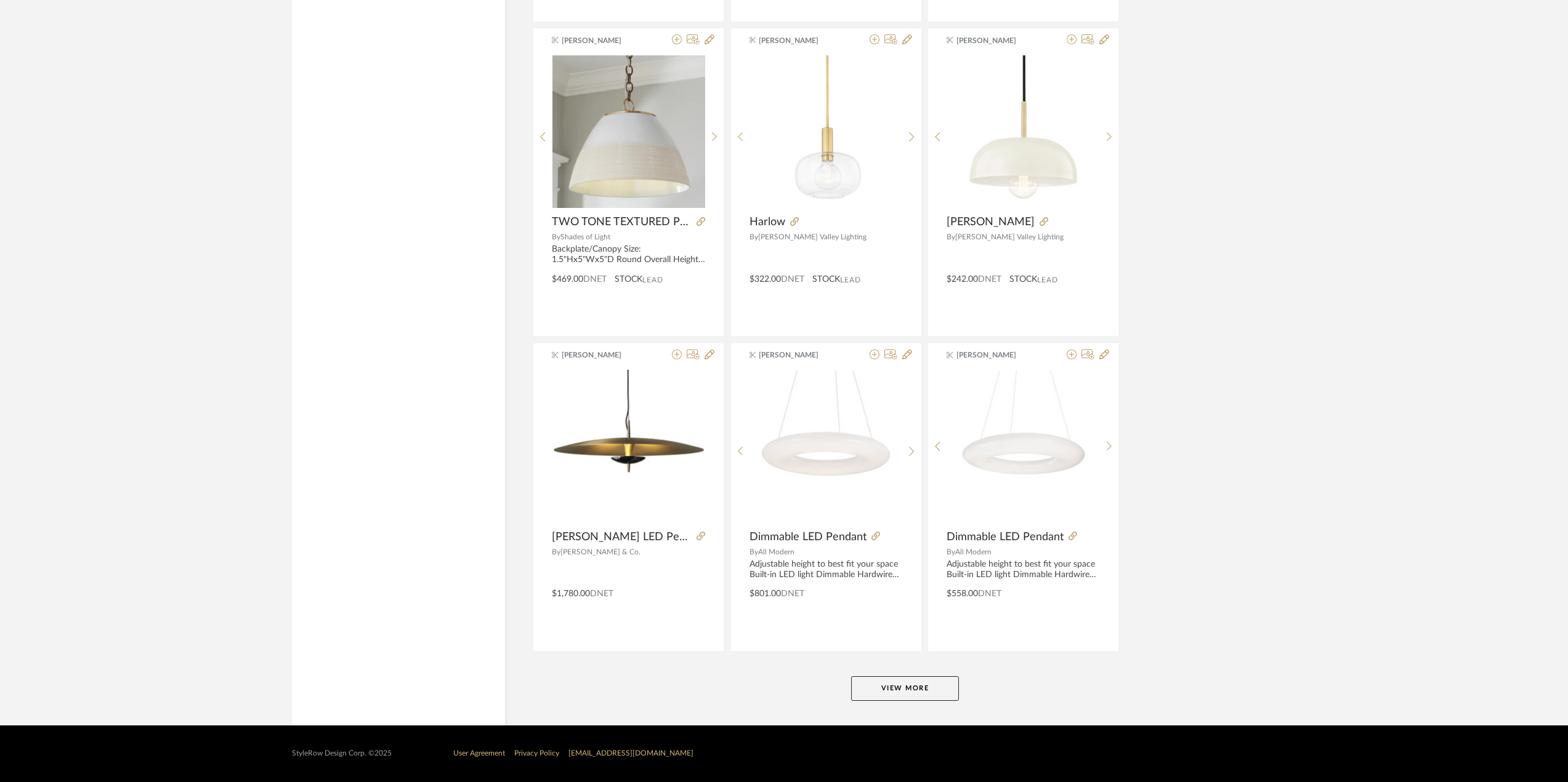
click at [917, 698] on button "View More" at bounding box center [904, 689] width 108 height 25
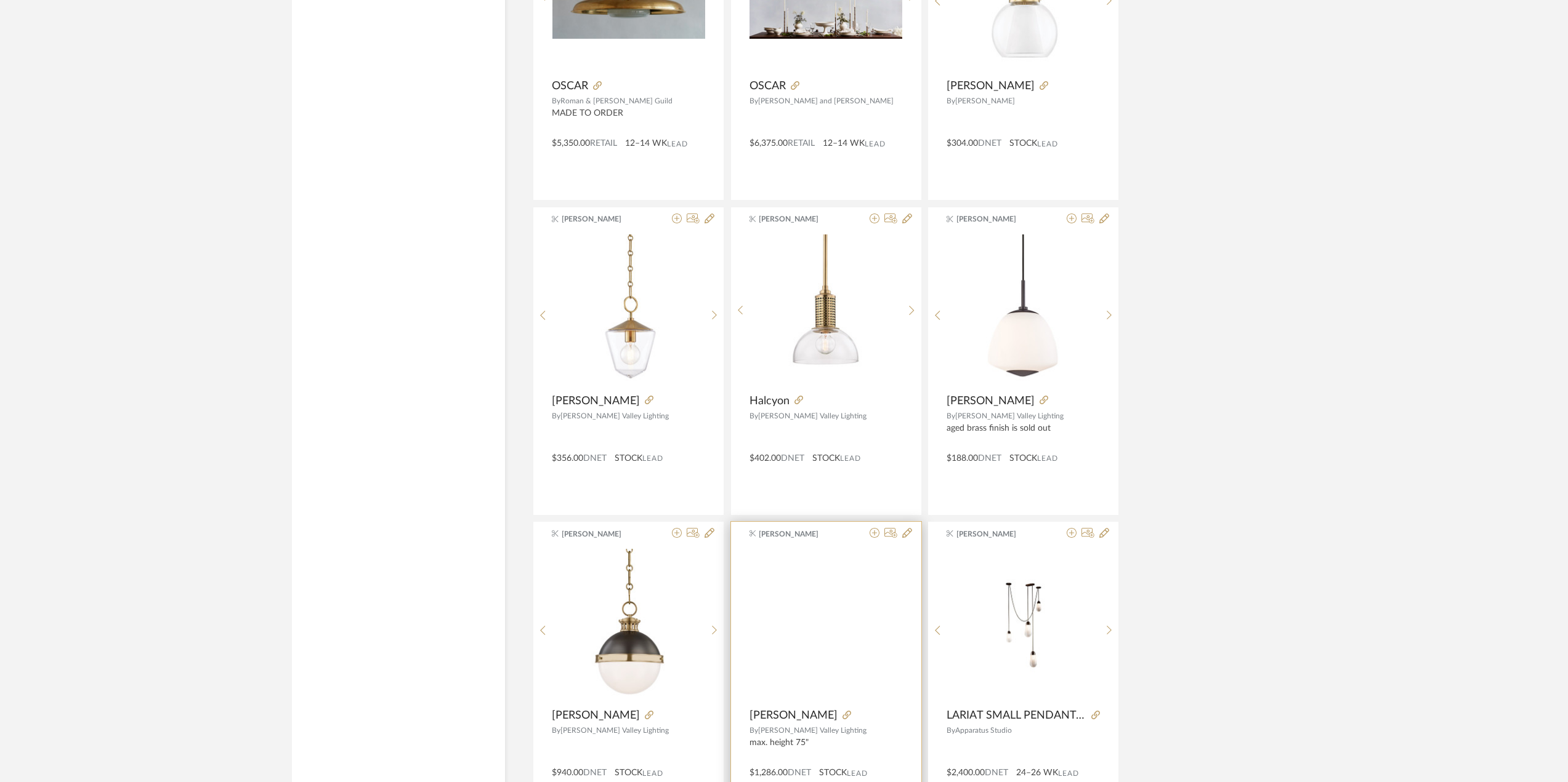
scroll to position [12450, 0]
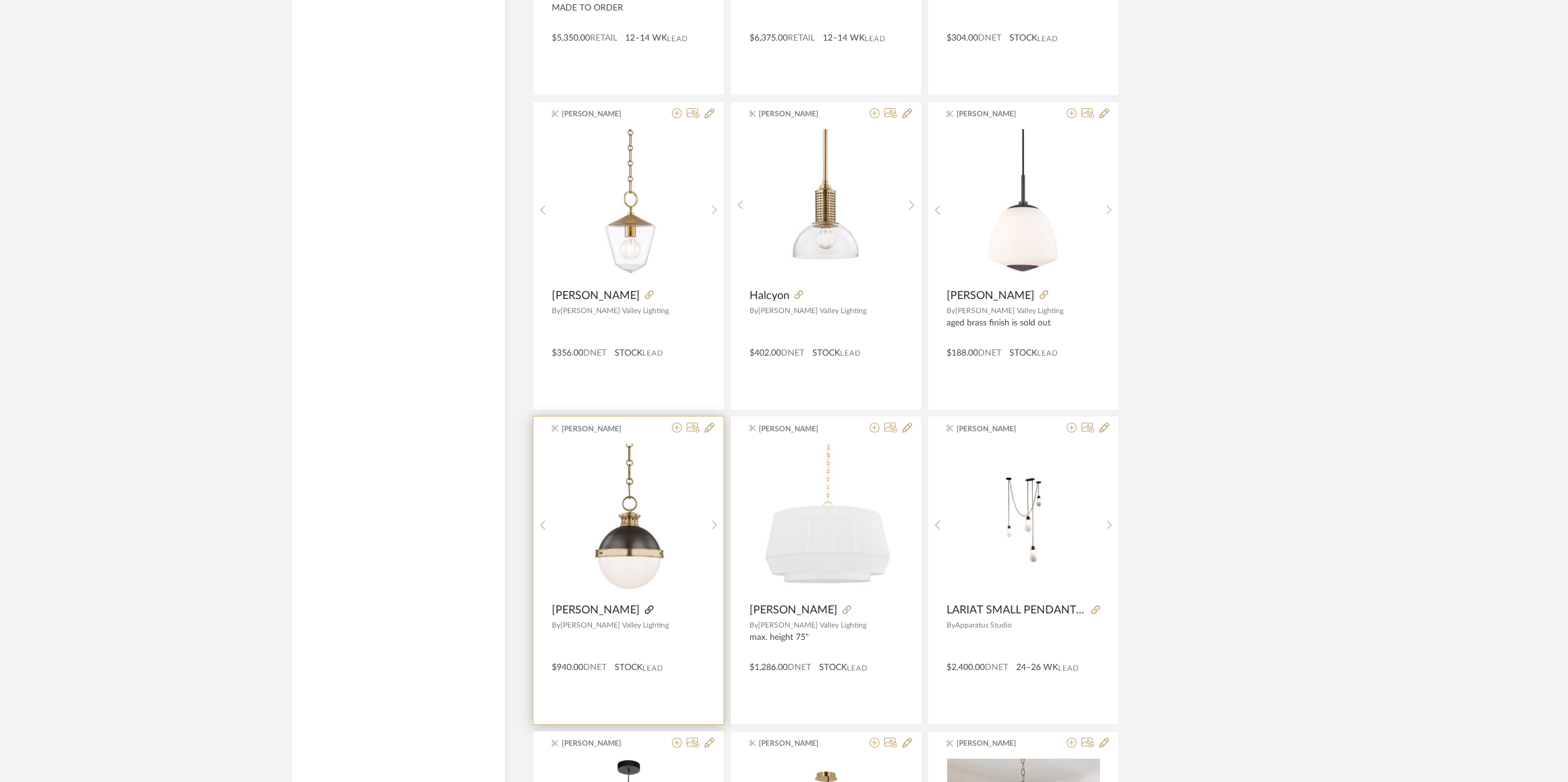
click at [645, 610] on icon at bounding box center [649, 610] width 9 height 9
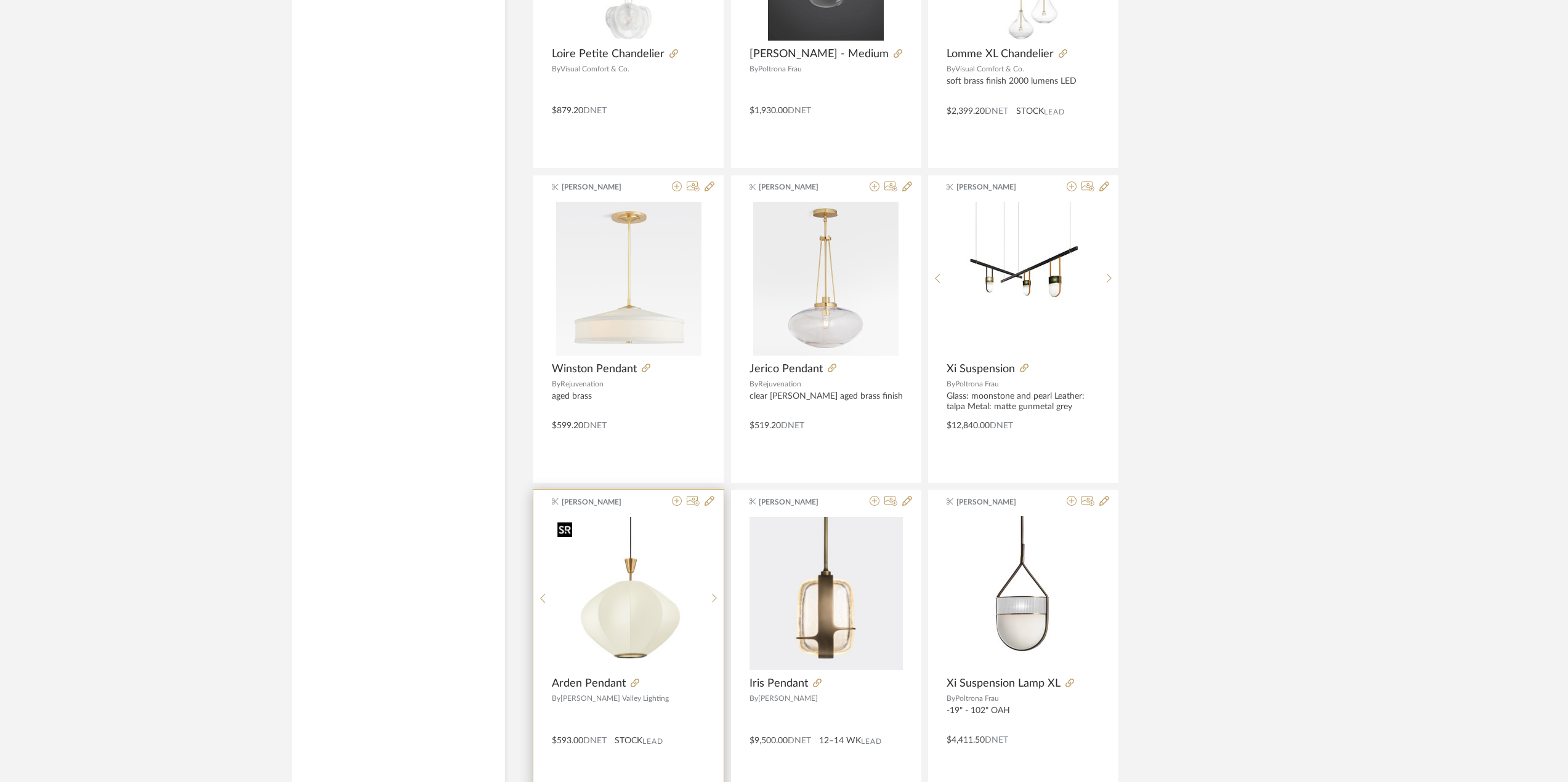
scroll to position [4693, 0]
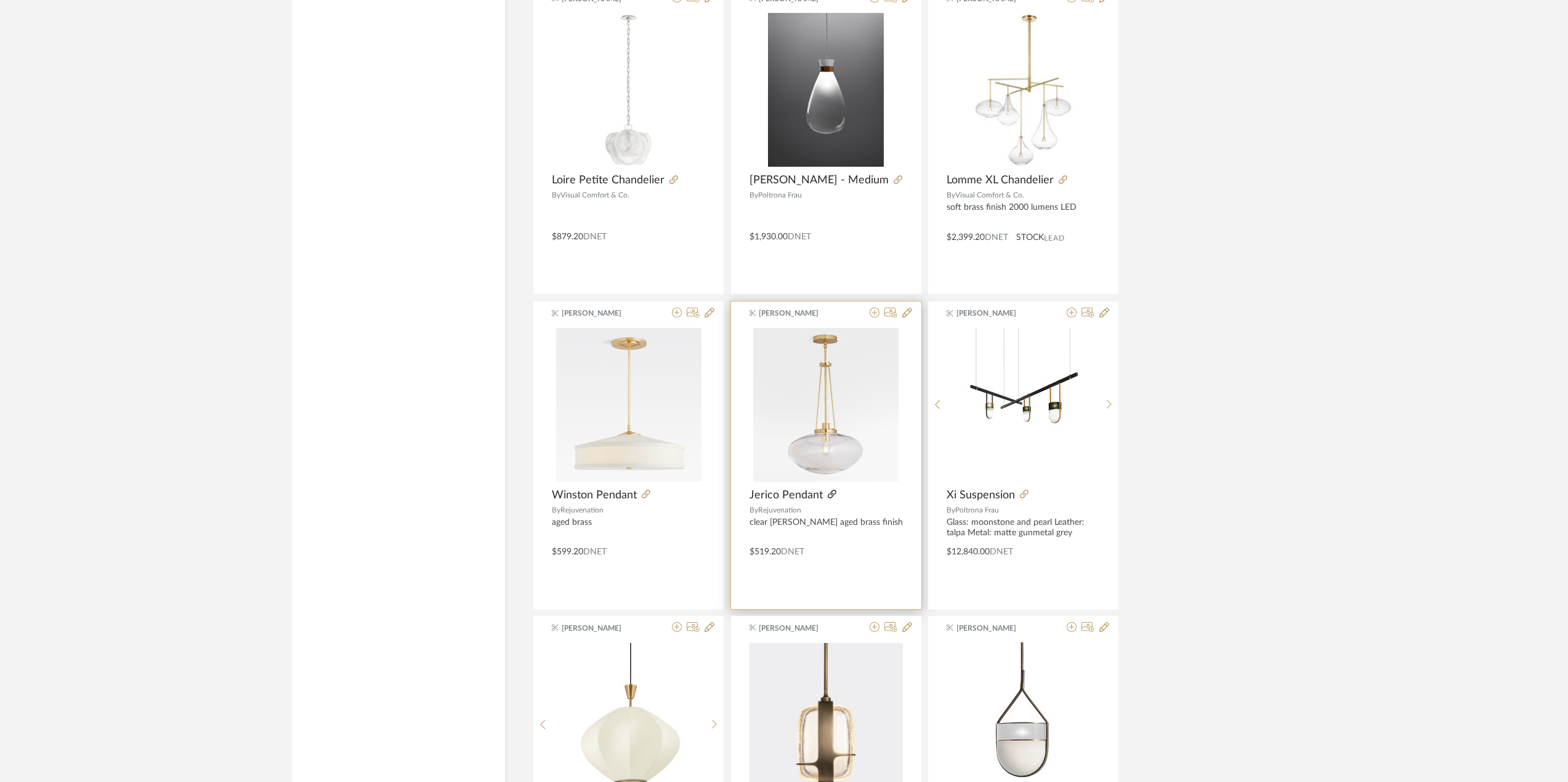
click at [829, 495] on icon at bounding box center [832, 494] width 9 height 9
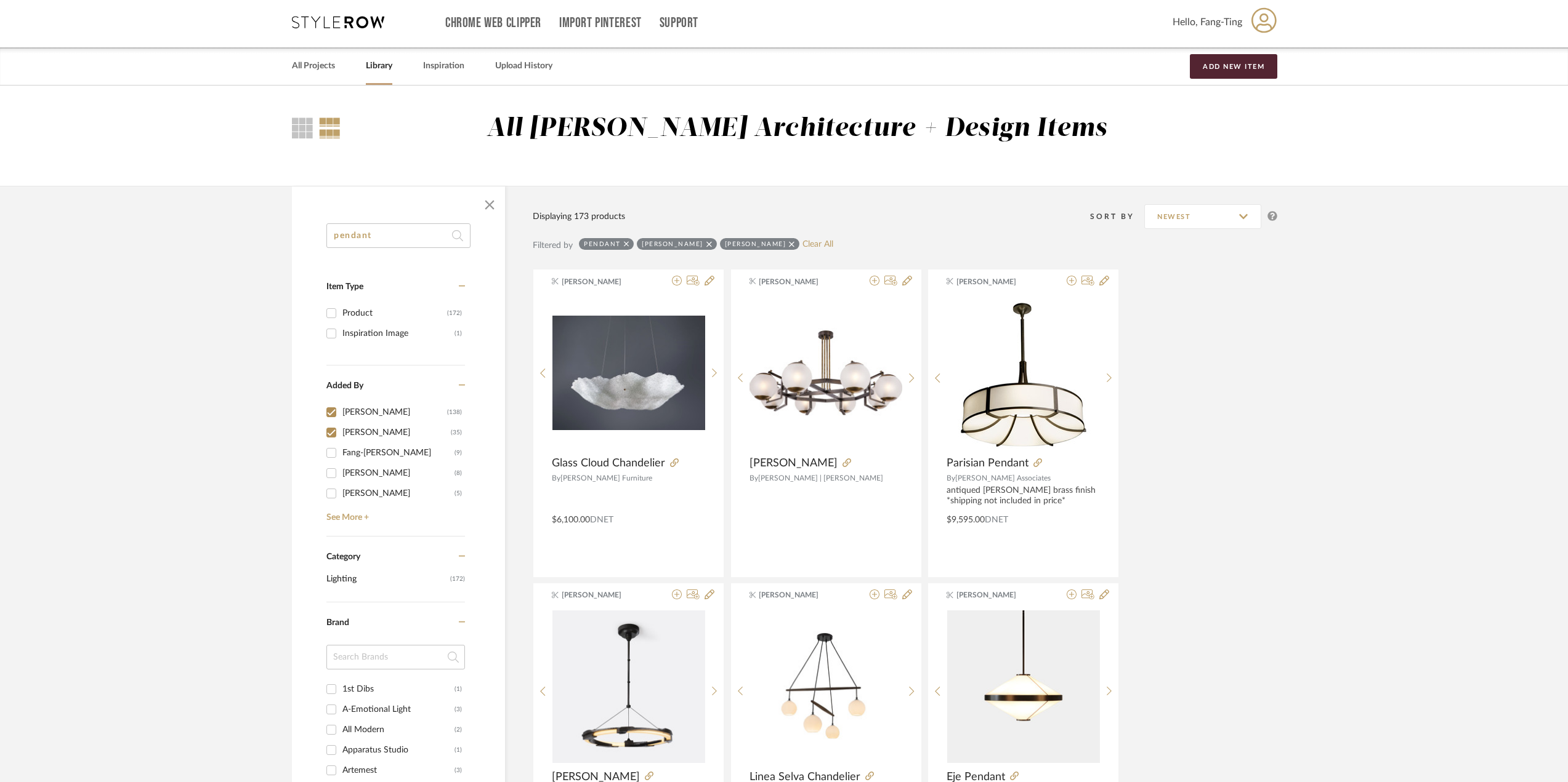
scroll to position [0, 0]
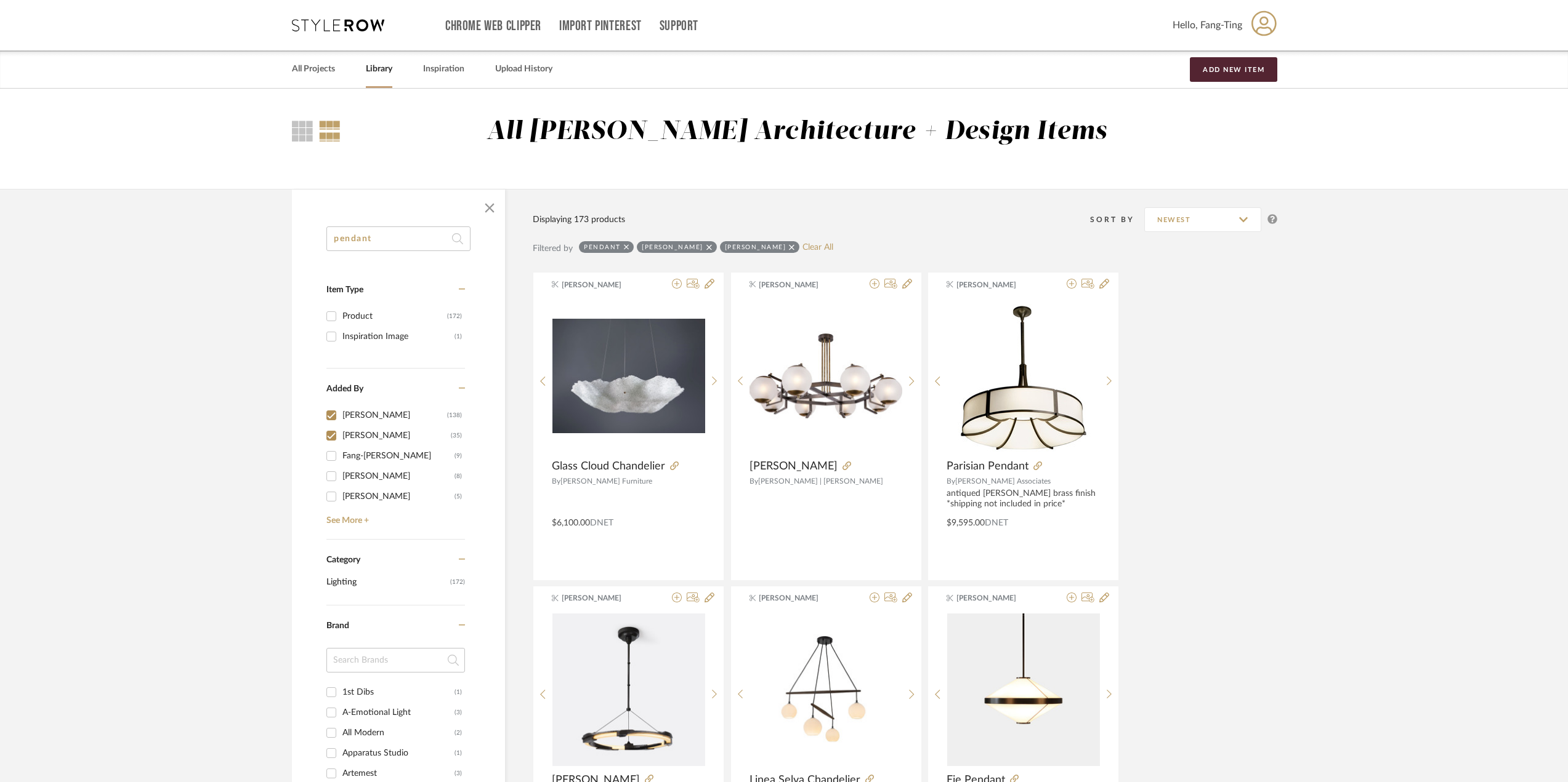
click at [424, 237] on input "pendant" at bounding box center [398, 239] width 144 height 25
type input "pendant linear"
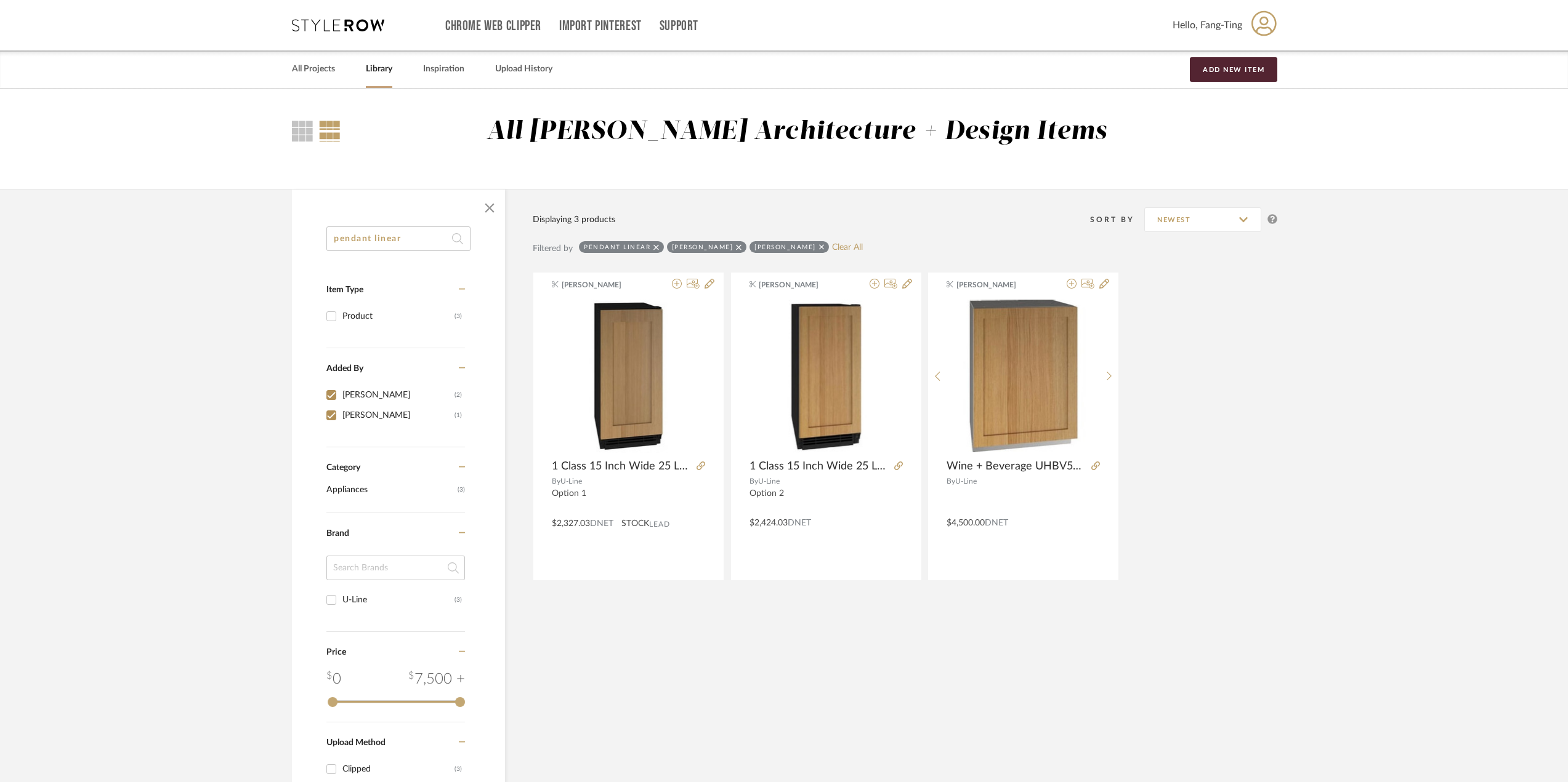
drag, startPoint x: 415, startPoint y: 242, endPoint x: 276, endPoint y: 241, distance: 139.0
click at [276, 241] on div "pendant linear Item Type Product (3) Added By [PERSON_NAME] (2) [PERSON_NAME] (…" at bounding box center [784, 553] width 1021 height 729
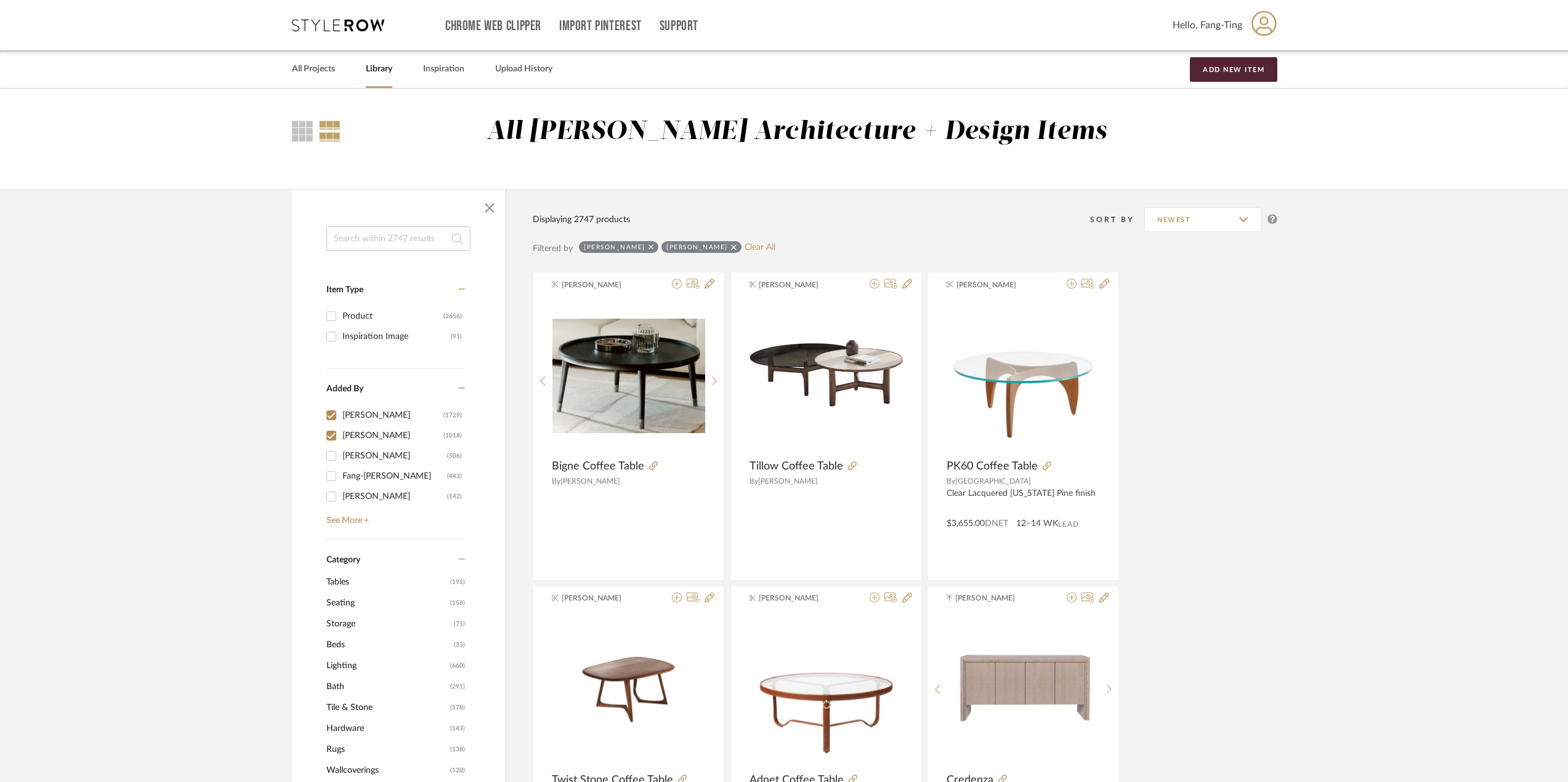
click at [366, 234] on input at bounding box center [398, 239] width 144 height 25
type input "pendant"
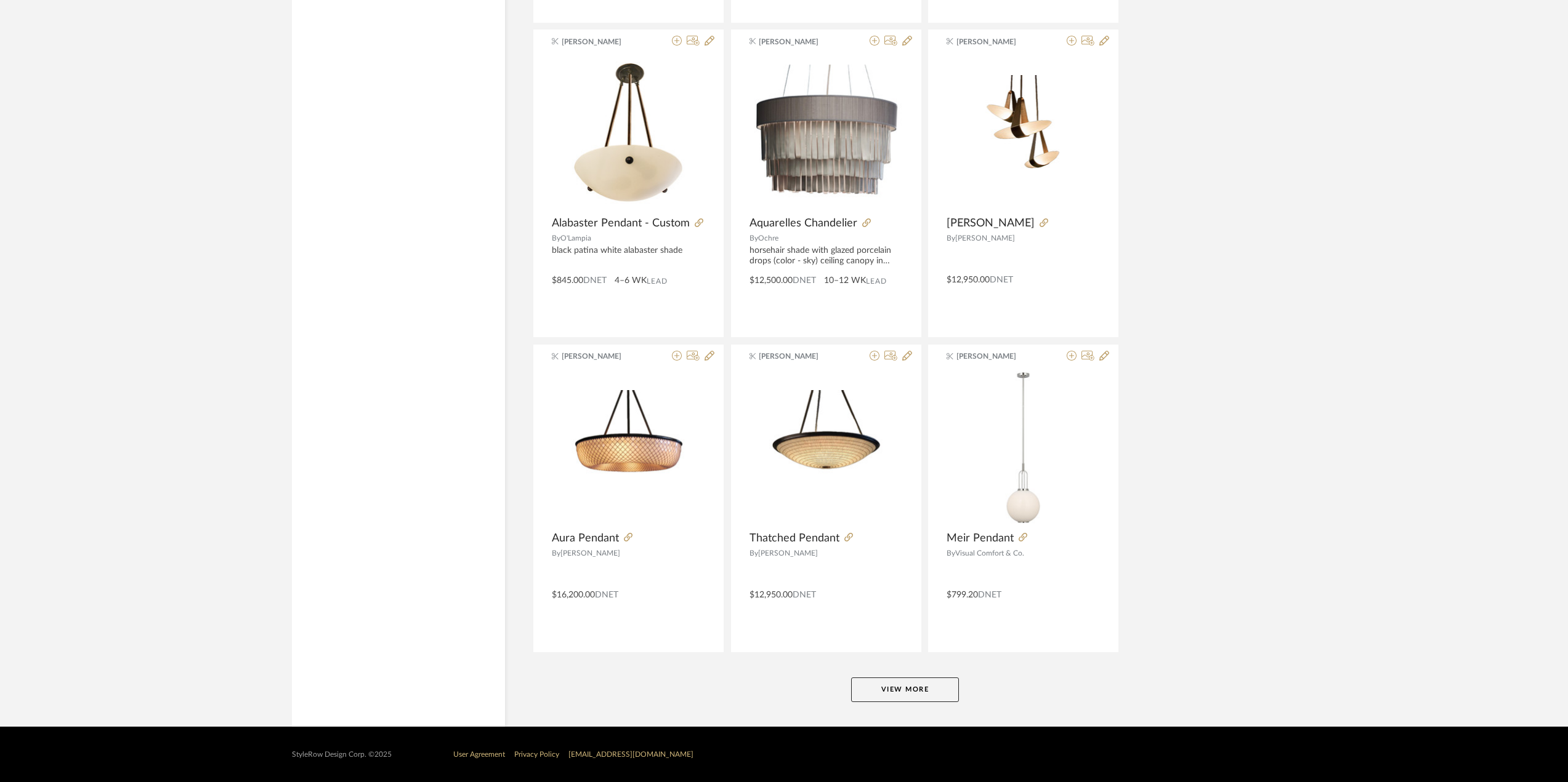
scroll to position [3392, 0]
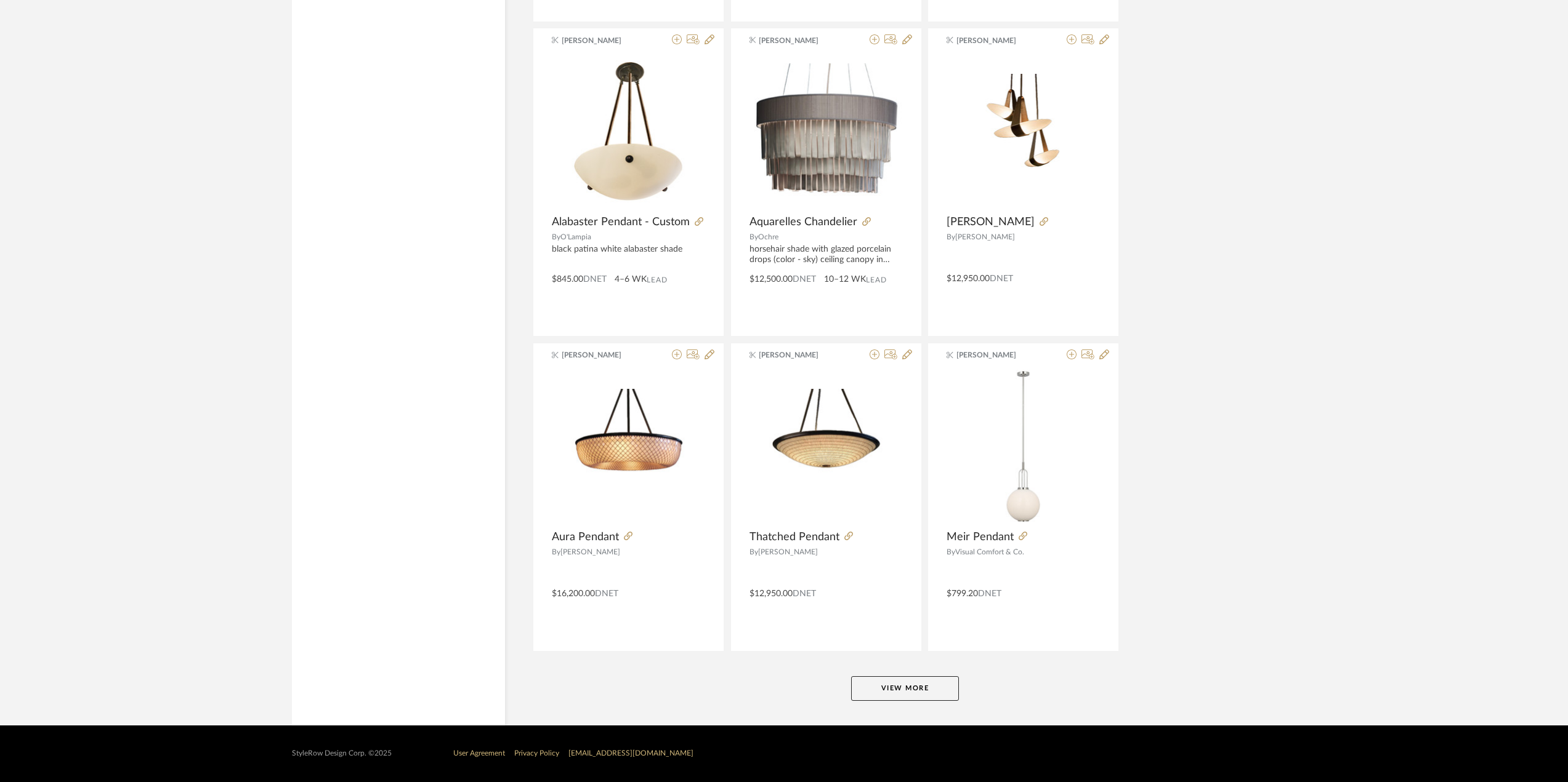
click at [894, 683] on button "View More" at bounding box center [904, 689] width 108 height 25
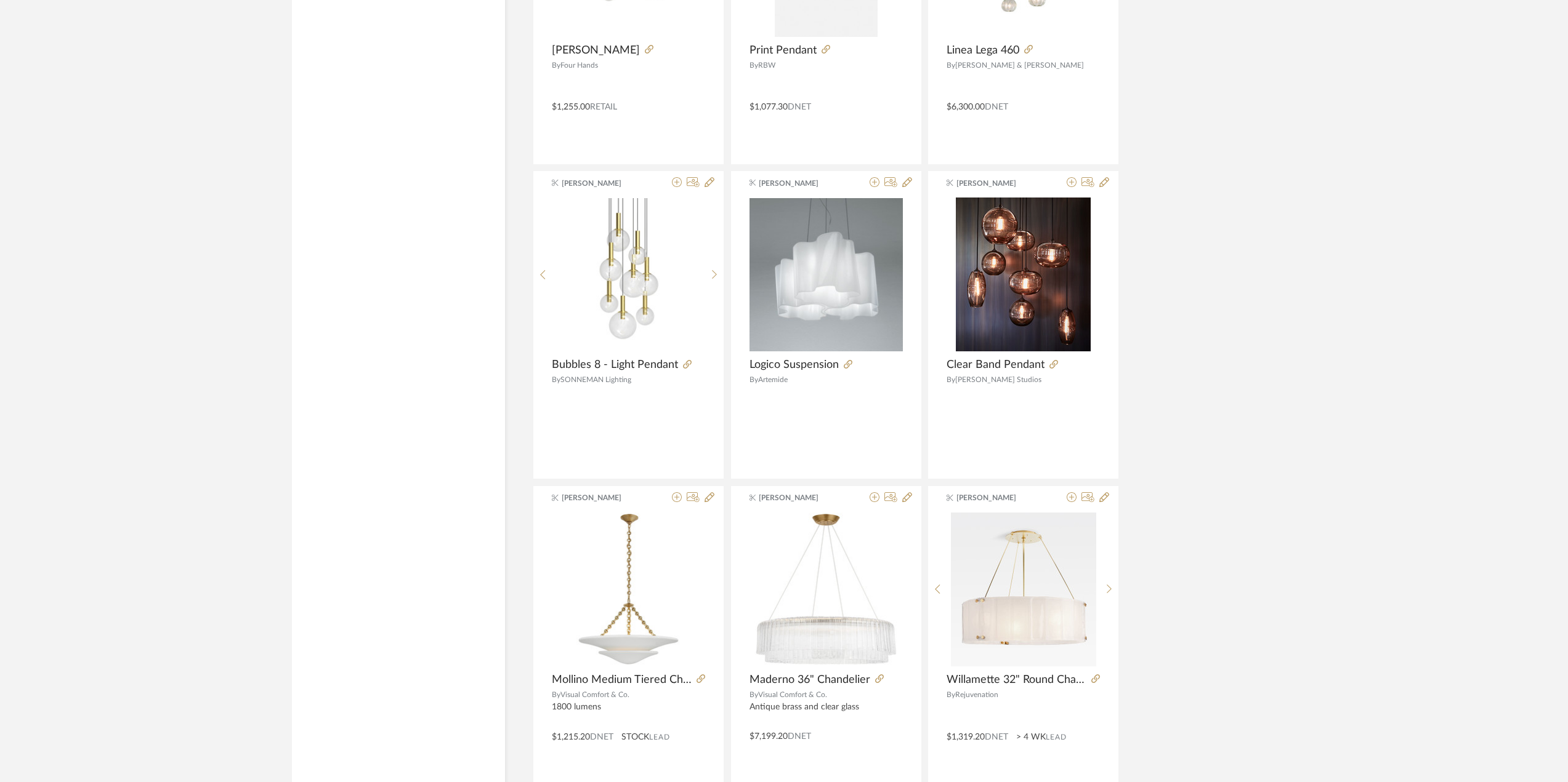
scroll to position [6839, 0]
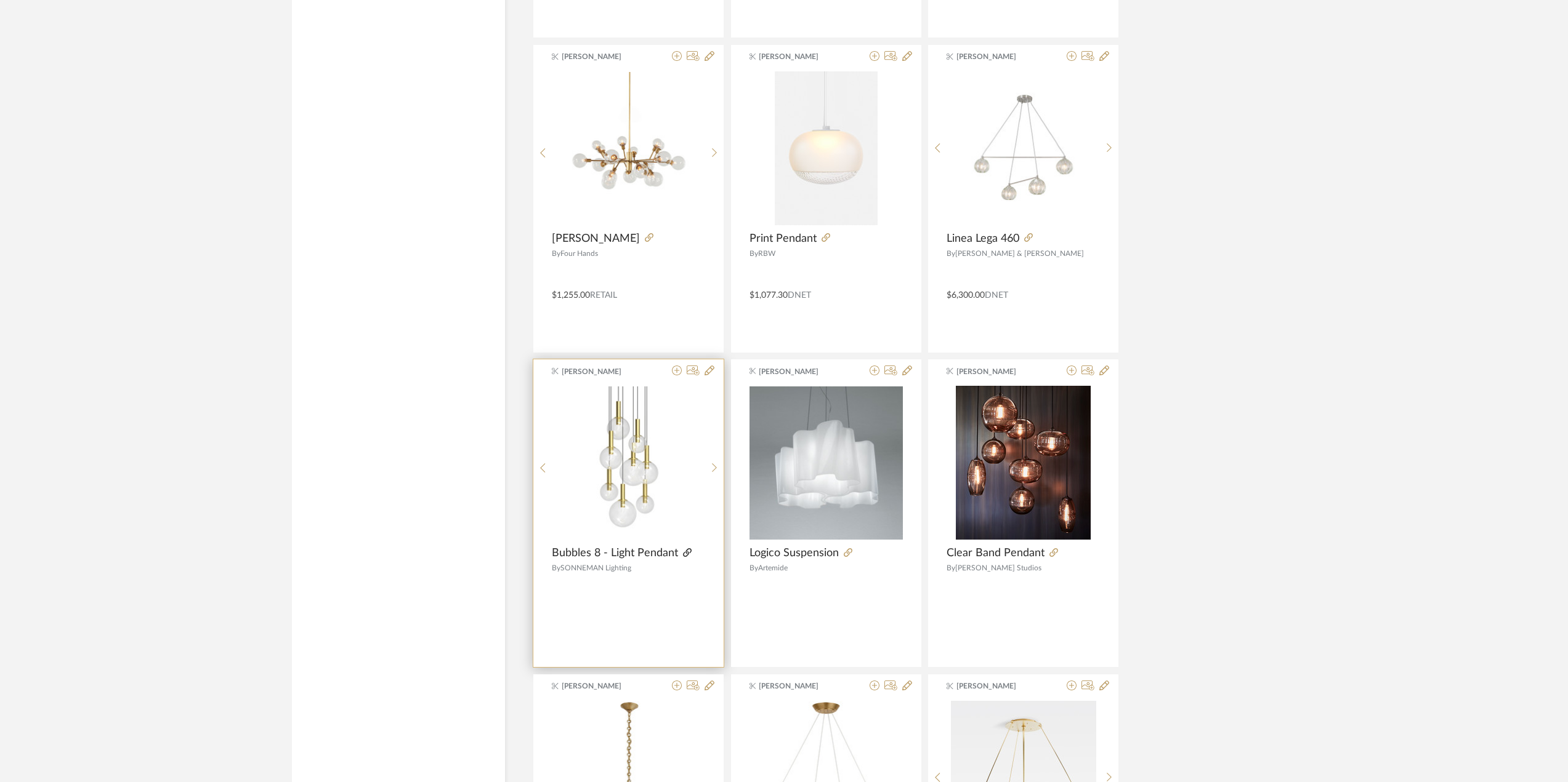
click at [682, 554] on icon at bounding box center [687, 553] width 9 height 9
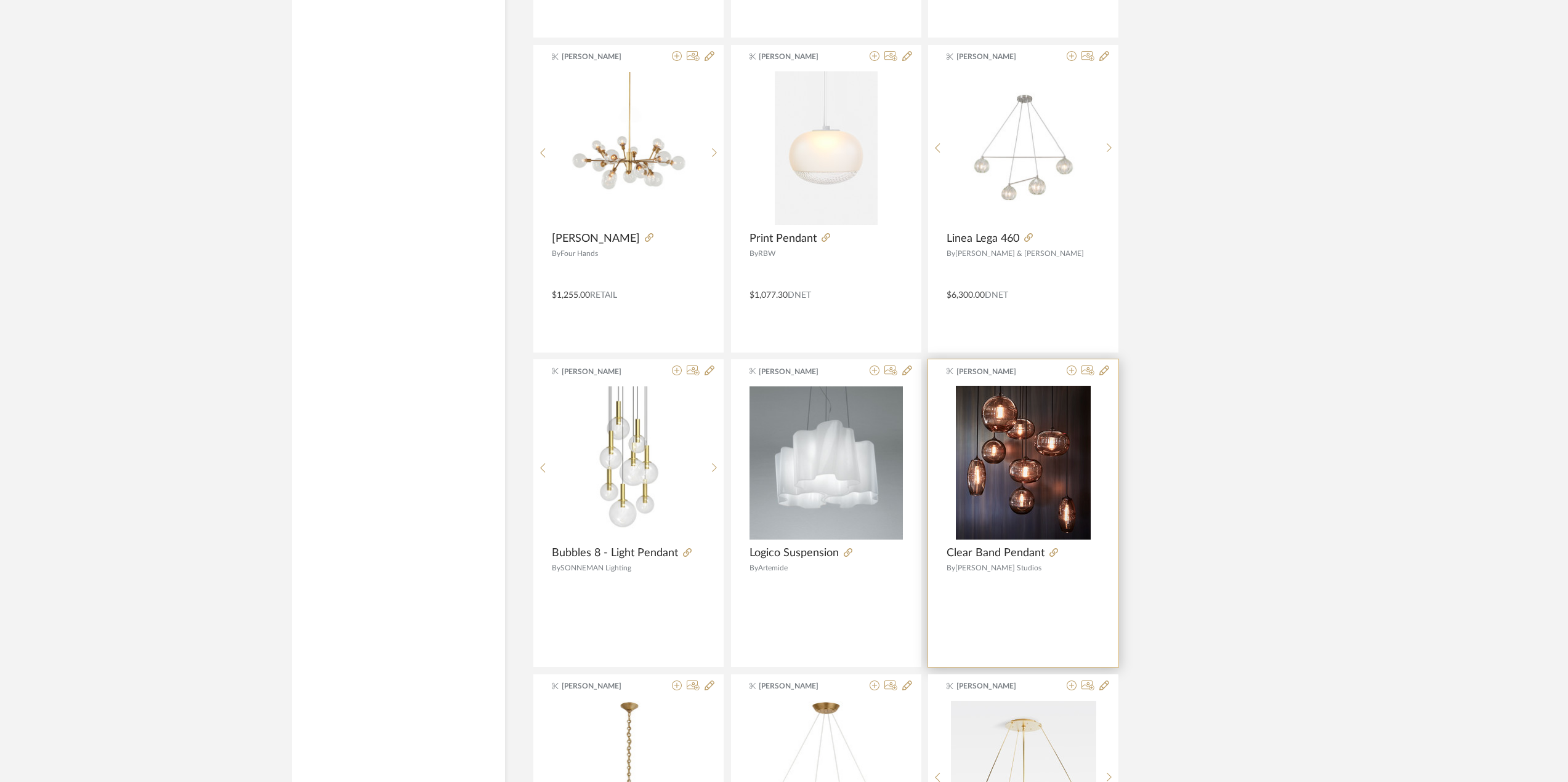
scroll to position [7170, 0]
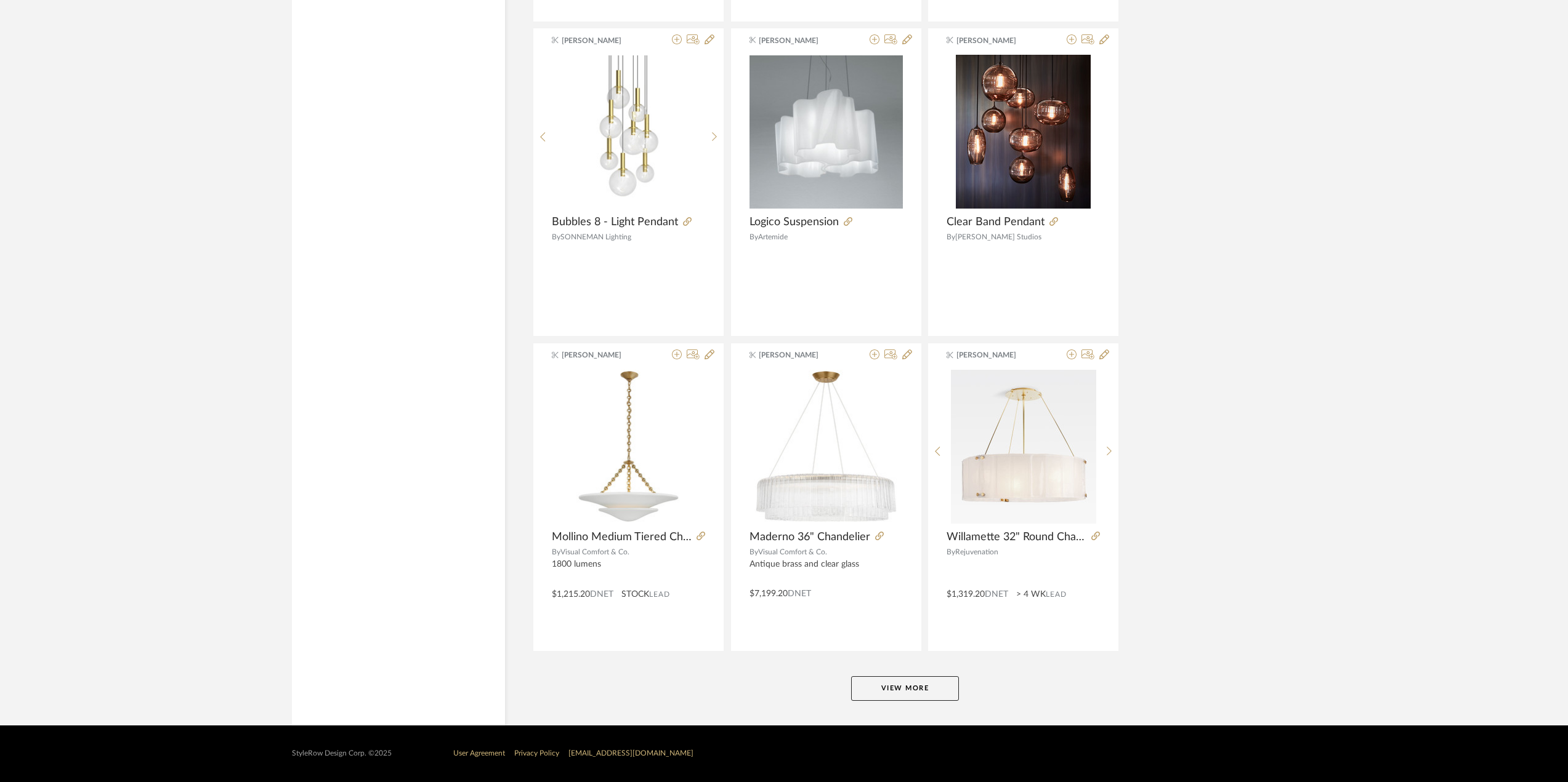
click at [907, 694] on button "View More" at bounding box center [904, 689] width 108 height 25
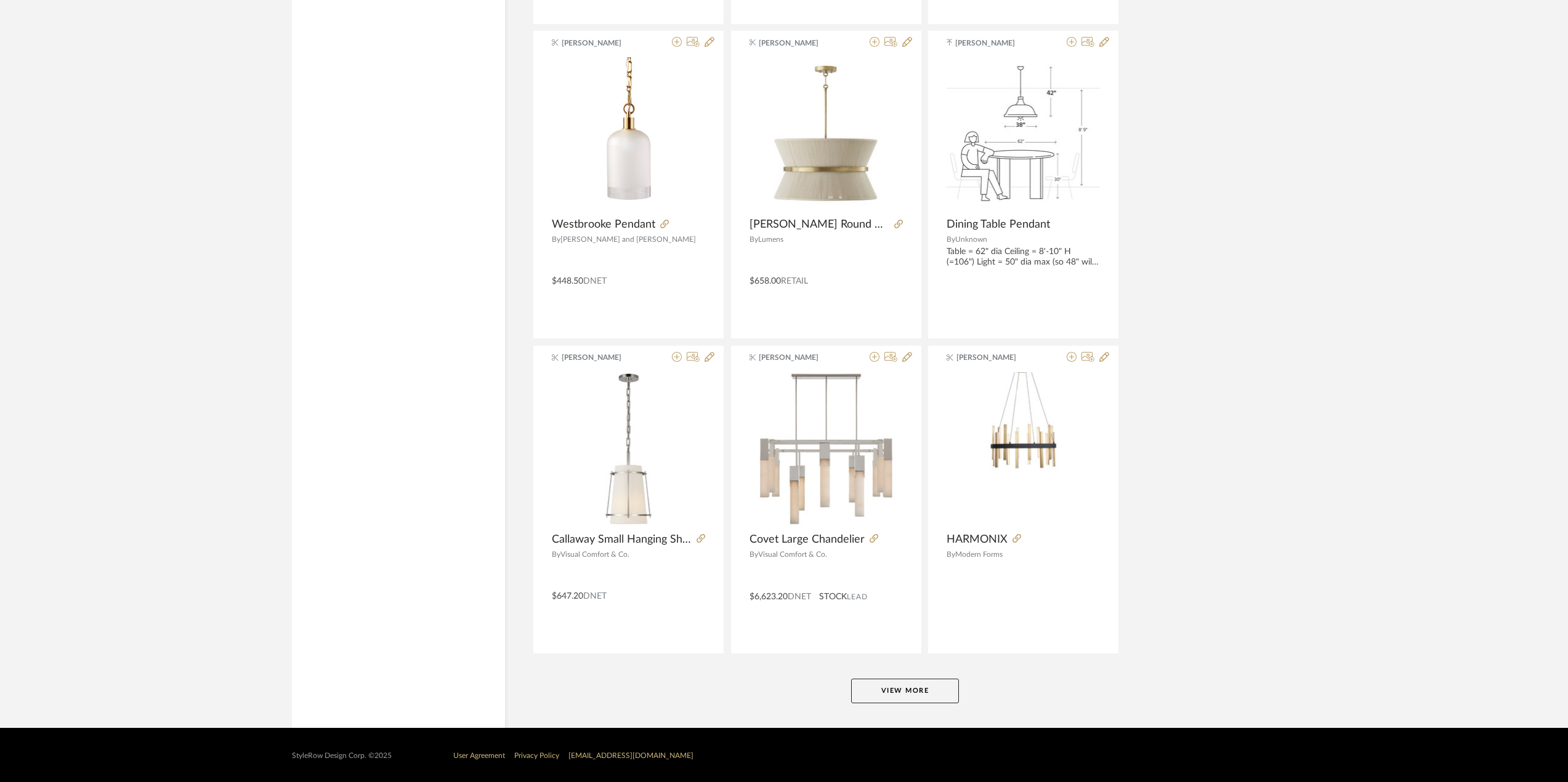
scroll to position [10949, 0]
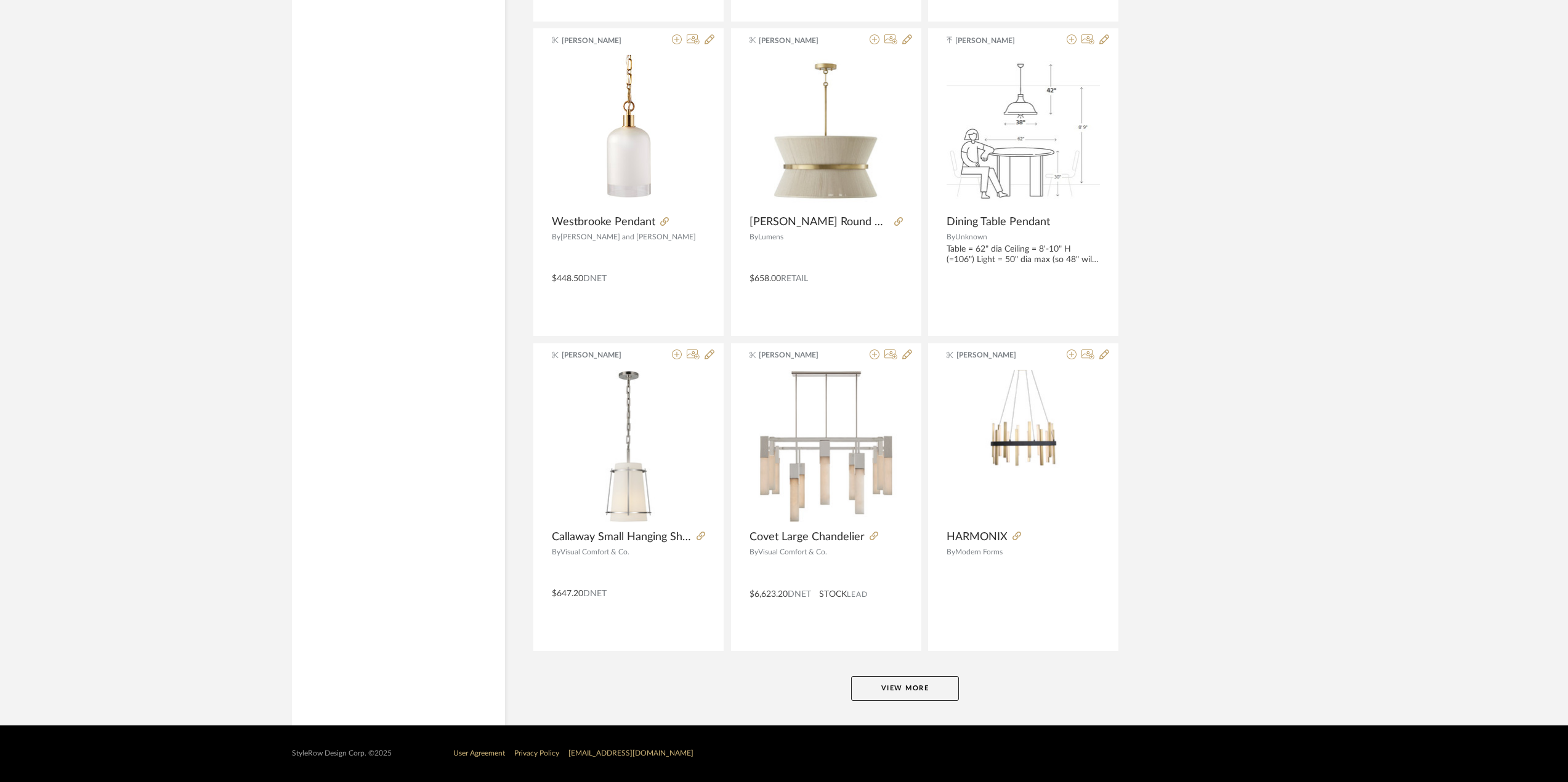
click at [908, 690] on button "View More" at bounding box center [904, 689] width 108 height 25
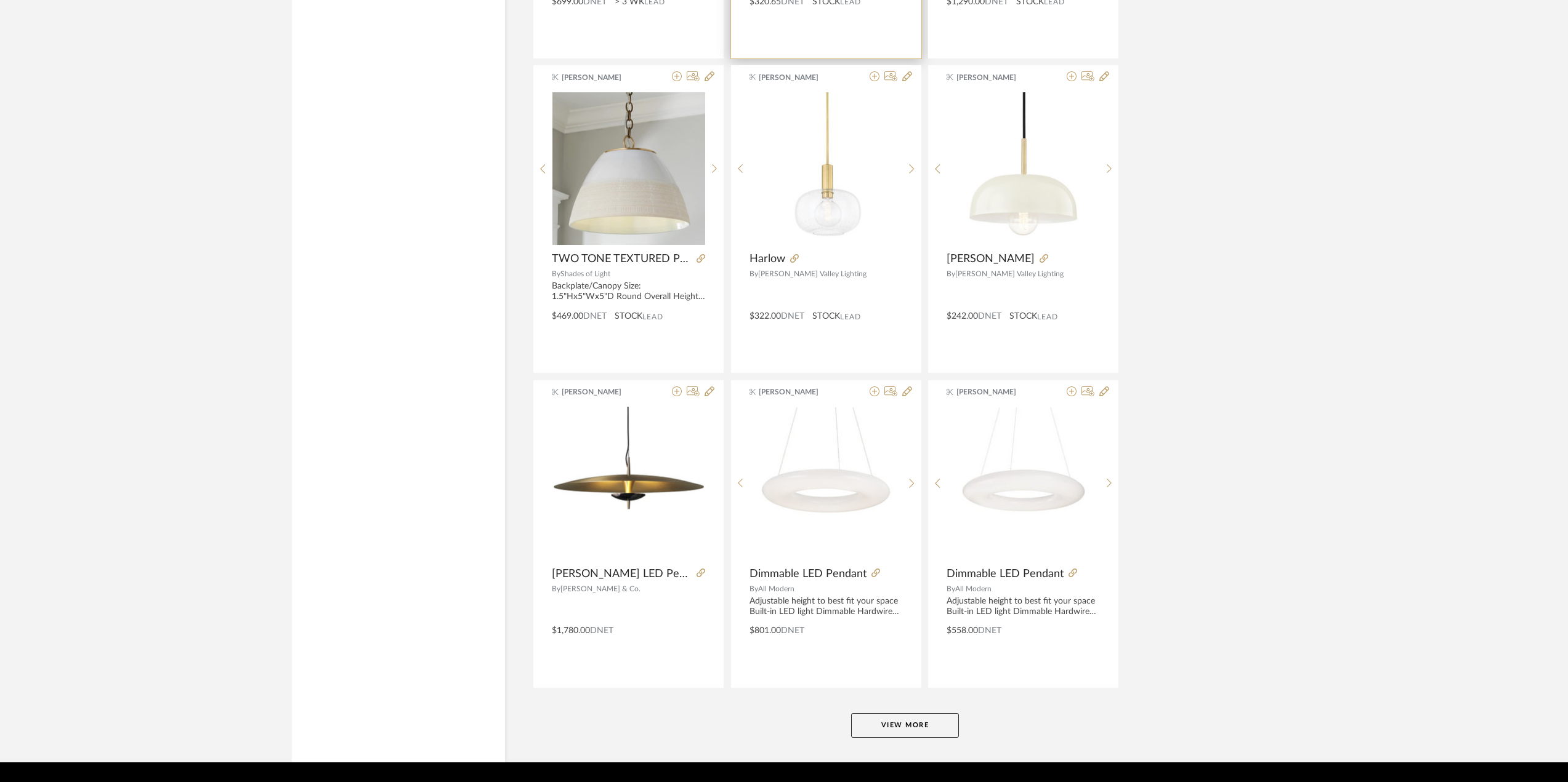
scroll to position [14727, 0]
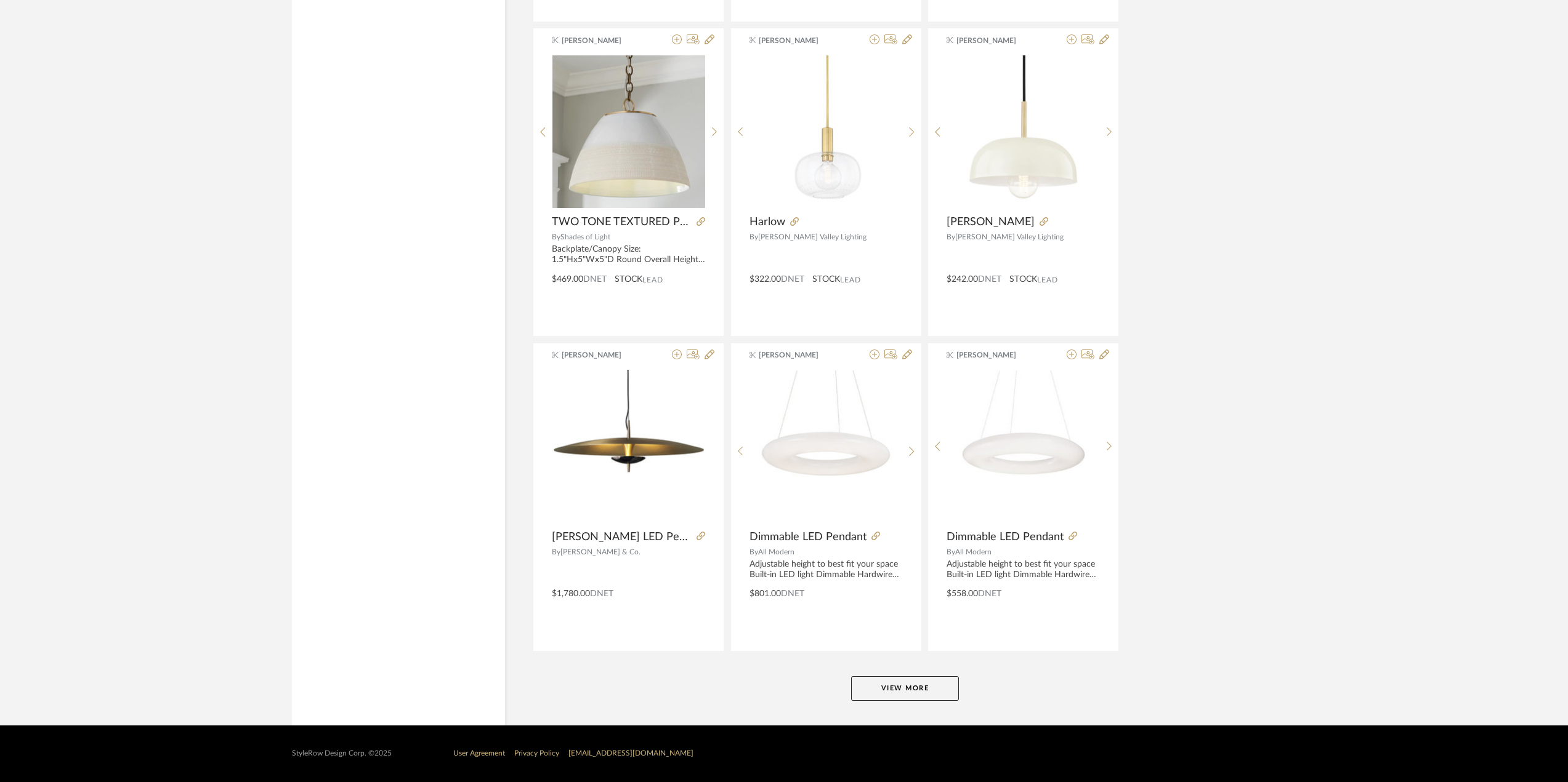
click at [911, 693] on button "View More" at bounding box center [904, 689] width 108 height 25
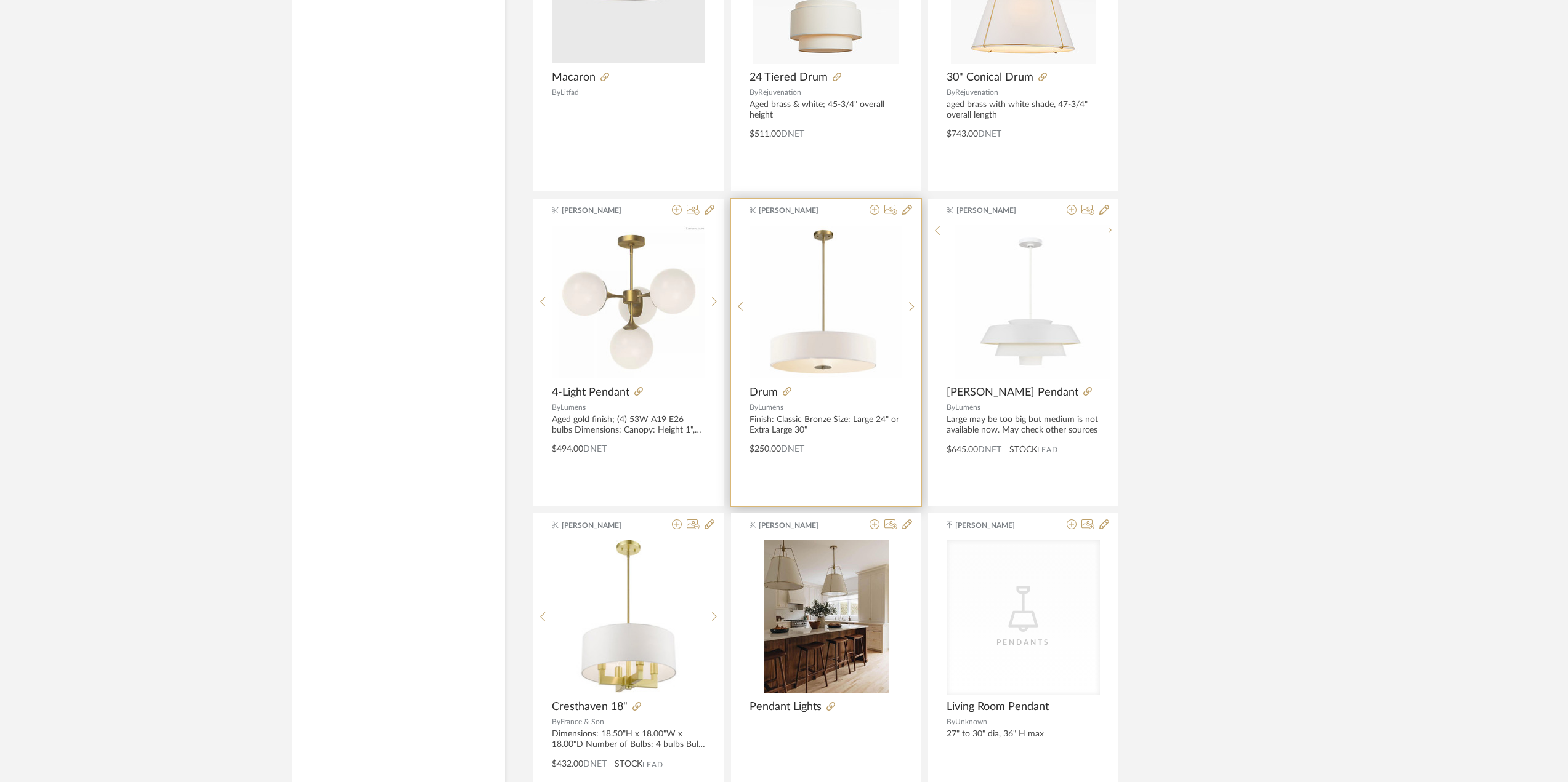
scroll to position [15588, 0]
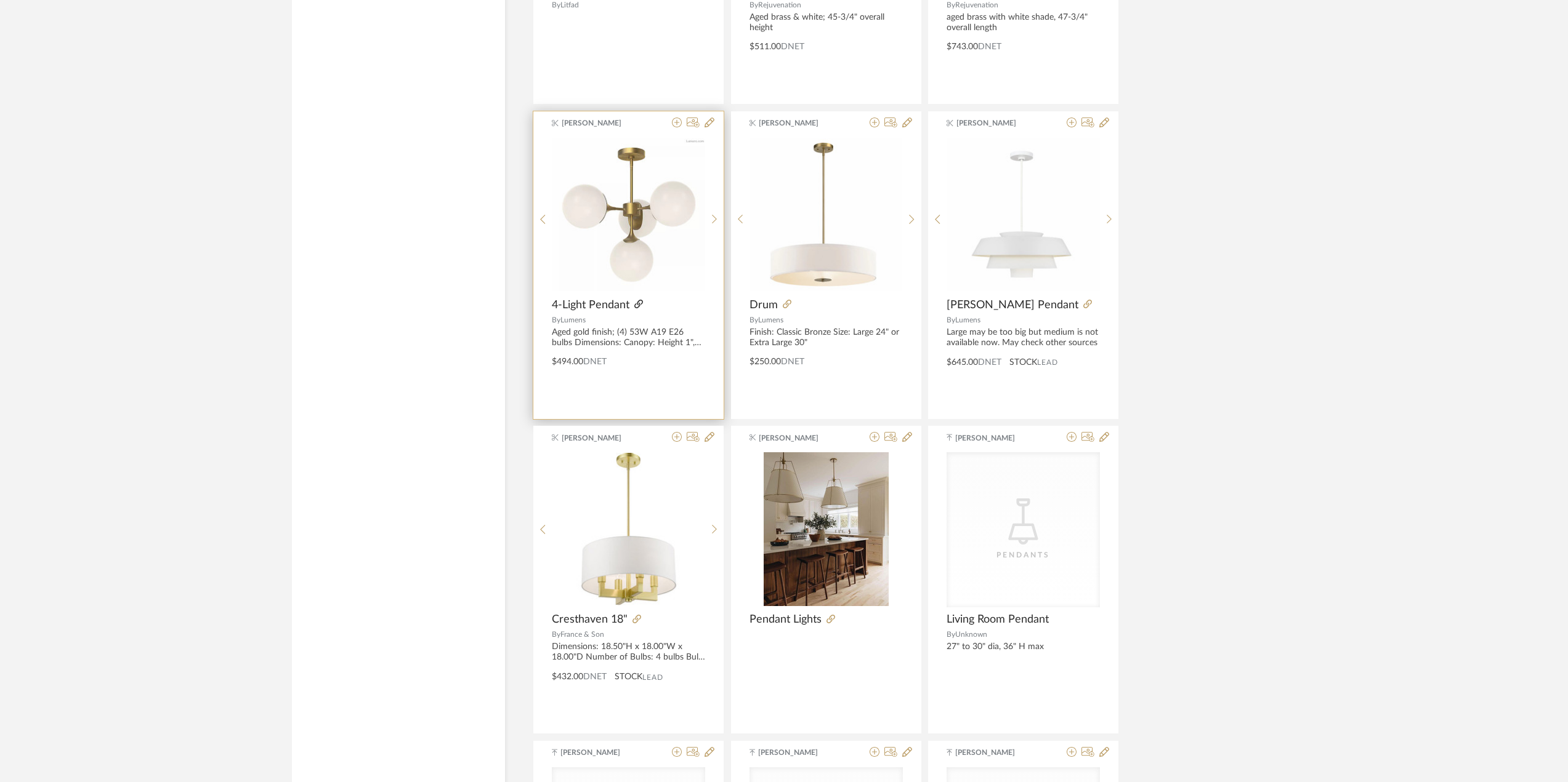
click at [637, 305] on icon at bounding box center [639, 305] width 9 height 9
